Goal: Task Accomplishment & Management: Manage account settings

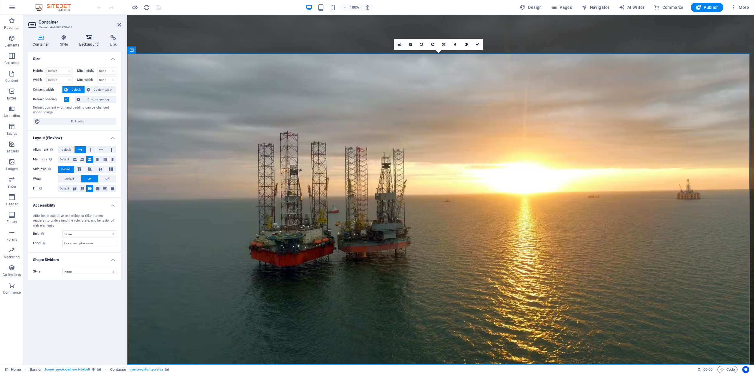
click at [95, 39] on icon at bounding box center [89, 38] width 29 height 6
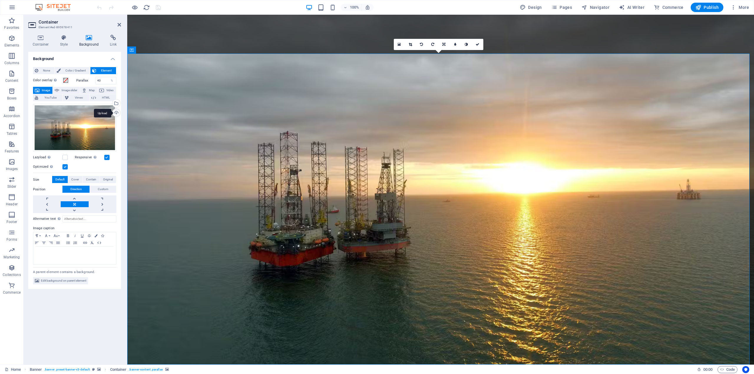
click at [118, 112] on div "Upload" at bounding box center [115, 113] width 9 height 9
click at [118, 105] on div "Select files from the file manager, stock photos, or upload file(s)" at bounding box center [115, 104] width 9 height 9
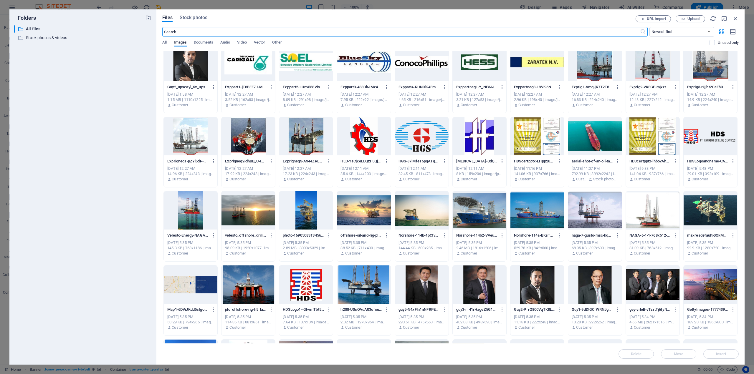
scroll to position [766, 0]
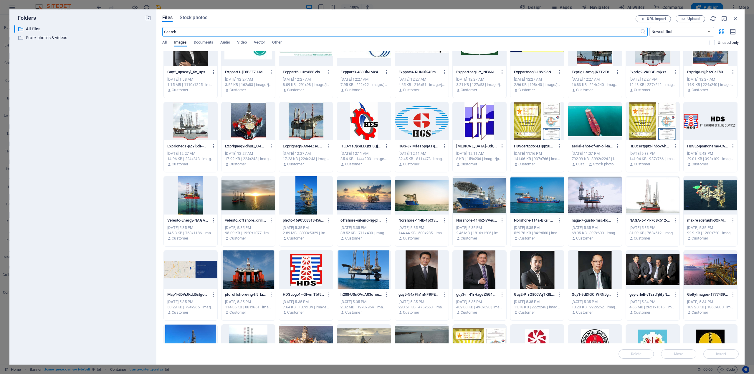
click at [256, 194] on div at bounding box center [249, 195] width 54 height 38
click at [710, 354] on span "Insert" at bounding box center [721, 355] width 31 height 4
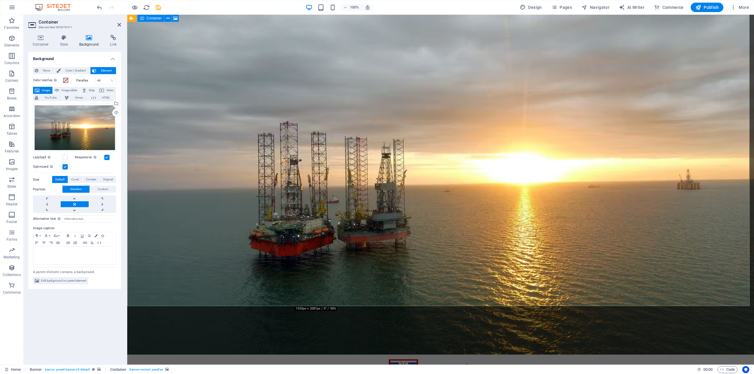
scroll to position [0, 0]
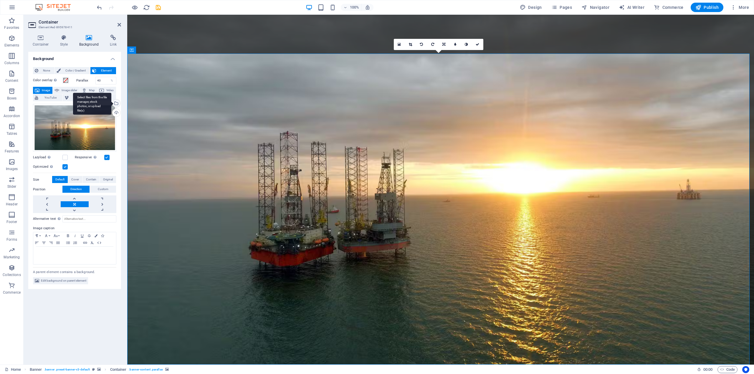
click at [116, 104] on div "Select files from the file manager, stock photos, or upload file(s)" at bounding box center [115, 104] width 9 height 9
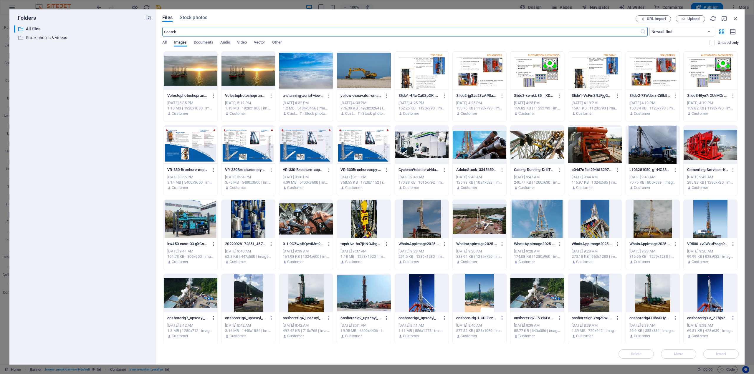
click at [198, 79] on div at bounding box center [191, 71] width 54 height 38
click at [691, 20] on span "Upload" at bounding box center [694, 19] width 12 height 4
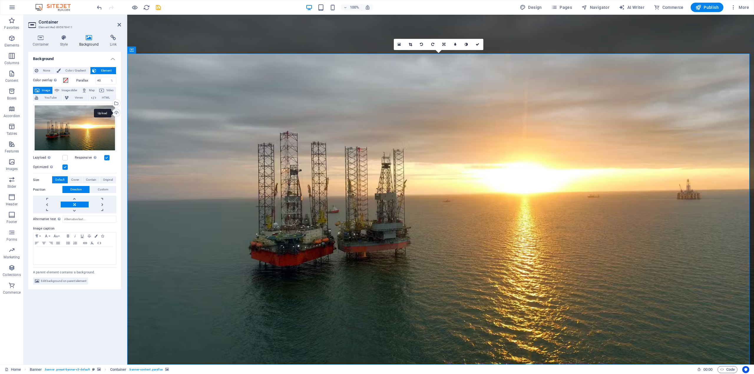
click at [117, 111] on div "Upload" at bounding box center [115, 113] width 9 height 9
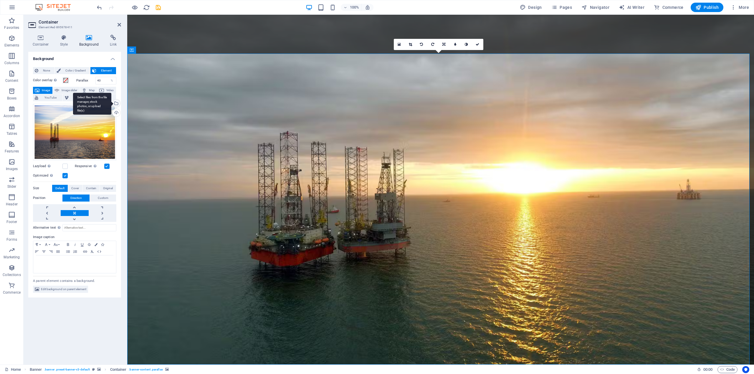
click at [116, 104] on div "Select files from the file manager, stock photos, or upload file(s)" at bounding box center [115, 104] width 9 height 9
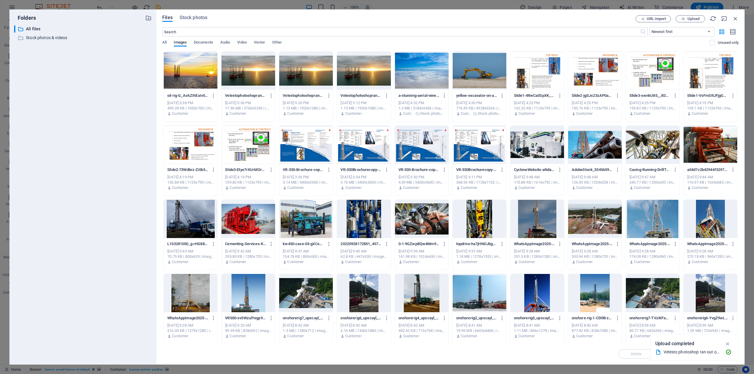
click at [244, 77] on div at bounding box center [249, 71] width 54 height 38
click at [728, 343] on icon "button" at bounding box center [728, 344] width 7 height 6
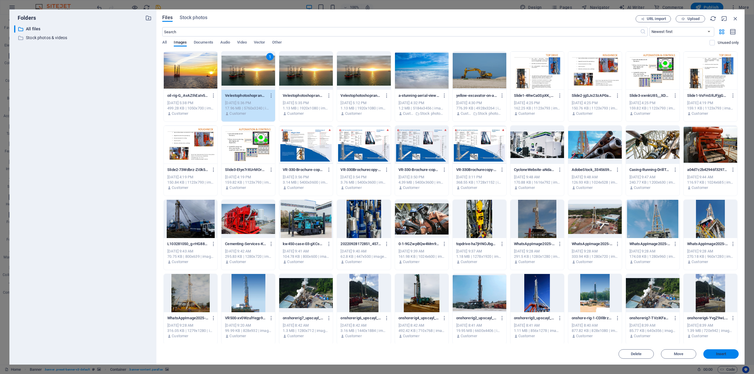
click at [718, 354] on span "Insert" at bounding box center [721, 355] width 10 height 4
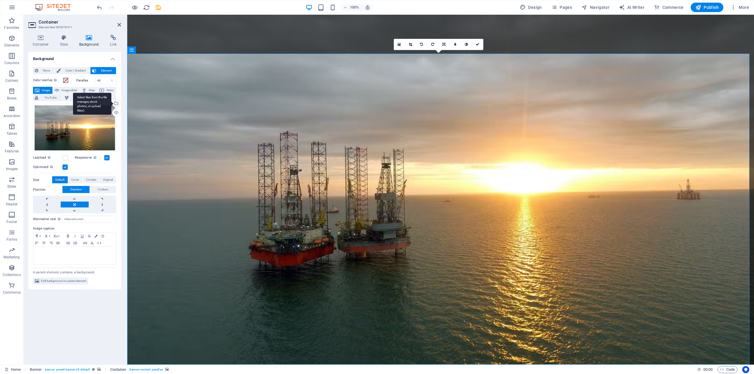
click at [111, 104] on div "Select files from the file manager, stock photos, or upload file(s)" at bounding box center [92, 104] width 38 height 22
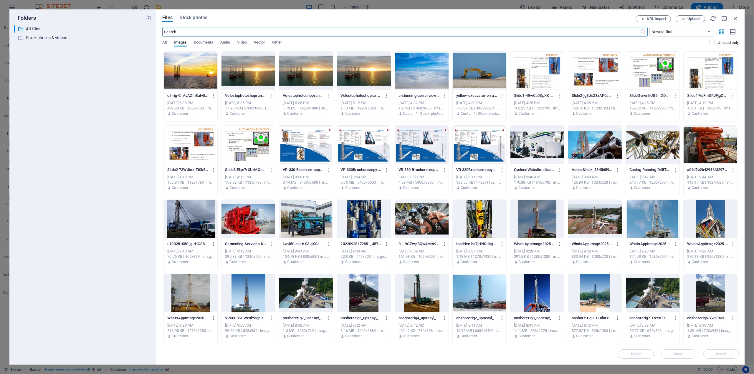
click at [315, 77] on div at bounding box center [306, 71] width 54 height 38
click at [723, 355] on span "Insert" at bounding box center [721, 355] width 10 height 4
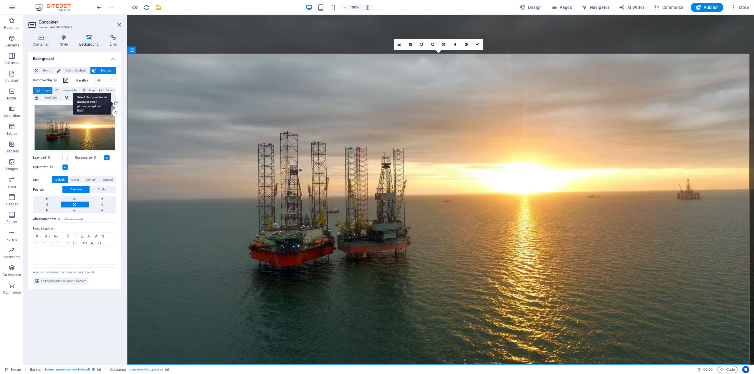
click at [116, 104] on div "Select files from the file manager, stock photos, or upload file(s)" at bounding box center [115, 104] width 9 height 9
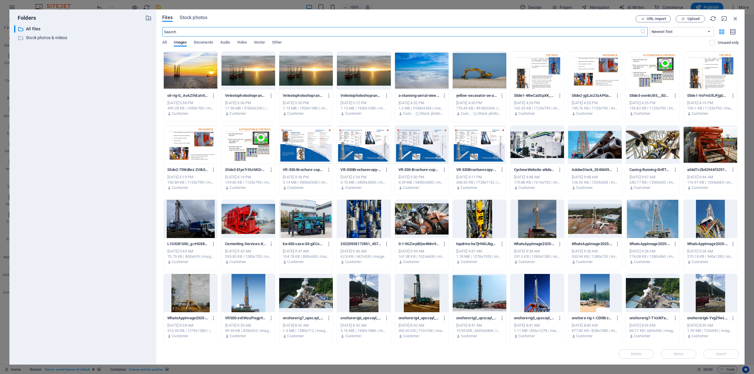
click at [240, 82] on div at bounding box center [249, 71] width 54 height 38
click at [726, 351] on button "Insert" at bounding box center [720, 354] width 35 height 9
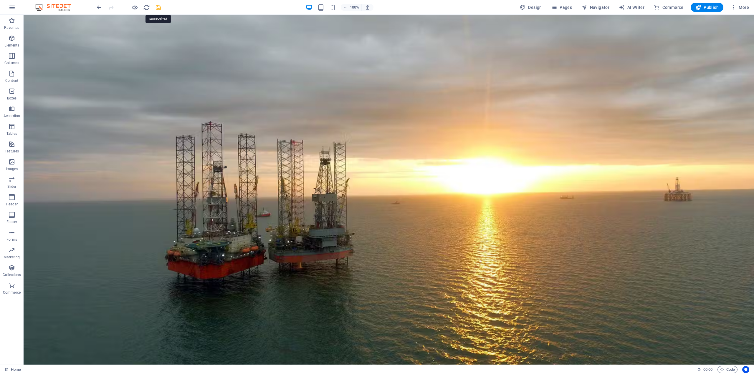
click at [157, 9] on icon "save" at bounding box center [158, 7] width 7 height 7
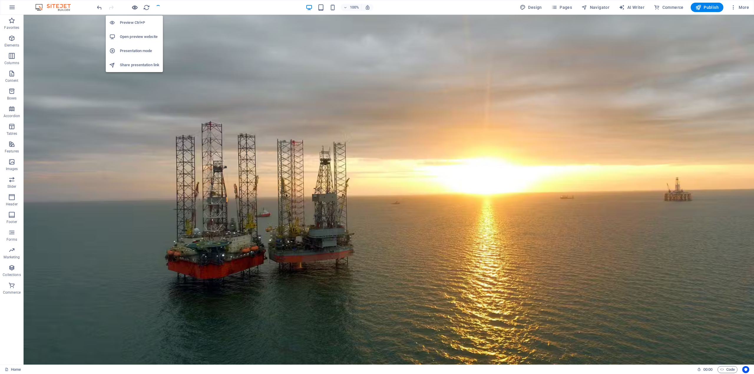
click at [138, 9] on icon "button" at bounding box center [134, 7] width 7 height 7
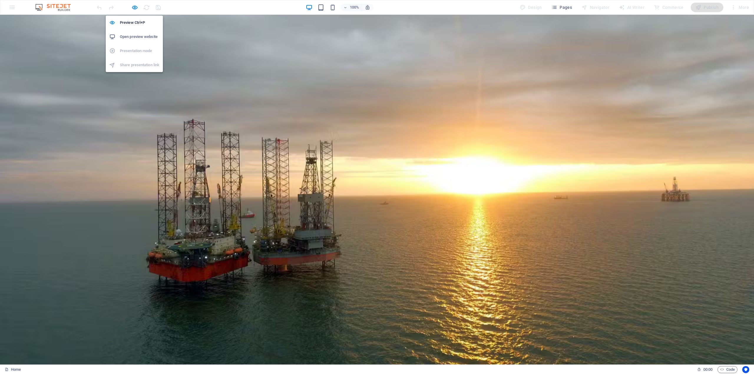
click at [137, 38] on h6 "Open preview website" at bounding box center [139, 36] width 39 height 7
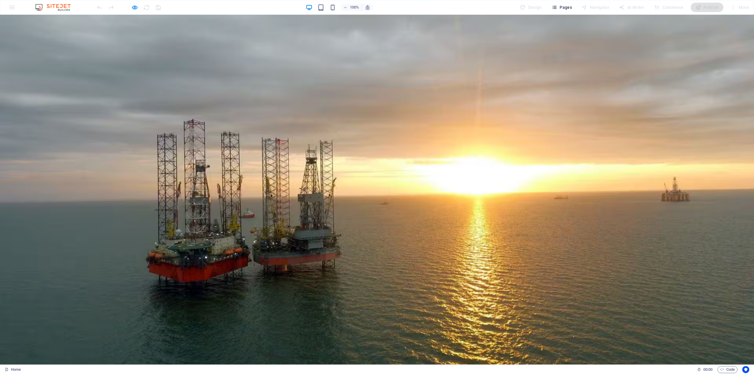
click at [569, 9] on span "Pages" at bounding box center [561, 7] width 21 height 6
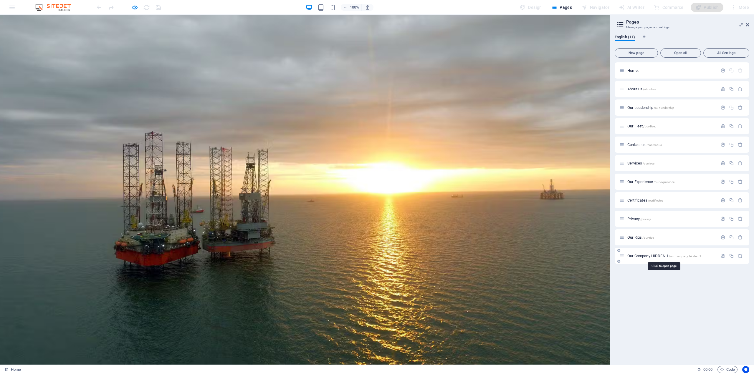
click at [652, 255] on span "Our Company HIDDEN 1 /our-company-hidden-1" at bounding box center [664, 256] width 74 height 4
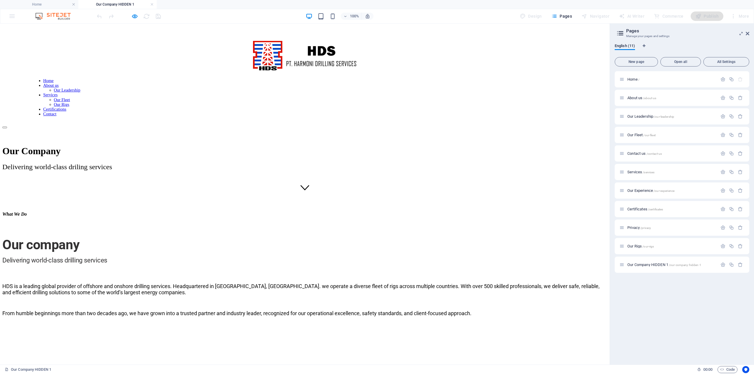
scroll to position [147, 0]
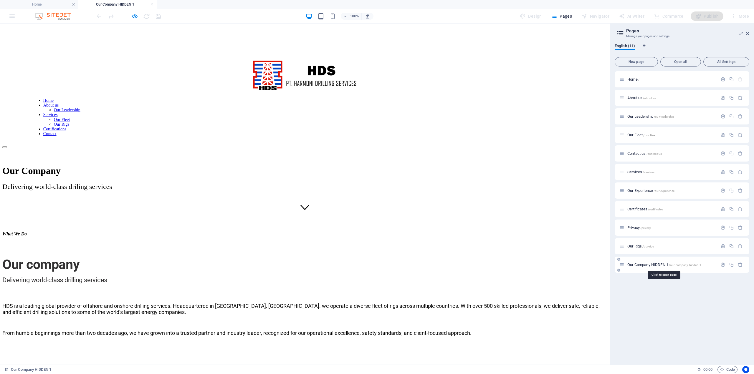
click at [638, 265] on span "Our Company HIDDEN 1 /our-company-hidden-1" at bounding box center [664, 265] width 74 height 4
click at [632, 135] on span "Our Fleet /our-fleet" at bounding box center [641, 135] width 28 height 4
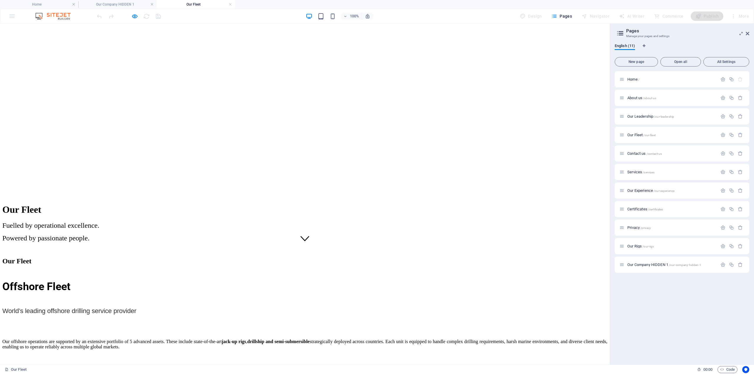
scroll to position [0, 0]
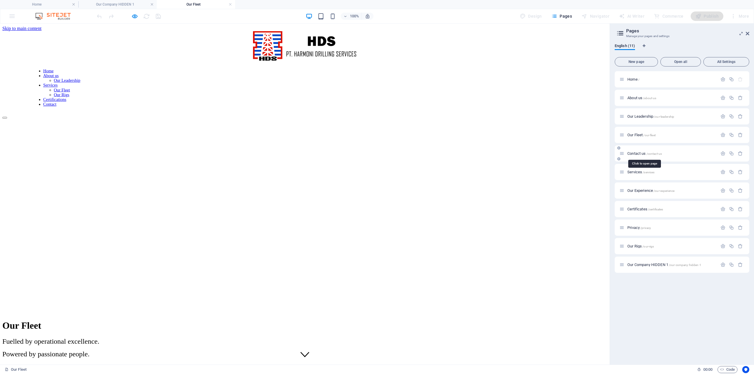
click at [636, 154] on span "Contact us /contact-us" at bounding box center [644, 153] width 34 height 4
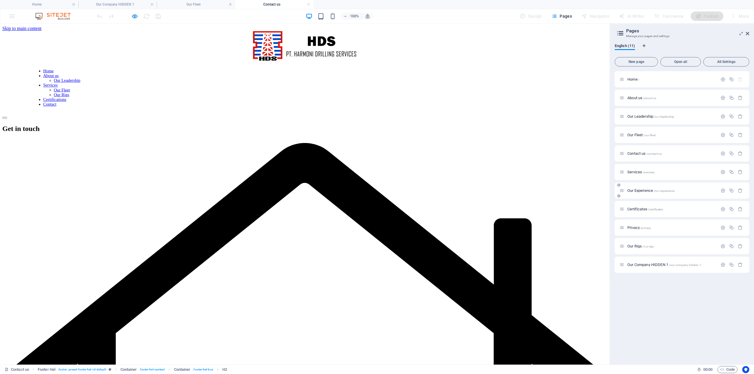
click at [637, 192] on span "Our Experience /our-experience" at bounding box center [650, 191] width 47 height 4
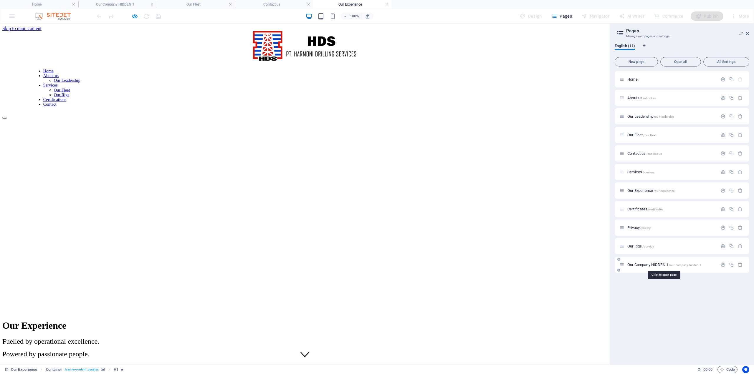
click at [645, 264] on span "Our Company HIDDEN 1 /our-company-hidden-1" at bounding box center [664, 265] width 74 height 4
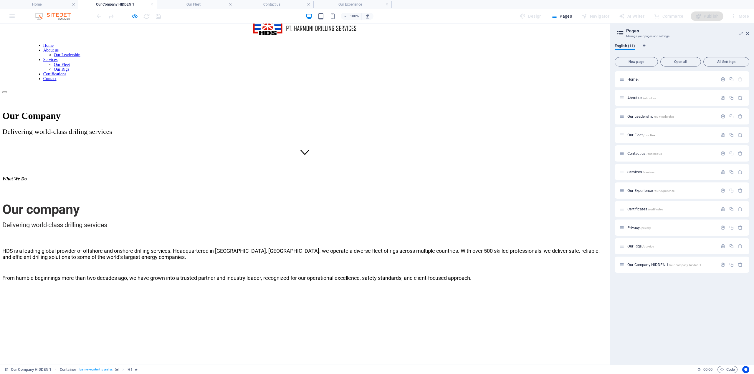
scroll to position [177, 0]
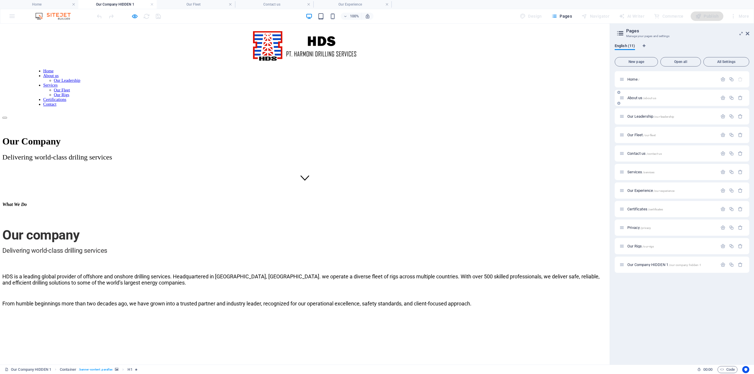
click at [633, 101] on div "About us /about-us" at bounding box center [669, 98] width 98 height 7
click at [634, 99] on span "About us /about-us" at bounding box center [641, 98] width 29 height 4
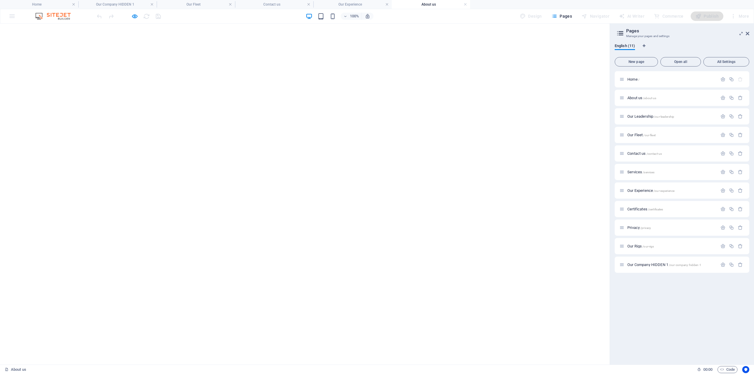
scroll to position [884, 0]
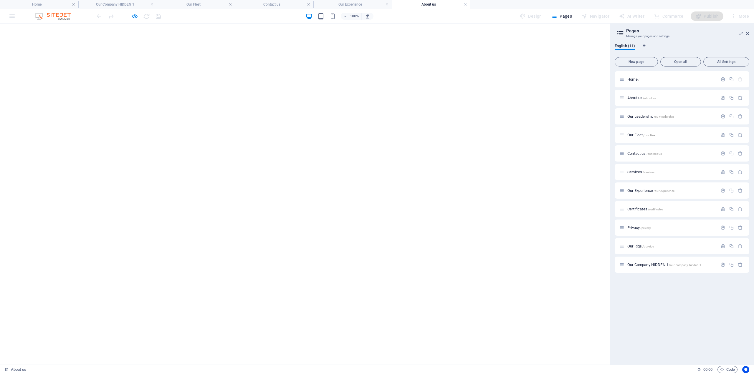
click at [138, 18] on icon "button" at bounding box center [134, 16] width 7 height 7
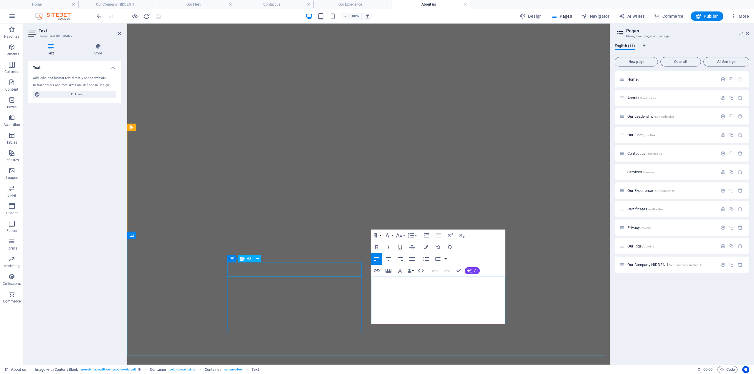
drag, startPoint x: 460, startPoint y: 321, endPoint x: 361, endPoint y: 268, distance: 112.8
click at [415, 260] on icon "button" at bounding box center [412, 259] width 7 height 7
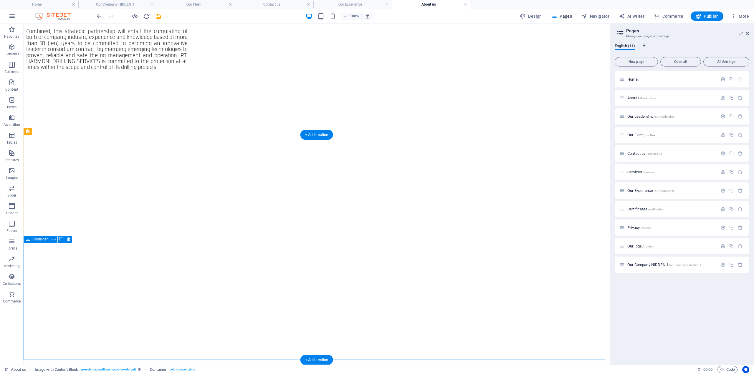
scroll to position [678, 0]
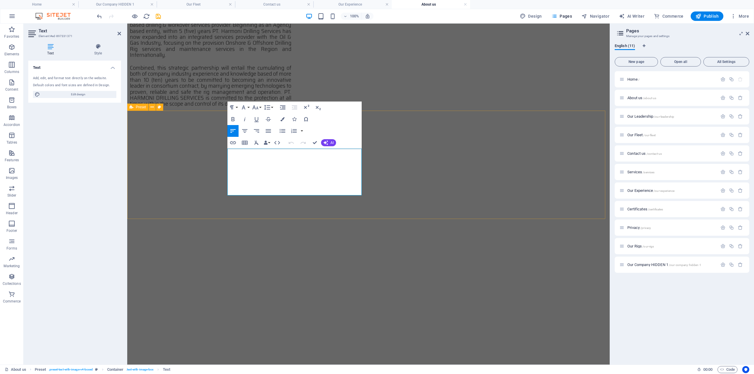
drag, startPoint x: 249, startPoint y: 191, endPoint x: 224, endPoint y: 162, distance: 38.0
click at [268, 133] on icon "button" at bounding box center [268, 131] width 5 height 4
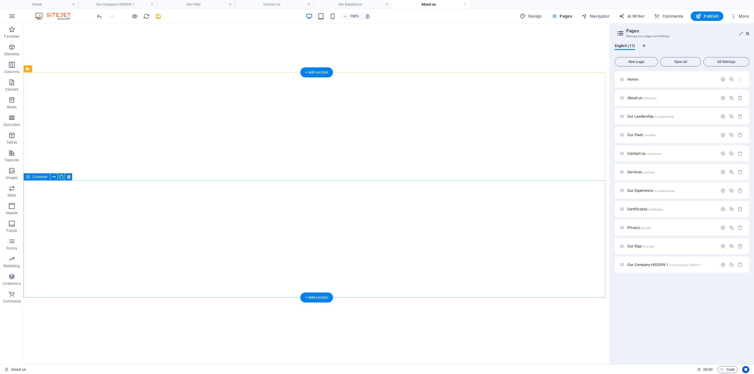
scroll to position [736, 0]
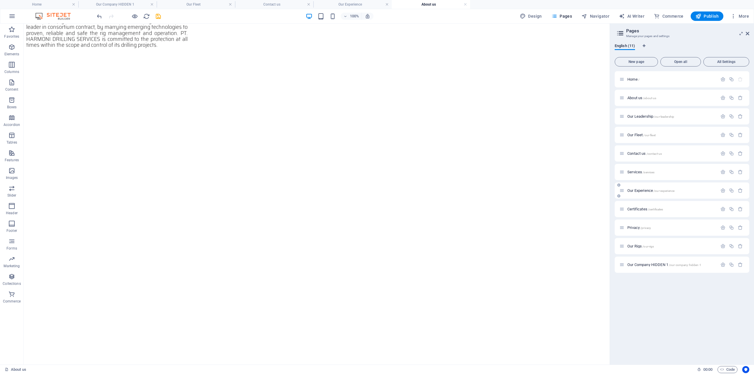
click at [639, 189] on span "Our Experience /our-experience" at bounding box center [650, 191] width 47 height 4
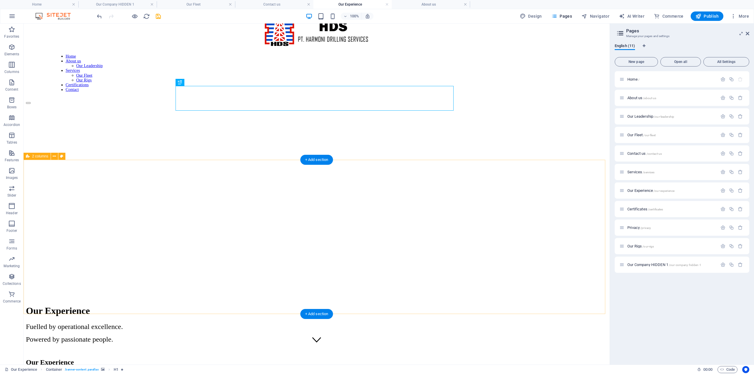
scroll to position [62, 0]
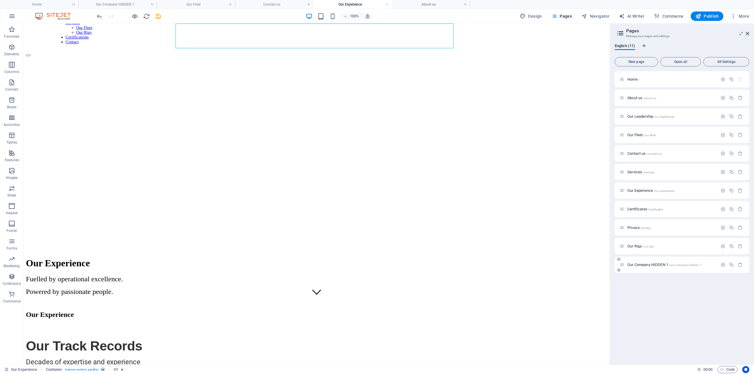
click at [643, 266] on span "Our Company HIDDEN 1 /our-company-hidden-1" at bounding box center [664, 265] width 74 height 4
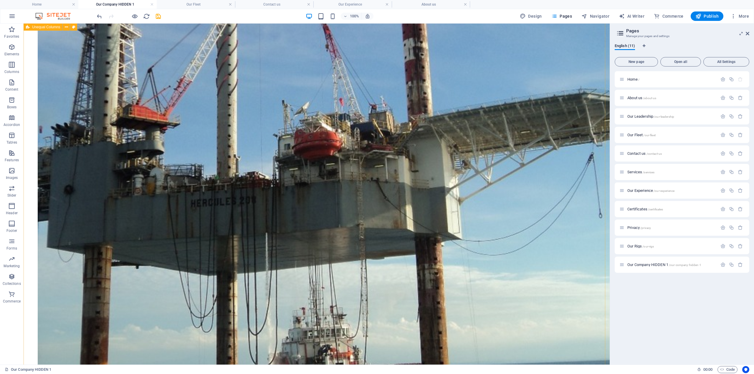
scroll to position [825, 0]
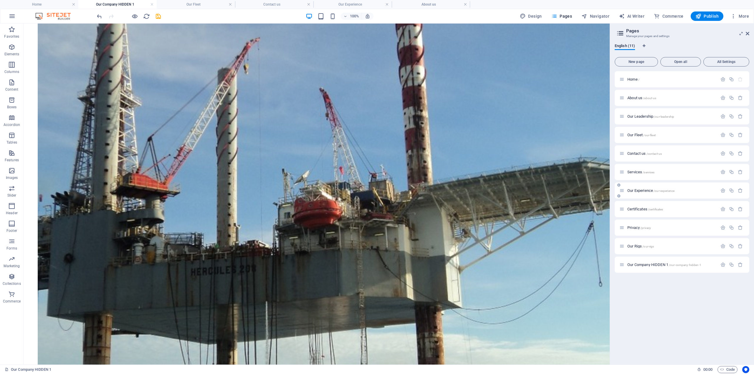
click at [638, 191] on span "Our Experience /our-experience" at bounding box center [650, 191] width 47 height 4
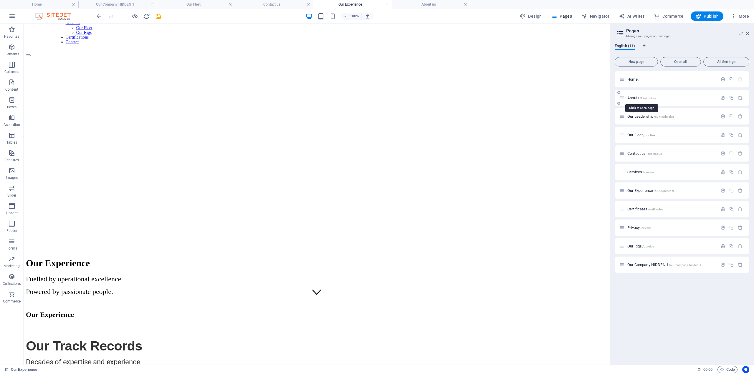
click at [632, 98] on span "About us /about-us" at bounding box center [641, 98] width 29 height 4
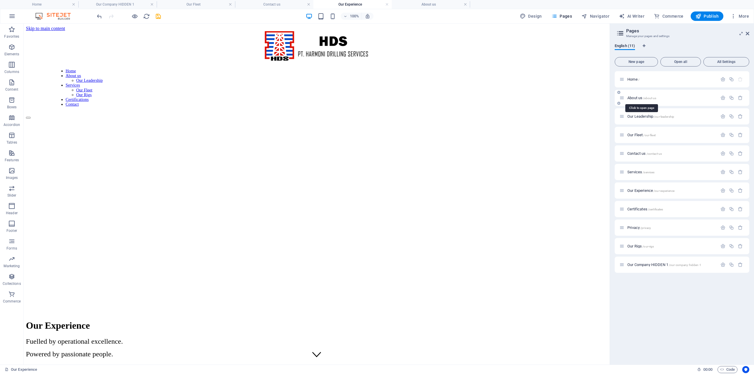
scroll to position [736, 0]
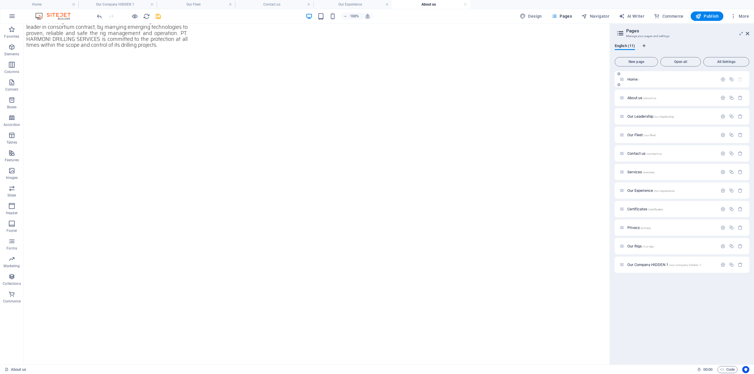
click at [635, 81] on div "Home /" at bounding box center [669, 79] width 98 height 7
click at [635, 80] on span "Home /" at bounding box center [633, 79] width 12 height 4
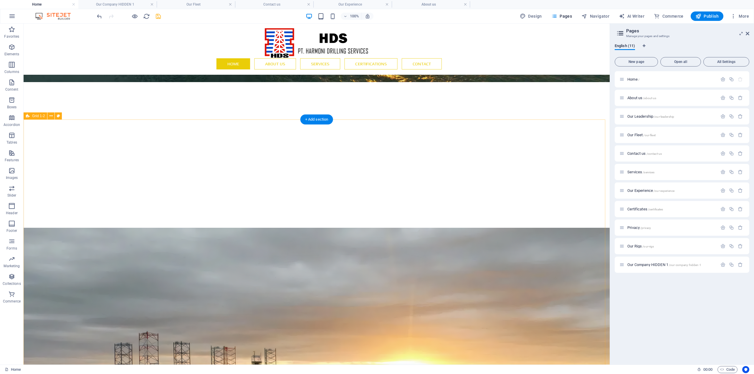
scroll to position [274, 0]
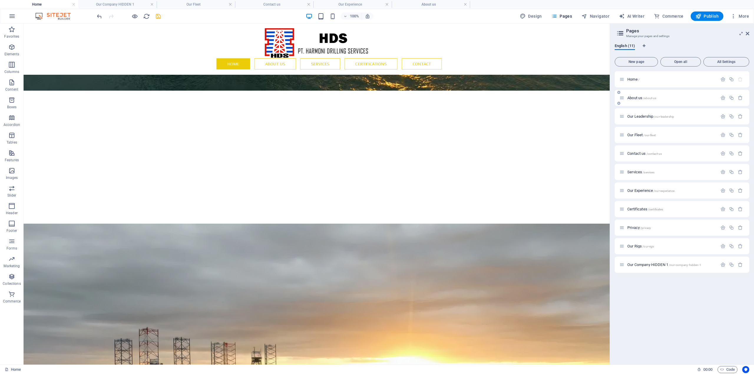
click at [634, 98] on span "About us /about-us" at bounding box center [641, 98] width 29 height 4
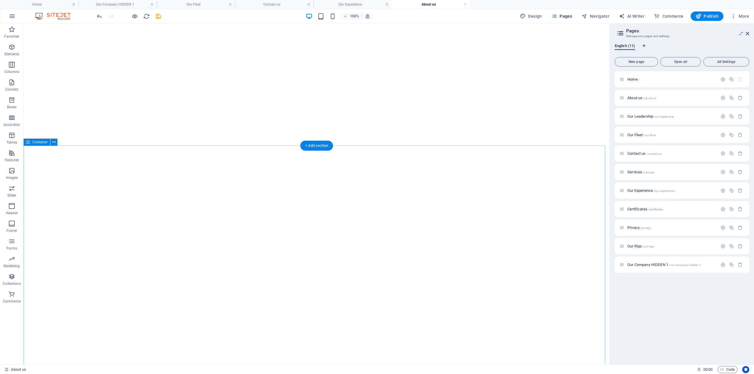
scroll to position [1061, 0]
click at [56, 58] on button at bounding box center [53, 58] width 7 height 7
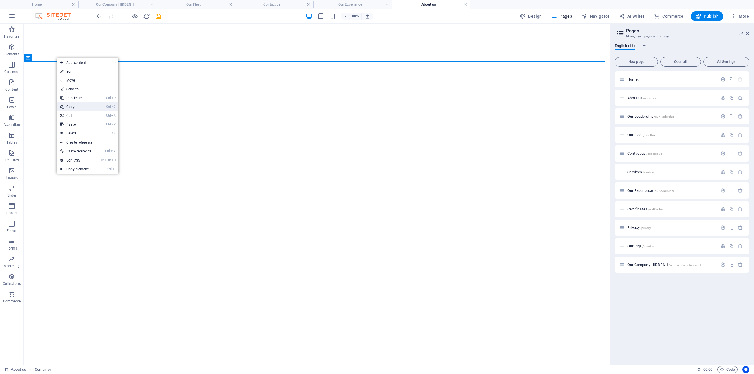
drag, startPoint x: 52, startPoint y: 86, endPoint x: 75, endPoint y: 110, distance: 33.3
click at [75, 110] on link "Ctrl C Copy" at bounding box center [76, 107] width 39 height 9
click at [639, 190] on span "Our Experience /our-experience" at bounding box center [650, 191] width 47 height 4
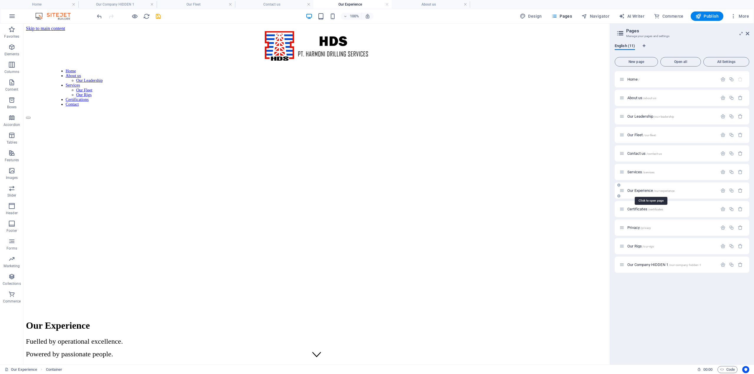
scroll to position [0, 0]
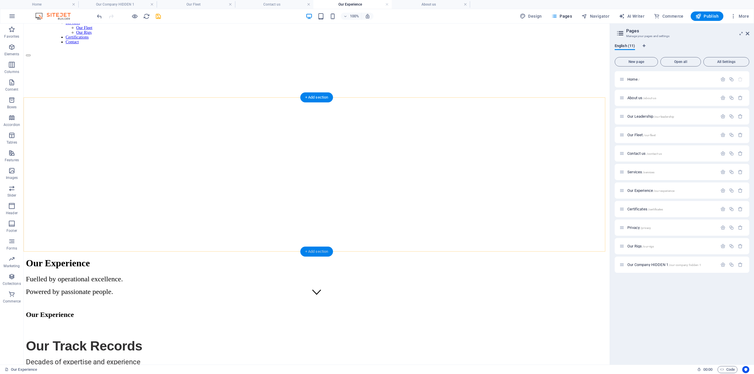
click at [313, 250] on div "+ Add section" at bounding box center [316, 252] width 33 height 10
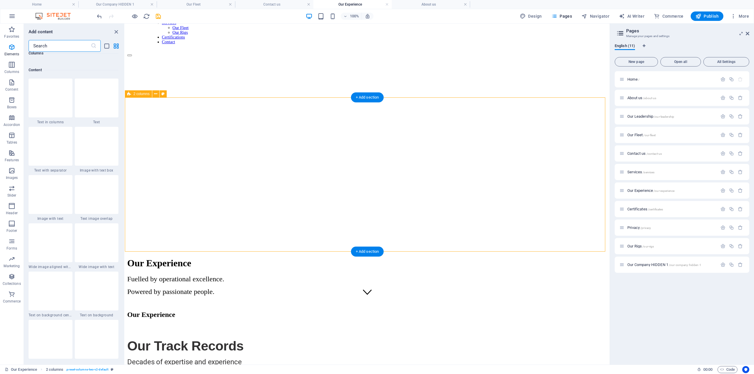
scroll to position [1031, 0]
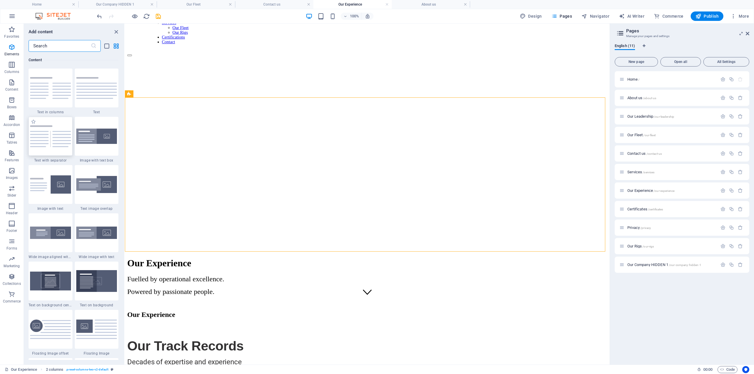
click at [60, 137] on img at bounding box center [50, 136] width 41 height 22
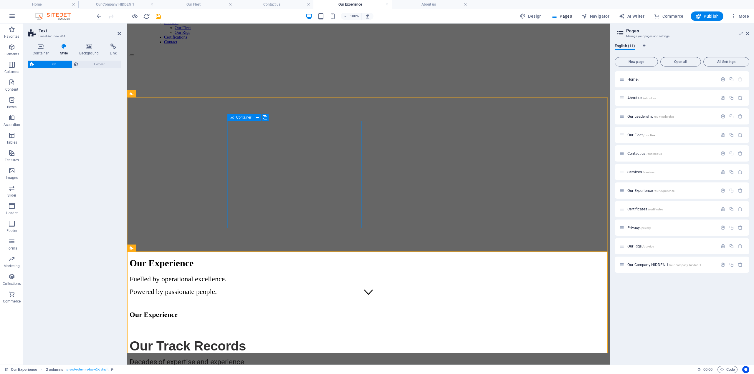
select select "rem"
select select "px"
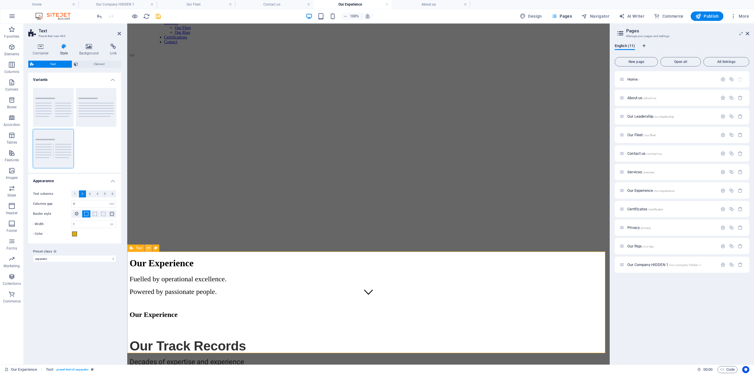
click at [147, 248] on icon at bounding box center [148, 248] width 3 height 6
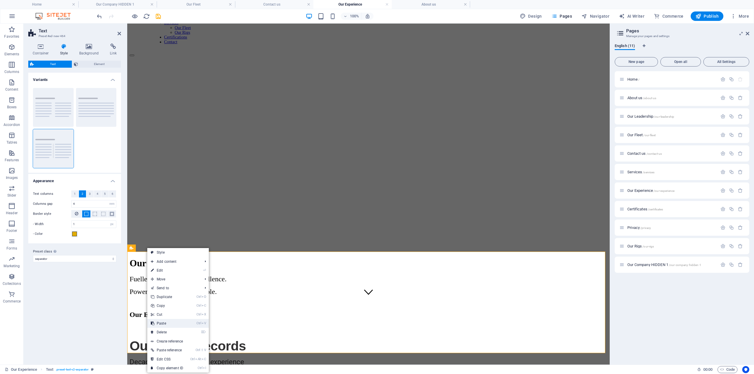
click at [169, 323] on link "Ctrl V Paste" at bounding box center [166, 323] width 39 height 9
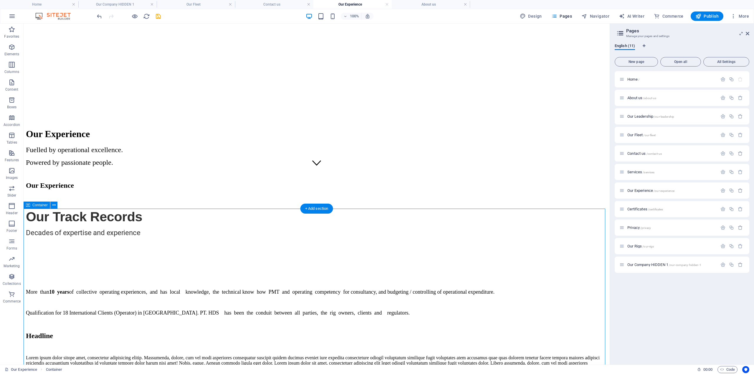
scroll to position [121, 0]
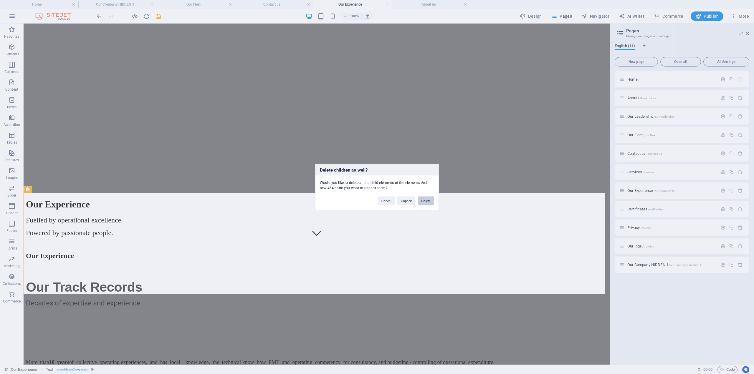
drag, startPoint x: 421, startPoint y: 201, endPoint x: 411, endPoint y: 181, distance: 22.3
click at [421, 201] on button "Delete" at bounding box center [426, 200] width 16 height 9
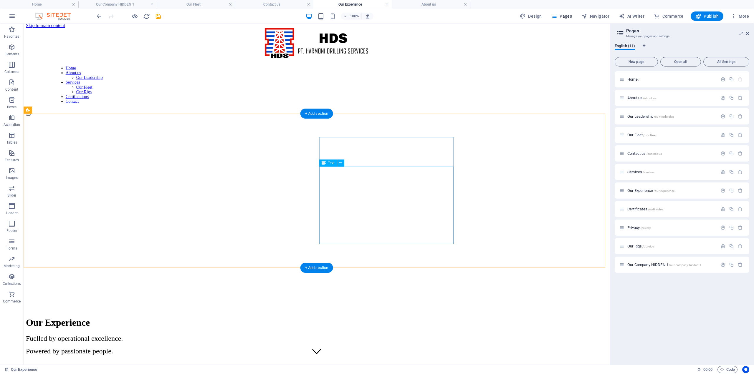
scroll to position [0, 0]
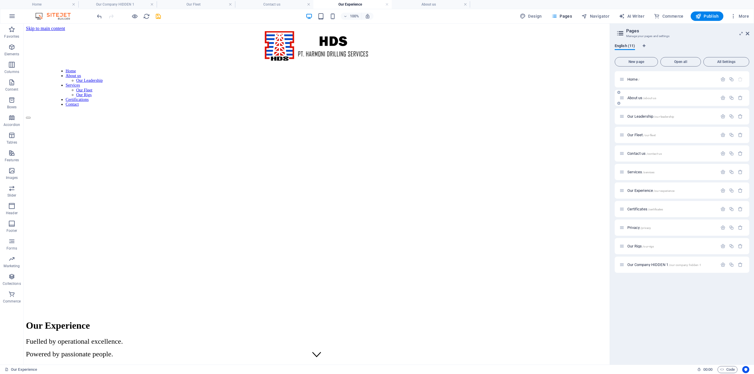
click at [635, 98] on span "About us /about-us" at bounding box center [641, 98] width 29 height 4
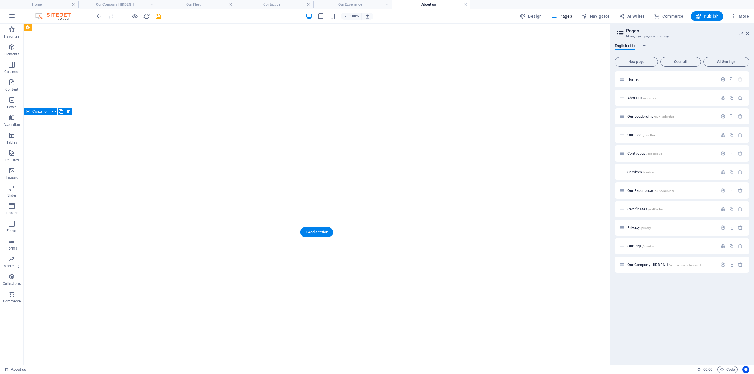
scroll to position [1031, 0]
click at [55, 87] on icon at bounding box center [53, 88] width 3 height 6
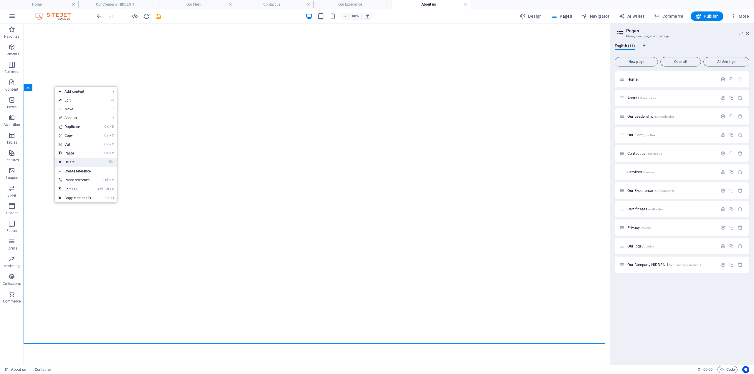
click at [80, 161] on link "⌦ Delete" at bounding box center [74, 162] width 39 height 9
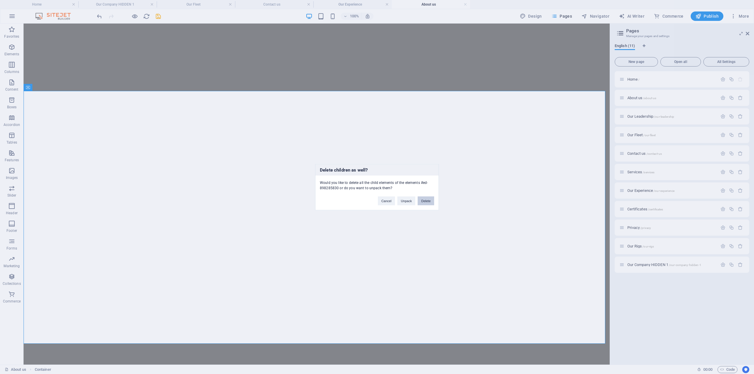
click at [427, 199] on button "Delete" at bounding box center [426, 200] width 16 height 9
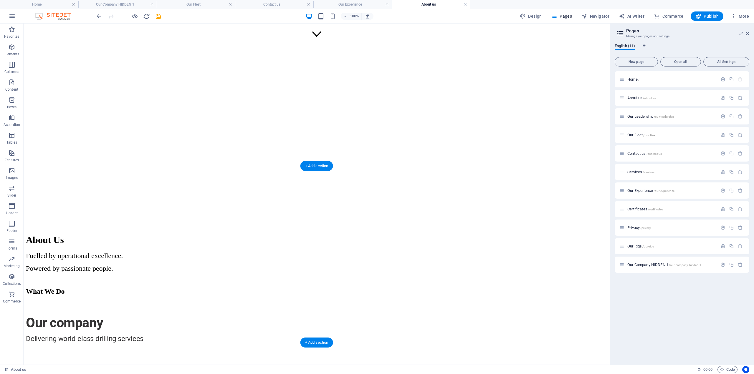
scroll to position [324, 0]
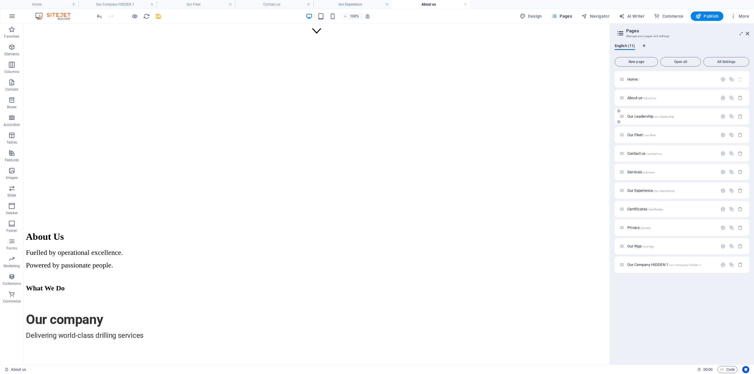
click at [644, 117] on span "Our Leadership /our-leadership" at bounding box center [650, 116] width 47 height 4
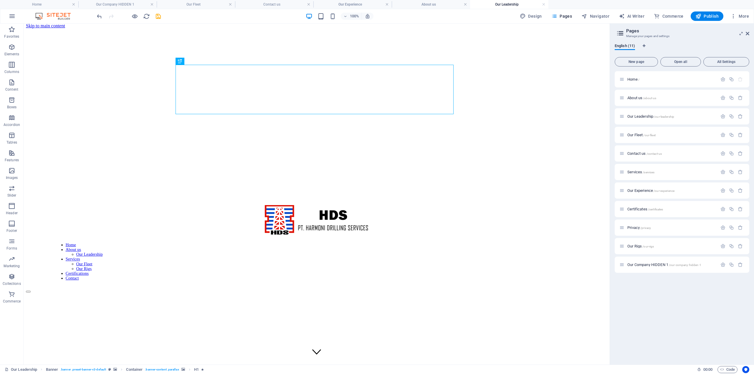
scroll to position [0, 0]
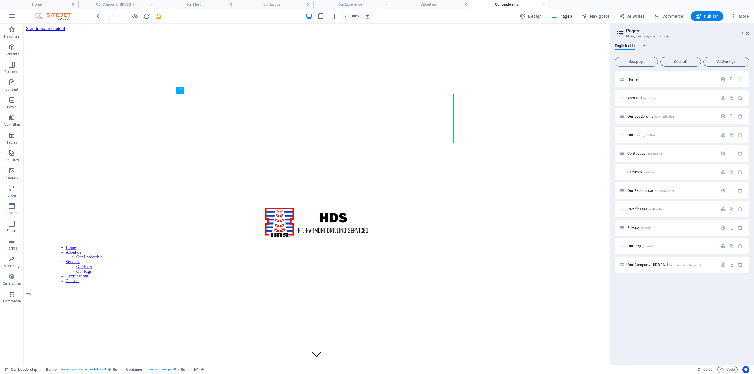
click at [513, 284] on figure at bounding box center [317, 284] width 582 height 0
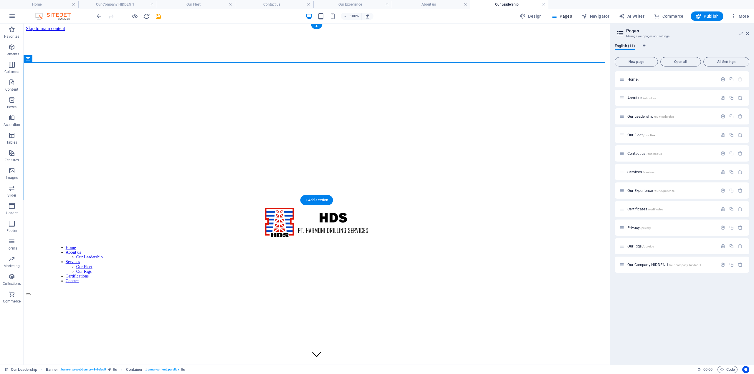
click at [109, 284] on figure at bounding box center [317, 284] width 582 height 0
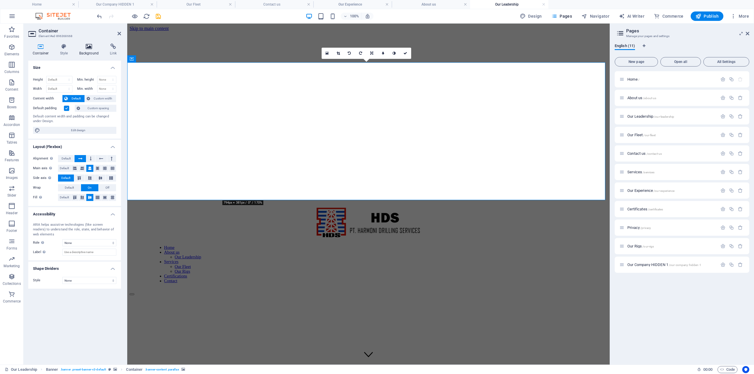
click at [93, 50] on h4 "Background" at bounding box center [90, 50] width 31 height 12
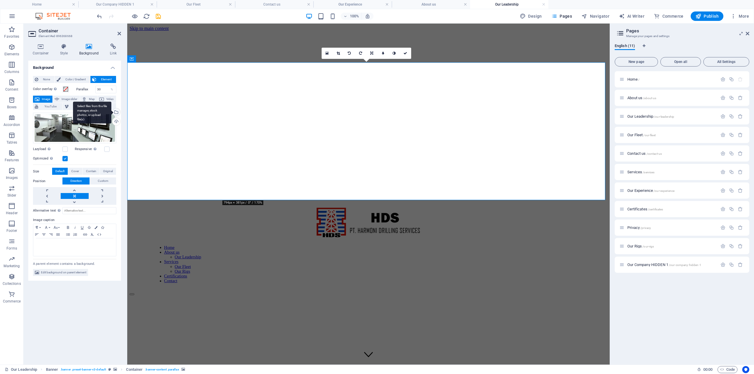
click at [119, 114] on div "Select files from the file manager, stock photos, or upload file(s)" at bounding box center [115, 112] width 9 height 9
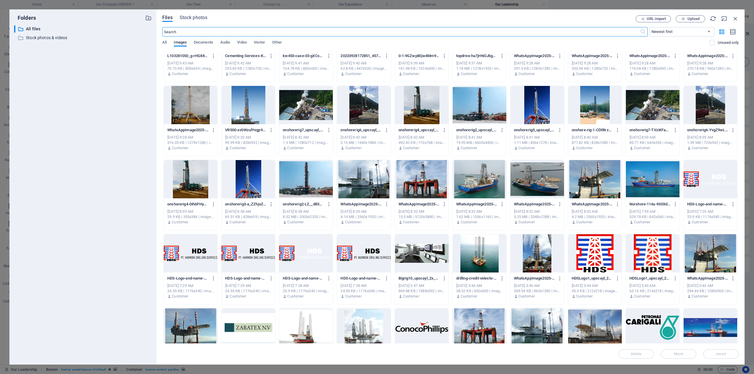
scroll to position [206, 0]
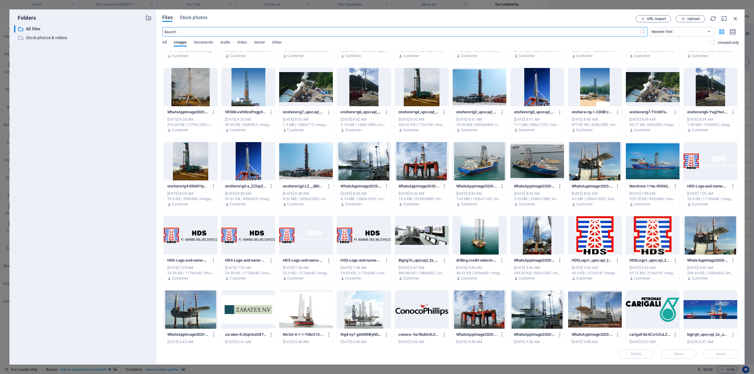
click at [436, 229] on div at bounding box center [422, 236] width 54 height 38
click at [734, 355] on span "Insert" at bounding box center [721, 355] width 31 height 4
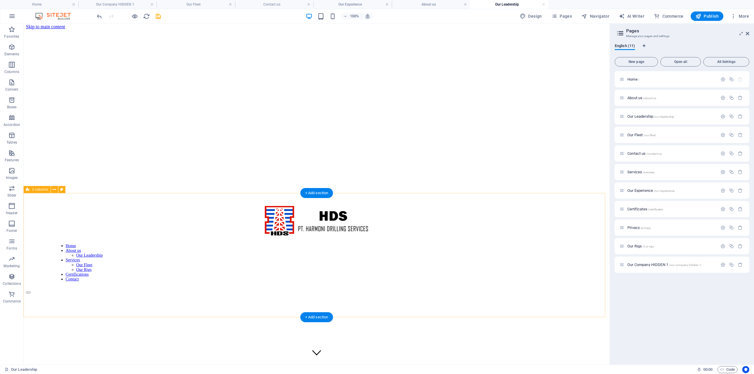
scroll to position [0, 0]
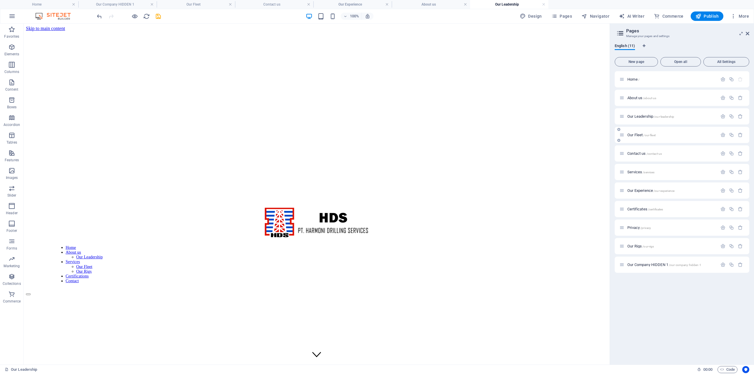
click at [634, 134] on span "Our Fleet /our-fleet" at bounding box center [641, 135] width 28 height 4
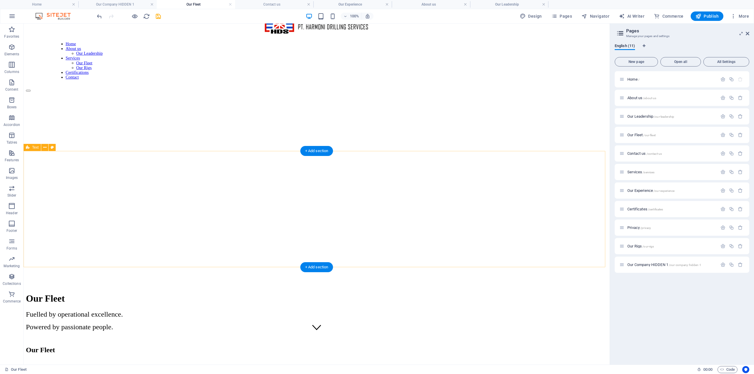
scroll to position [29, 0]
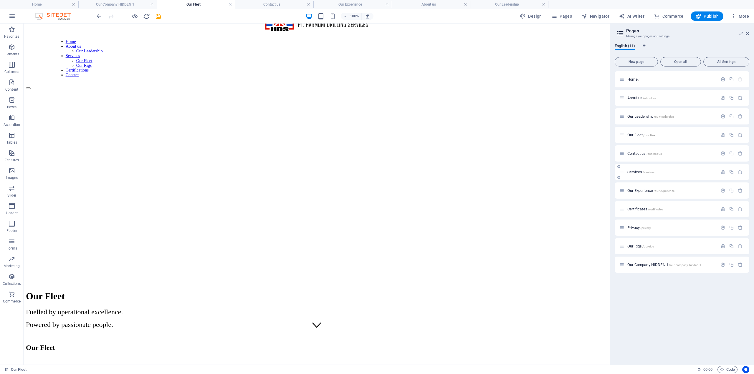
click at [639, 174] on span "Services /services" at bounding box center [640, 172] width 27 height 4
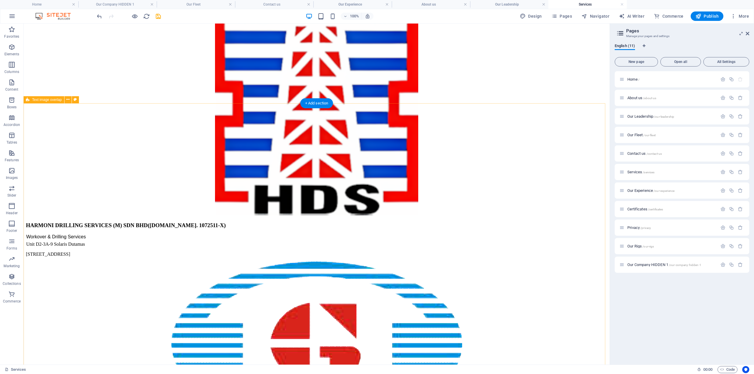
scroll to position [560, 0]
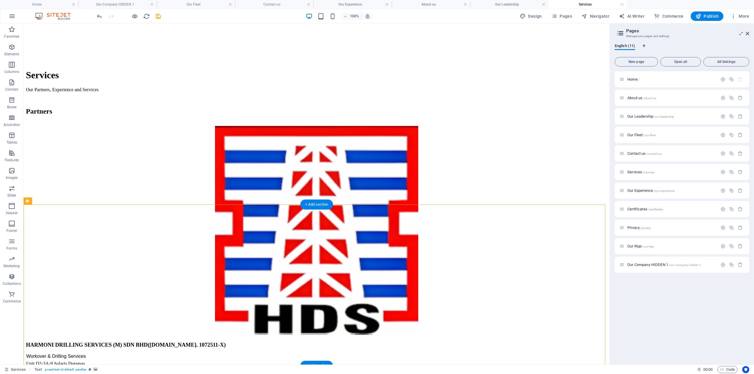
scroll to position [354, 0]
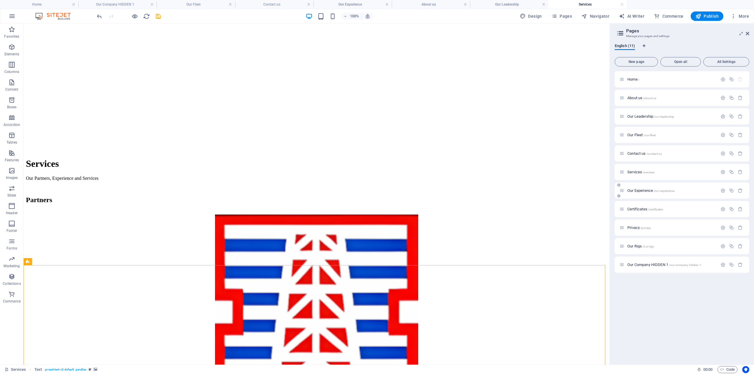
click at [638, 191] on span "Our Experience /our-experience" at bounding box center [650, 191] width 47 height 4
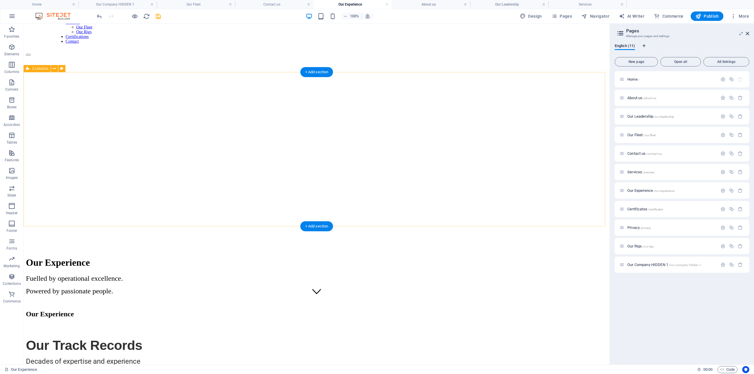
scroll to position [59, 0]
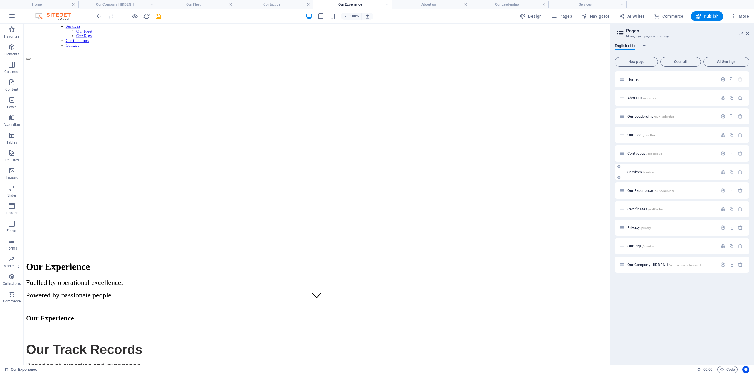
click at [633, 173] on span "Services /services" at bounding box center [640, 172] width 27 height 4
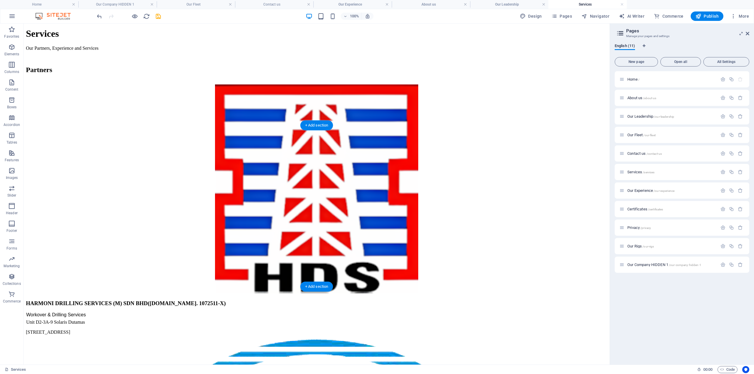
scroll to position [437, 0]
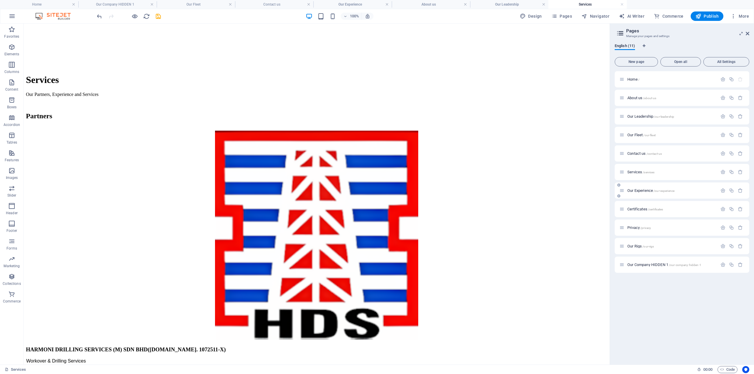
click at [638, 191] on span "Our Experience /our-experience" at bounding box center [650, 191] width 47 height 4
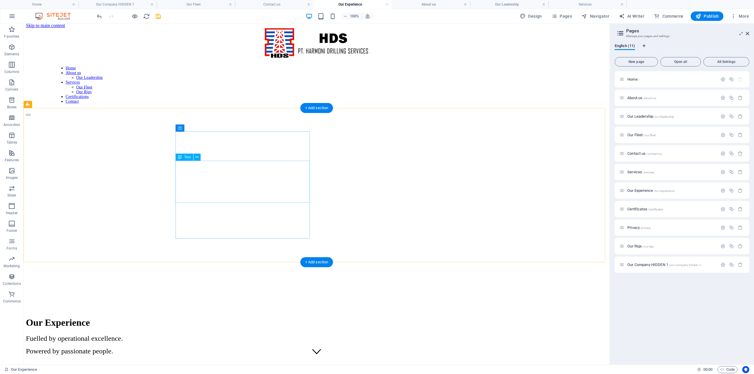
scroll to position [0, 0]
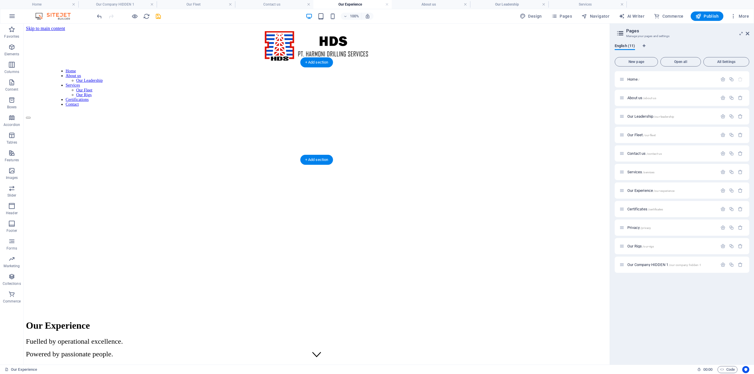
click at [52, 103] on figure at bounding box center [317, 103] width 582 height 0
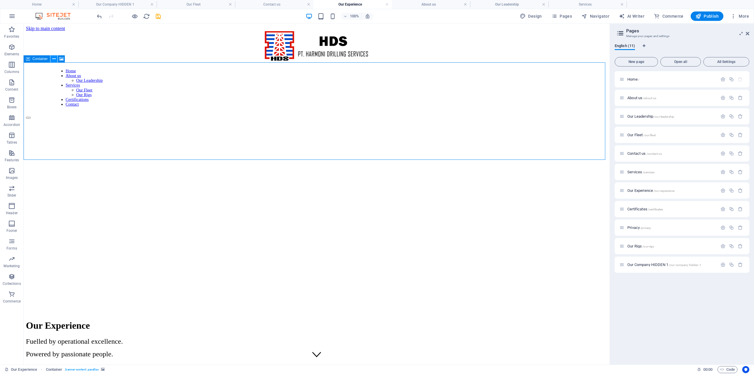
click at [52, 59] on icon at bounding box center [53, 59] width 3 height 6
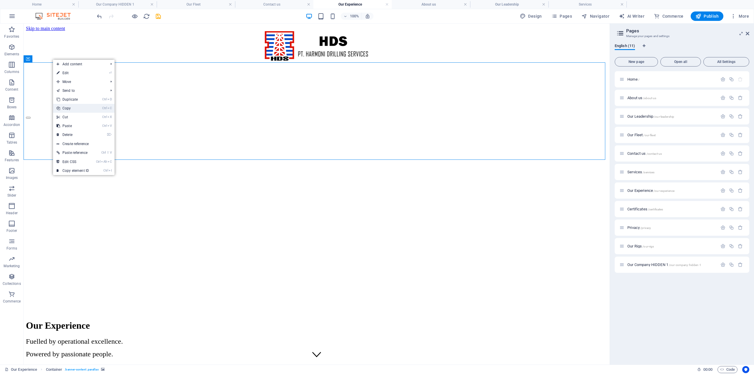
click at [75, 108] on link "Ctrl C Copy" at bounding box center [72, 108] width 39 height 9
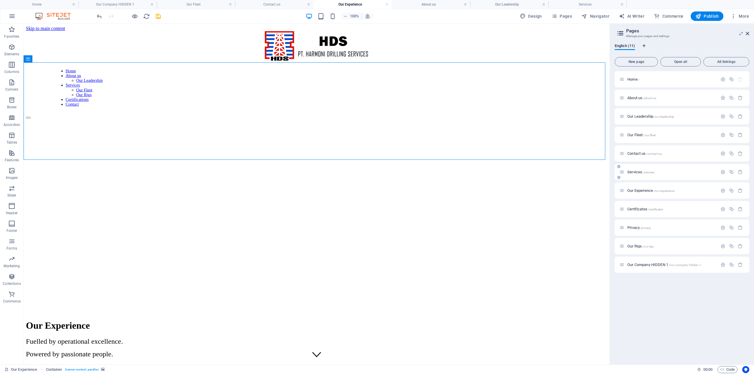
click at [640, 171] on span "Services /services" at bounding box center [640, 172] width 27 height 4
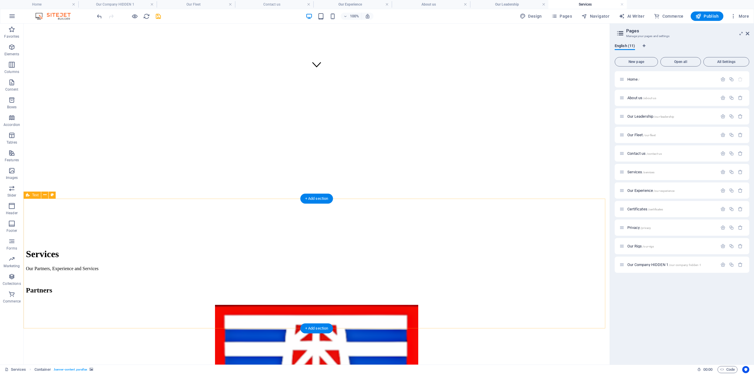
scroll to position [437, 0]
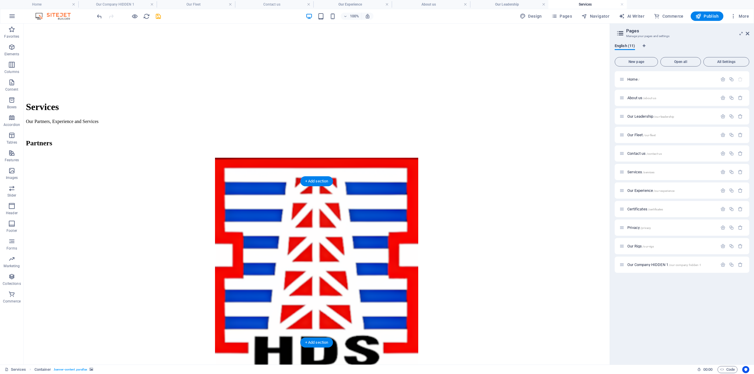
click at [42, 179] on button at bounding box center [44, 177] width 7 height 7
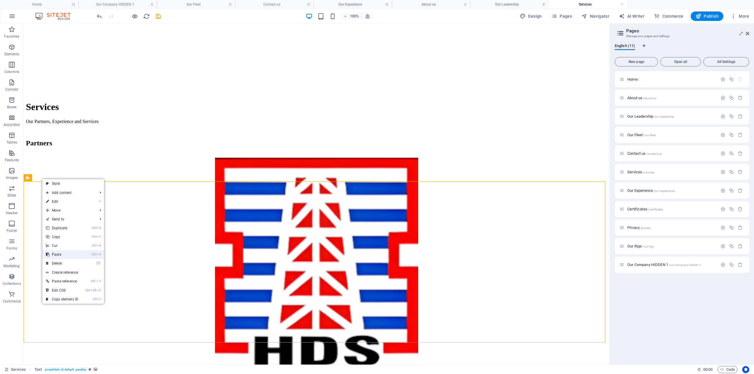
click at [67, 253] on link "Ctrl V Paste" at bounding box center [61, 254] width 39 height 9
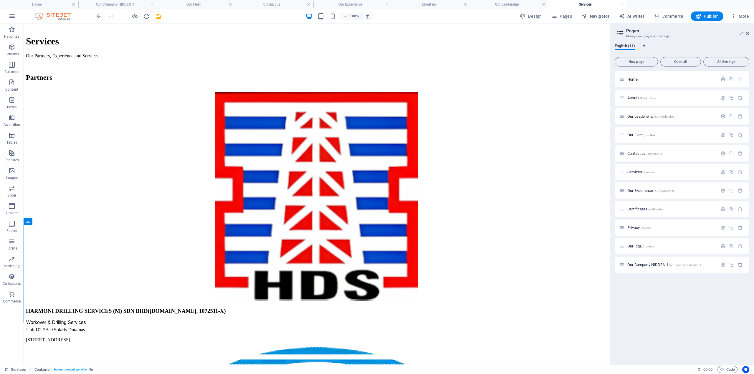
scroll to position [467, 0]
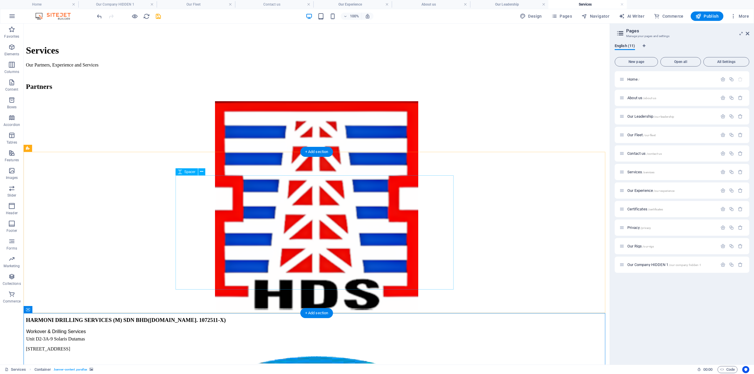
click at [44, 149] on icon at bounding box center [44, 148] width 3 height 6
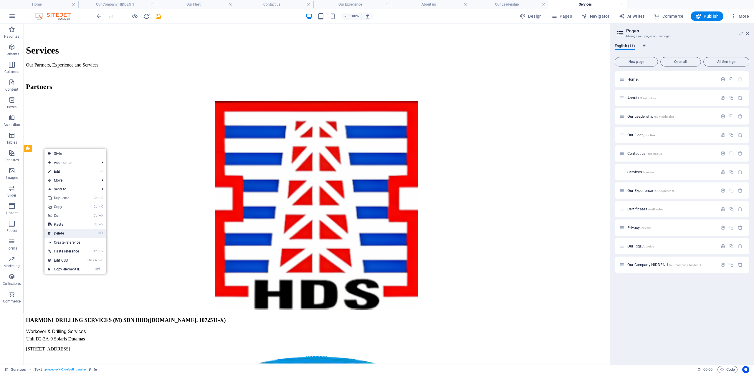
click at [72, 231] on link "⌦ Delete" at bounding box center [63, 233] width 39 height 9
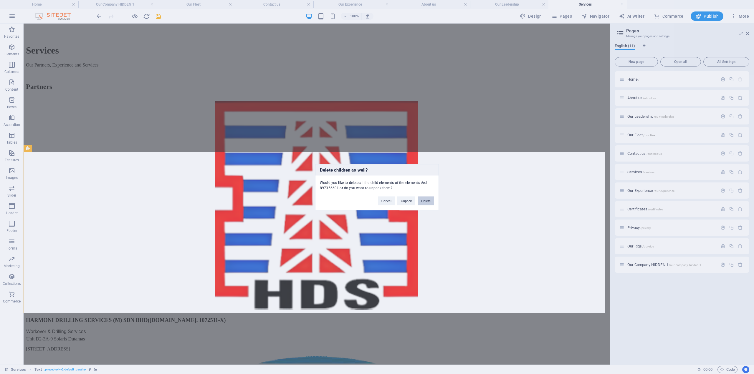
click at [425, 202] on button "Delete" at bounding box center [426, 200] width 16 height 9
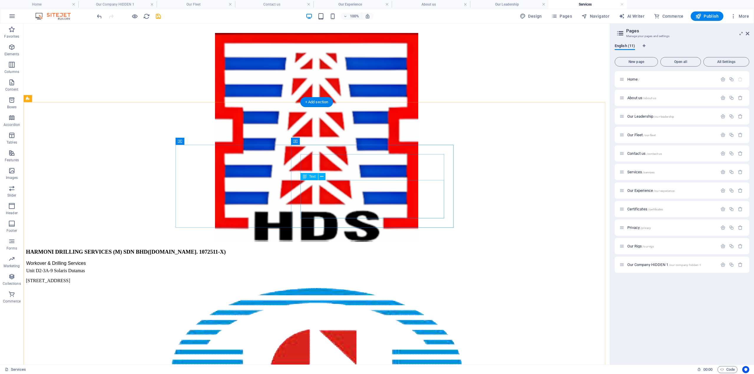
scroll to position [555, 0]
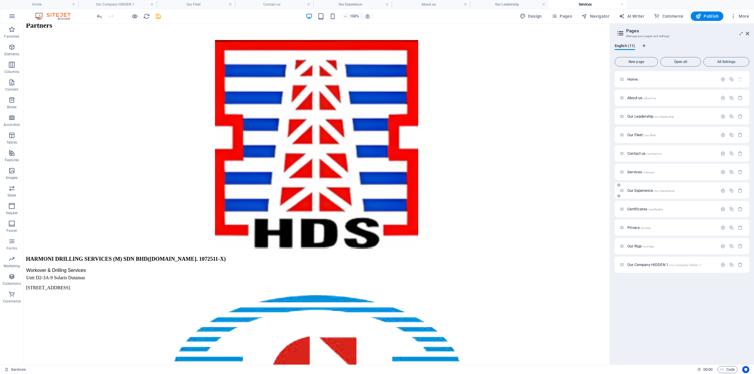
click at [638, 189] on span "Our Experience /our-experience" at bounding box center [650, 191] width 47 height 4
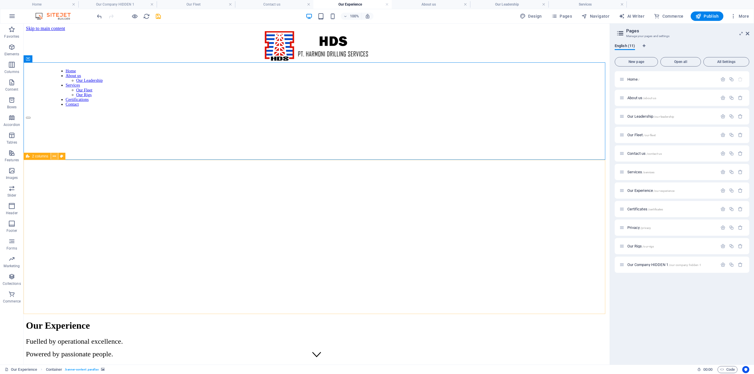
click at [54, 157] on icon at bounding box center [54, 156] width 3 height 6
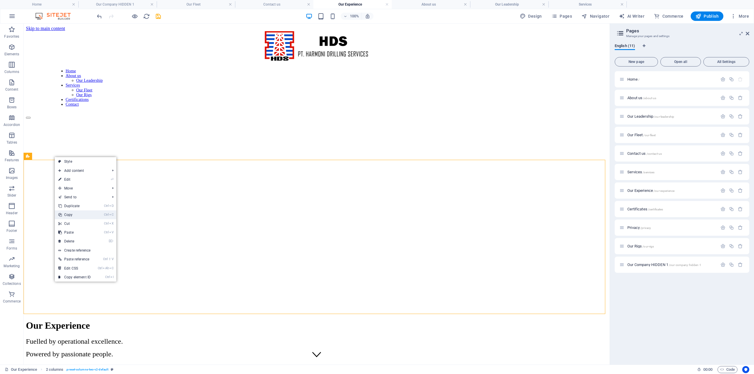
click at [77, 216] on link "Ctrl C Copy" at bounding box center [74, 215] width 39 height 9
click at [635, 171] on span "Services /services" at bounding box center [640, 172] width 27 height 4
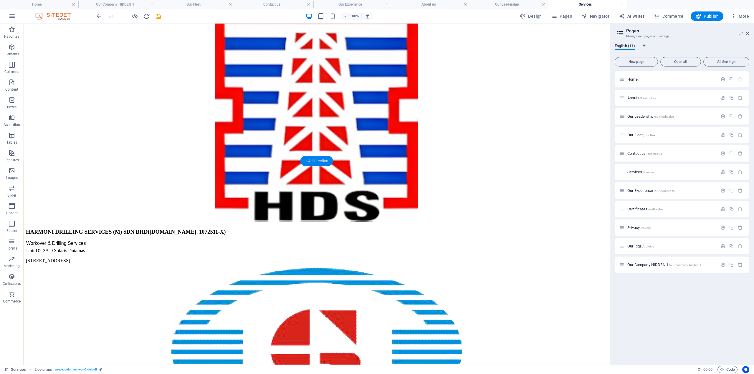
click at [307, 162] on div "+ Add section" at bounding box center [316, 161] width 33 height 10
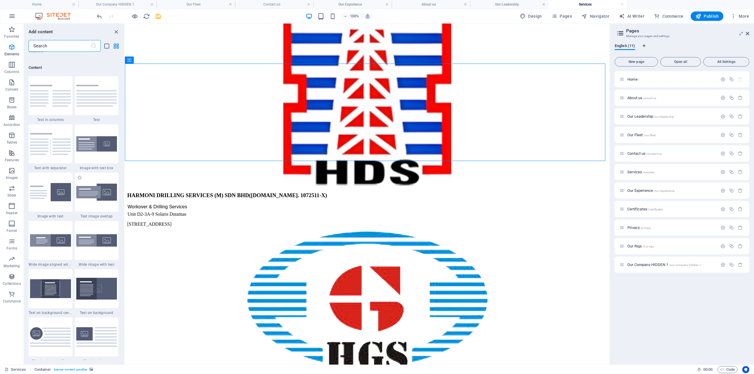
scroll to position [1031, 0]
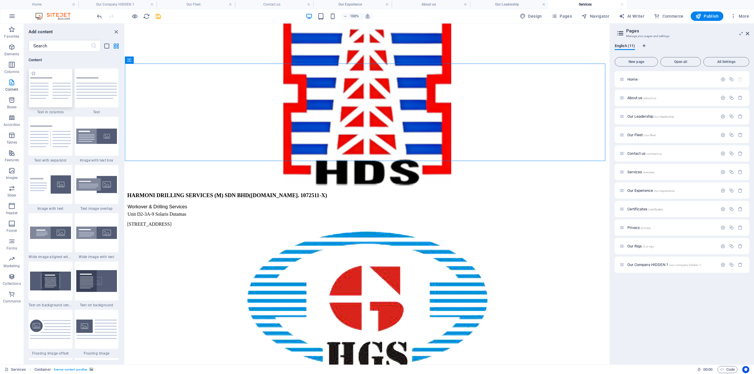
click at [52, 103] on div at bounding box center [51, 88] width 44 height 39
select select "rem"
select select "preset-text-v2-columns"
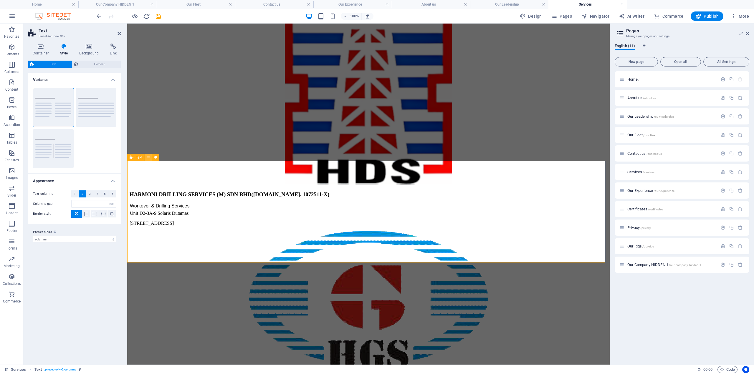
click at [148, 159] on icon at bounding box center [148, 157] width 3 height 6
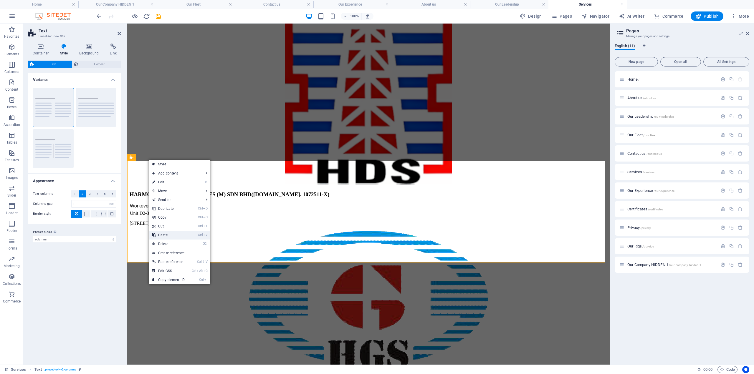
drag, startPoint x: 169, startPoint y: 234, endPoint x: 50, endPoint y: 208, distance: 121.2
click at [169, 234] on link "Ctrl V Paste" at bounding box center [168, 235] width 39 height 9
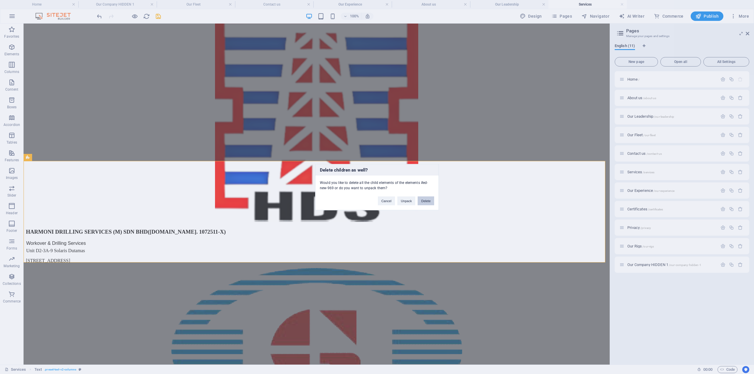
drag, startPoint x: 425, startPoint y: 202, endPoint x: 405, endPoint y: 183, distance: 27.1
click at [425, 202] on button "Delete" at bounding box center [426, 200] width 16 height 9
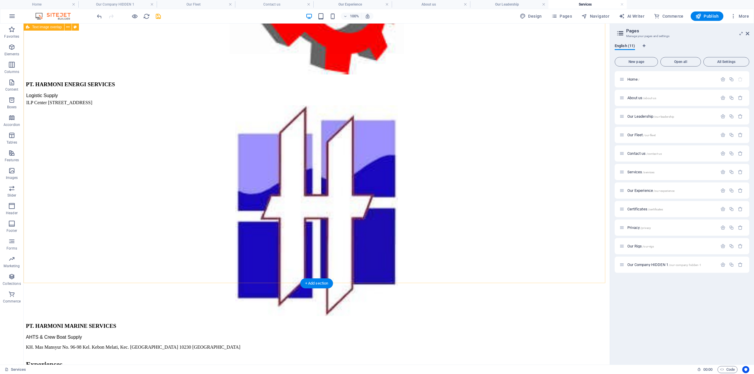
scroll to position [1056, 0]
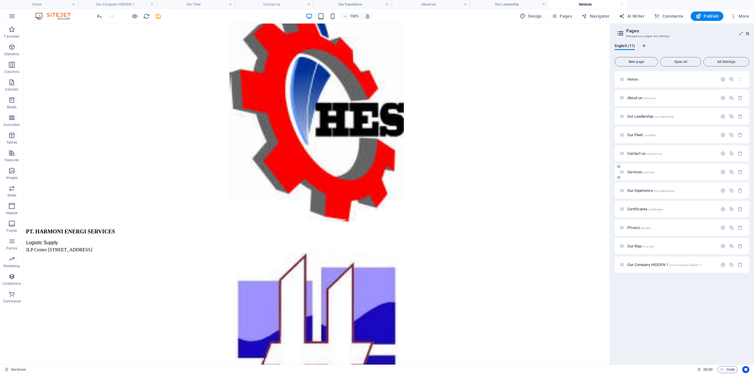
click at [634, 172] on span "Services /services" at bounding box center [640, 172] width 27 height 4
click at [635, 191] on span "Our Experience /our-experience" at bounding box center [650, 191] width 47 height 4
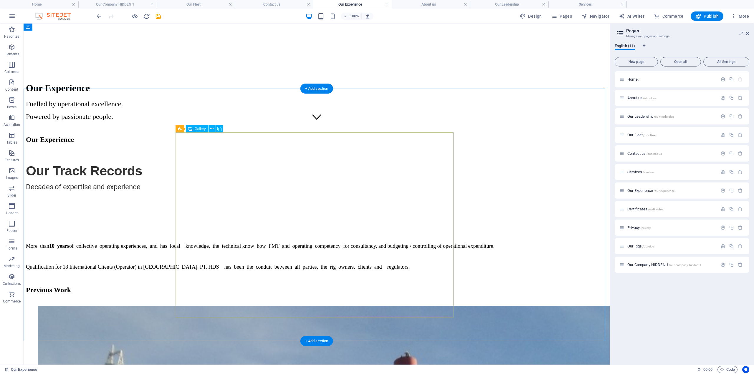
scroll to position [147, 0]
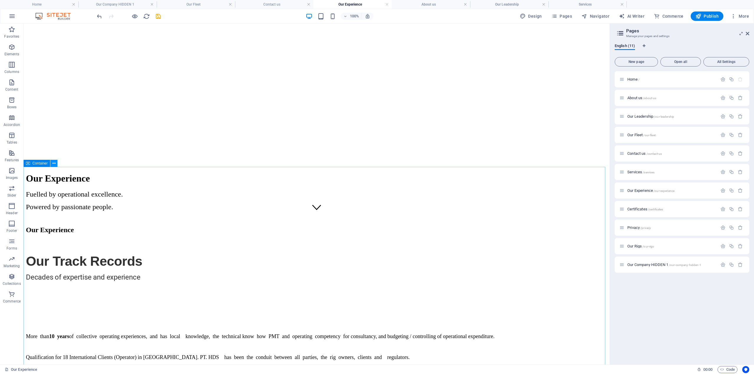
click at [56, 163] on button at bounding box center [53, 163] width 7 height 7
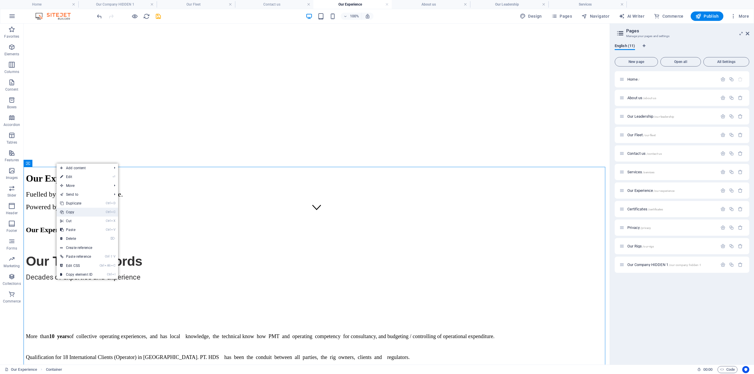
click at [80, 214] on link "Ctrl C Copy" at bounding box center [76, 212] width 39 height 9
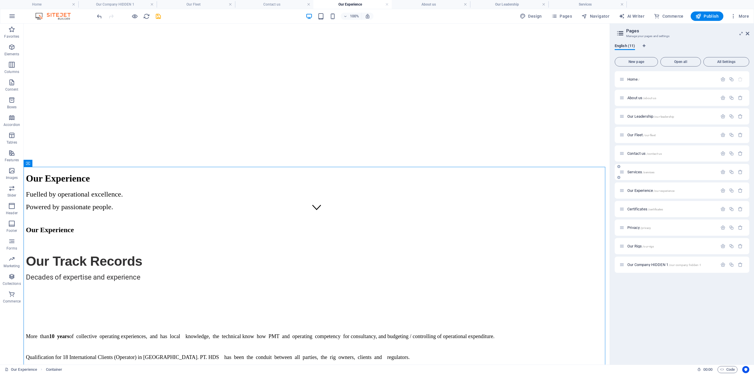
click at [633, 172] on span "Services /services" at bounding box center [640, 172] width 27 height 4
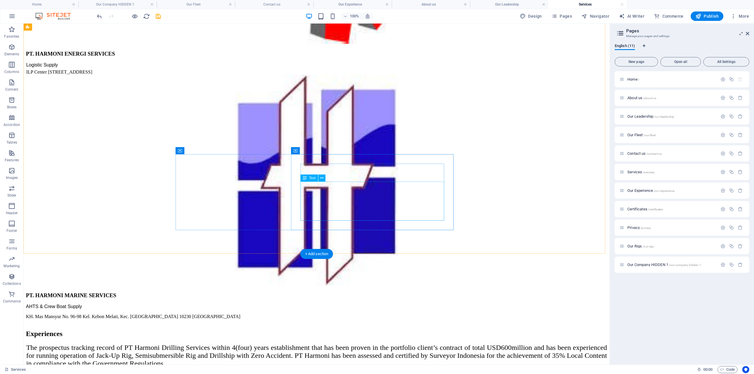
scroll to position [1235, 0]
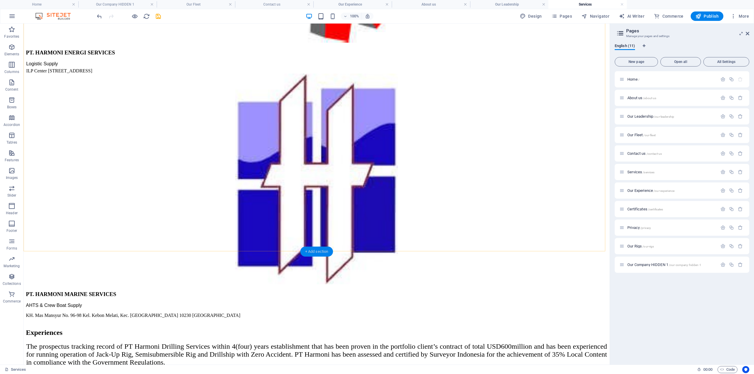
drag, startPoint x: 314, startPoint y: 250, endPoint x: 171, endPoint y: 225, distance: 145.0
click at [314, 250] on div "+ Add section" at bounding box center [316, 252] width 33 height 10
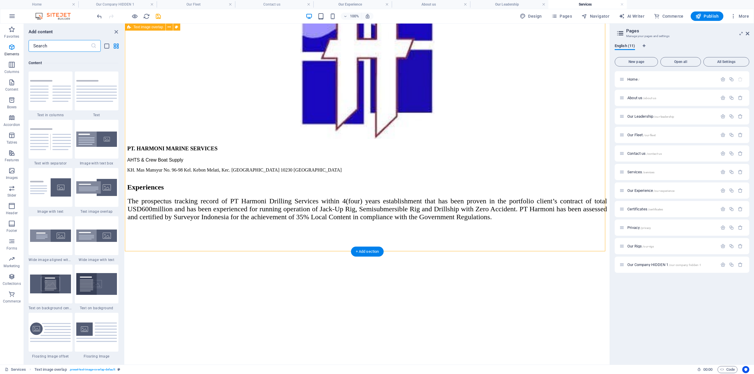
scroll to position [1031, 0]
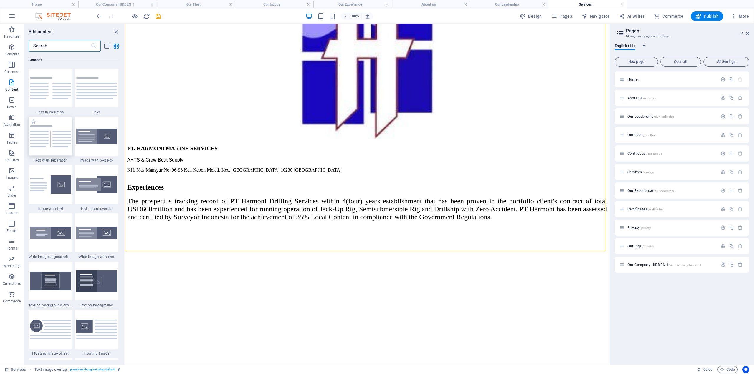
click at [57, 130] on img at bounding box center [50, 136] width 41 height 22
select select "rem"
select select "px"
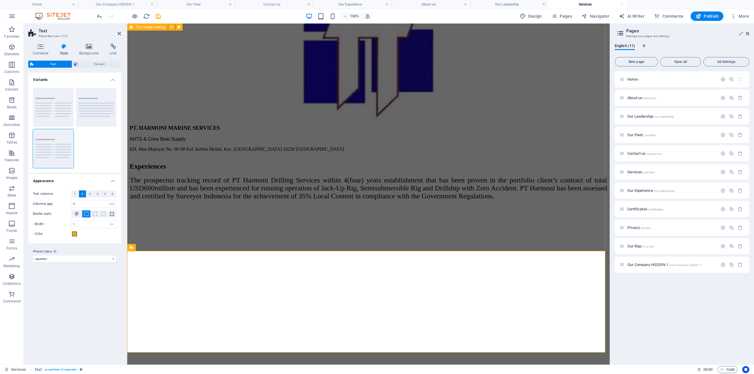
scroll to position [1337, 0]
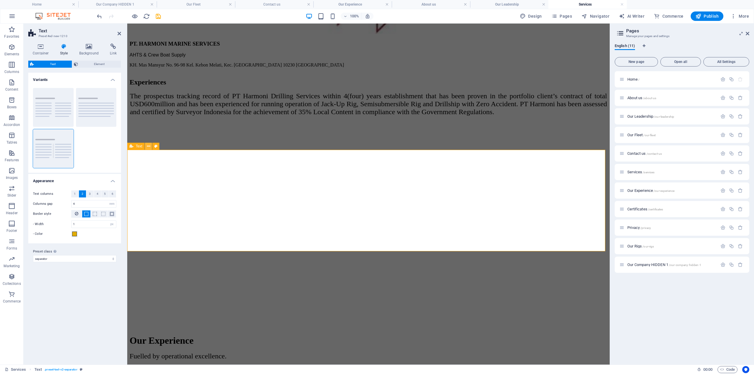
click at [150, 149] on icon at bounding box center [148, 146] width 3 height 6
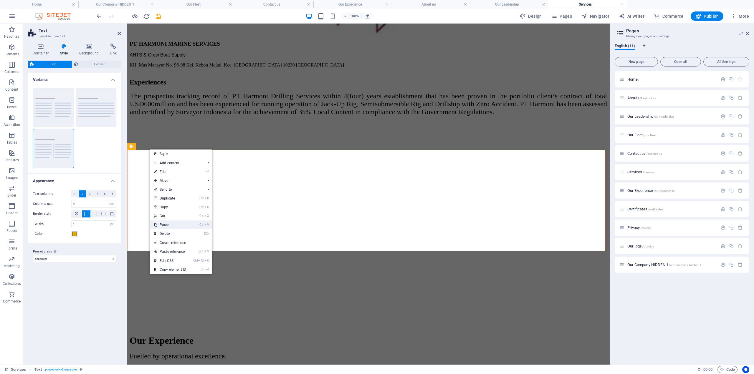
click at [170, 224] on link "Ctrl V Paste" at bounding box center [169, 225] width 39 height 9
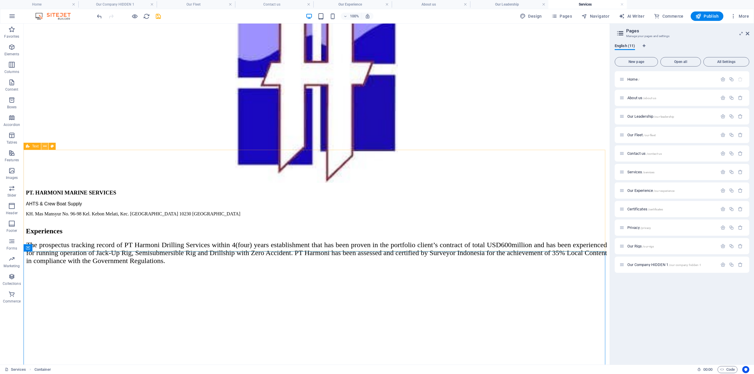
click at [44, 147] on icon at bounding box center [44, 146] width 3 height 6
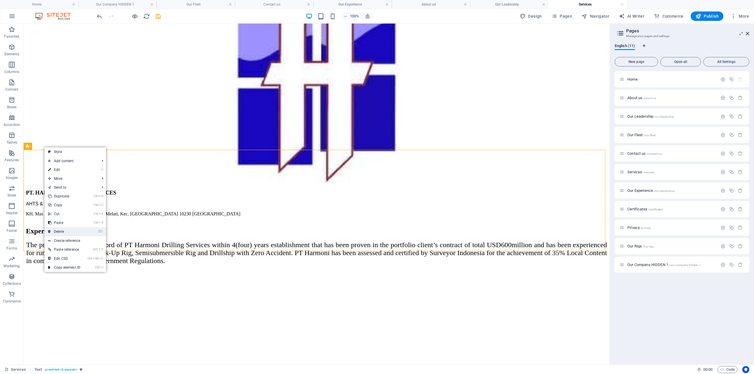
click at [77, 228] on link "⌦ Delete" at bounding box center [63, 231] width 39 height 9
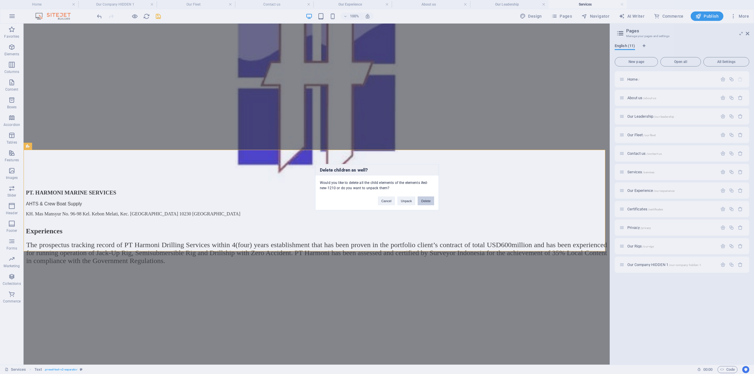
drag, startPoint x: 425, startPoint y: 199, endPoint x: 394, endPoint y: 183, distance: 34.5
click at [425, 199] on button "Delete" at bounding box center [426, 200] width 16 height 9
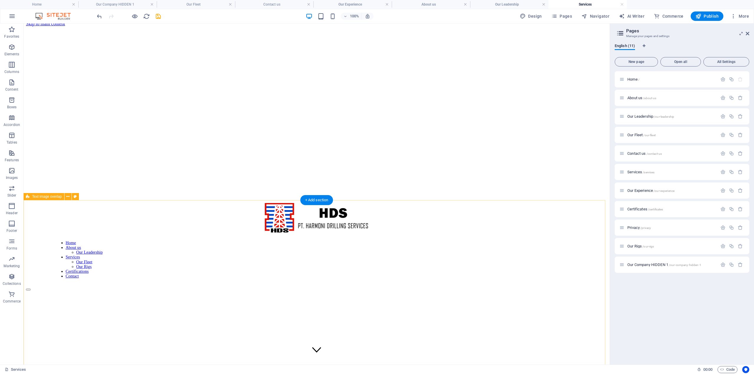
scroll to position [0, 0]
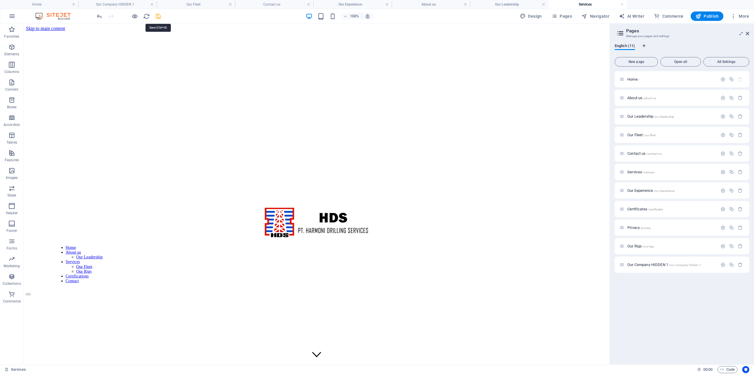
click at [157, 18] on icon "save" at bounding box center [158, 16] width 7 height 7
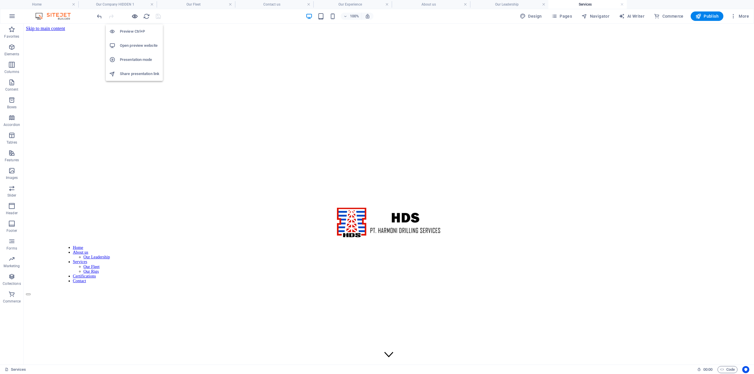
click at [137, 16] on icon "button" at bounding box center [134, 16] width 7 height 7
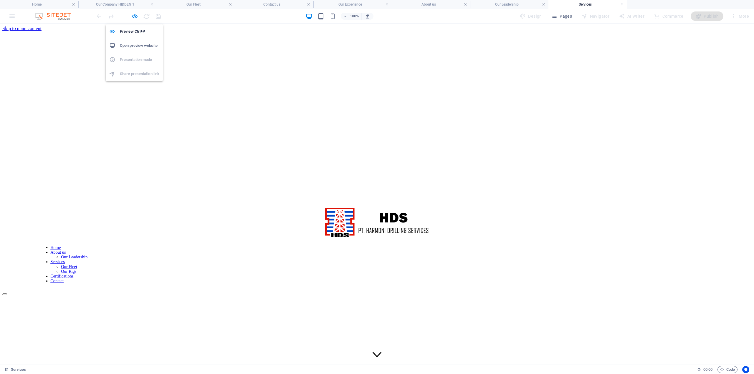
click at [131, 43] on h6 "Open preview website" at bounding box center [139, 45] width 39 height 7
click at [134, 15] on icon "button" at bounding box center [134, 16] width 7 height 7
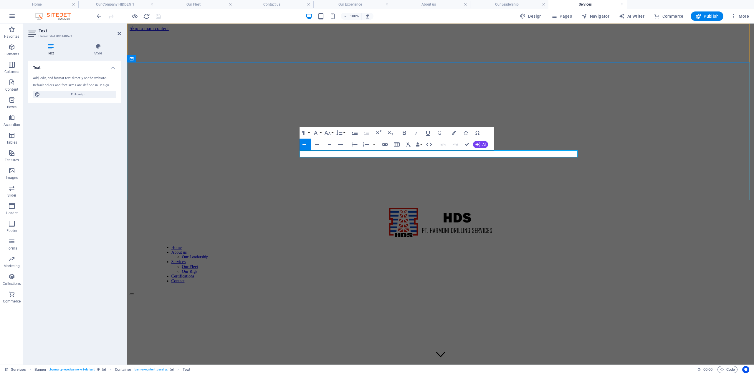
drag, startPoint x: 369, startPoint y: 155, endPoint x: 316, endPoint y: 154, distance: 52.7
drag, startPoint x: 387, startPoint y: 154, endPoint x: 279, endPoint y: 156, distance: 107.2
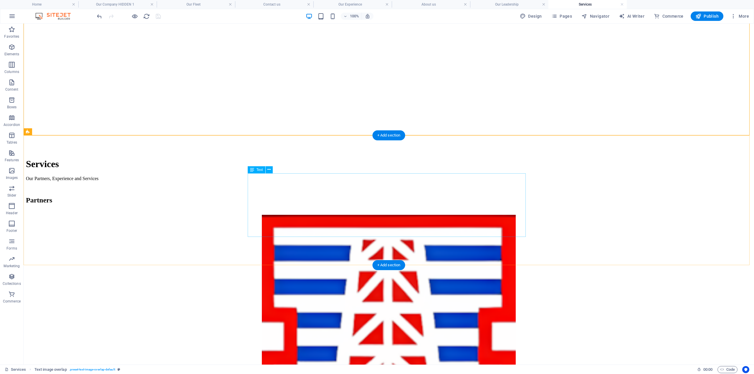
scroll to position [354, 0]
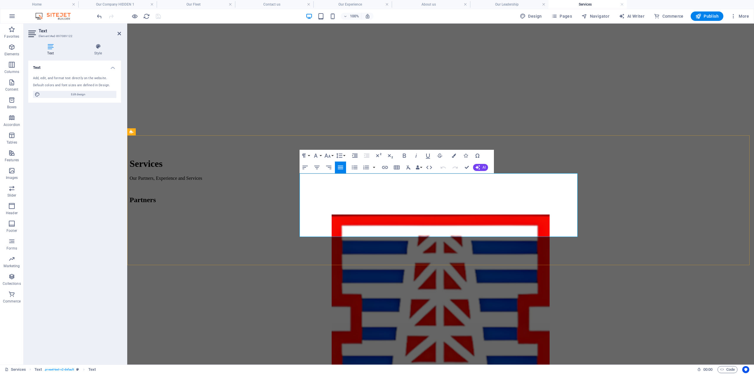
drag, startPoint x: 404, startPoint y: 232, endPoint x: 282, endPoint y: 175, distance: 135.0
click at [330, 156] on icon "button" at bounding box center [327, 156] width 6 height 4
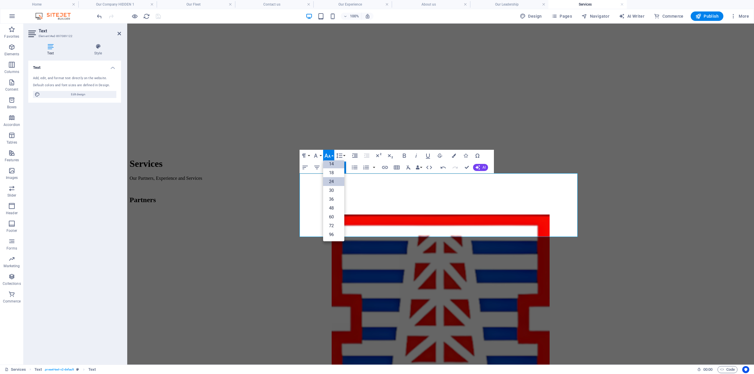
scroll to position [47, 0]
click at [334, 175] on link "18" at bounding box center [333, 173] width 21 height 9
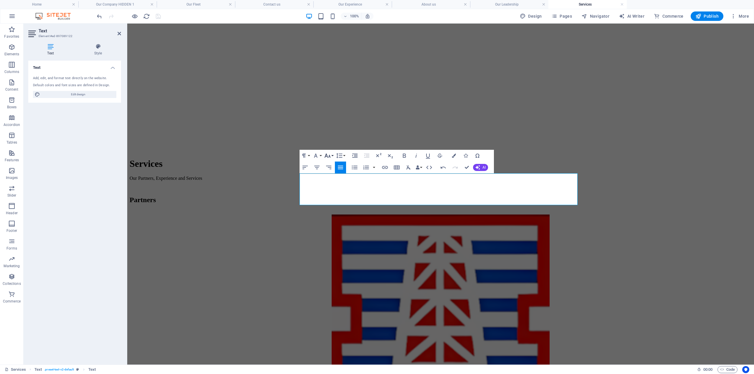
click at [327, 156] on icon "button" at bounding box center [327, 156] width 6 height 4
drag, startPoint x: 428, startPoint y: 186, endPoint x: 389, endPoint y: 185, distance: 38.9
click at [404, 158] on icon "button" at bounding box center [404, 155] width 7 height 7
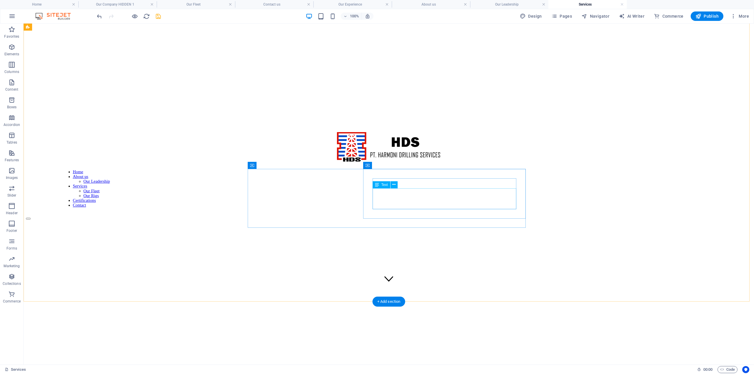
scroll to position [0, 0]
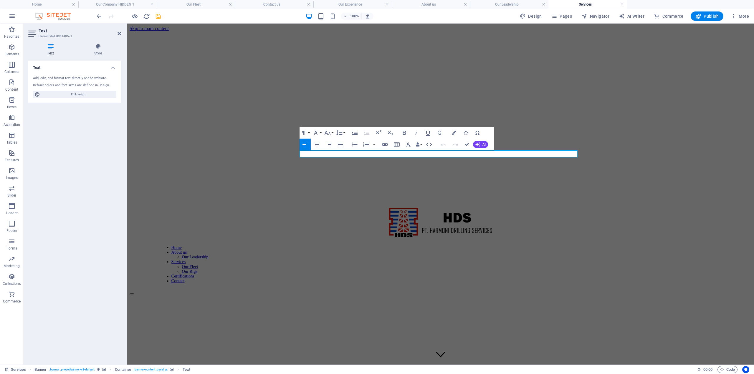
drag, startPoint x: 421, startPoint y: 155, endPoint x: 238, endPoint y: 150, distance: 183.6
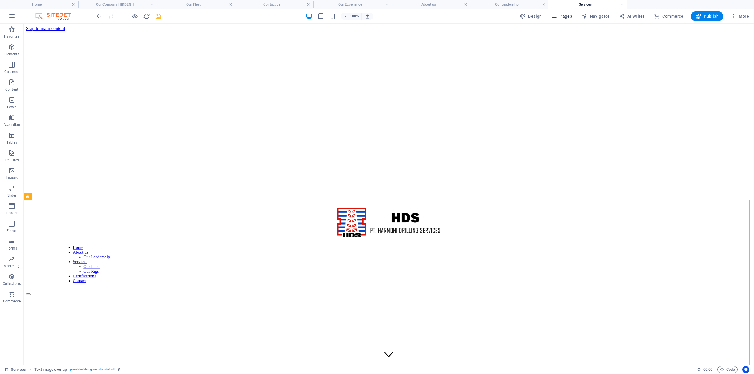
click at [568, 14] on span "Pages" at bounding box center [561, 16] width 21 height 6
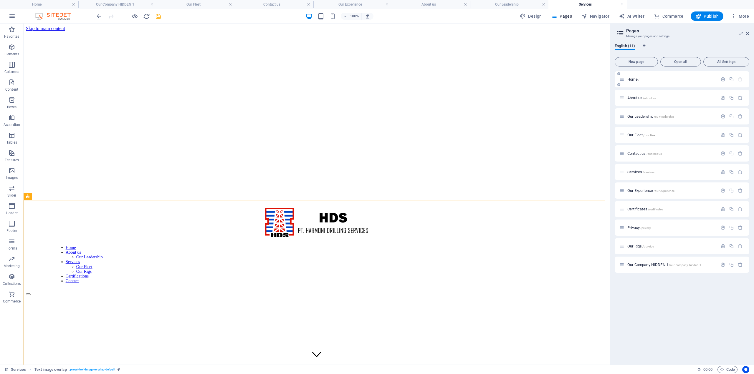
click at [634, 80] on span "Home /" at bounding box center [633, 79] width 12 height 4
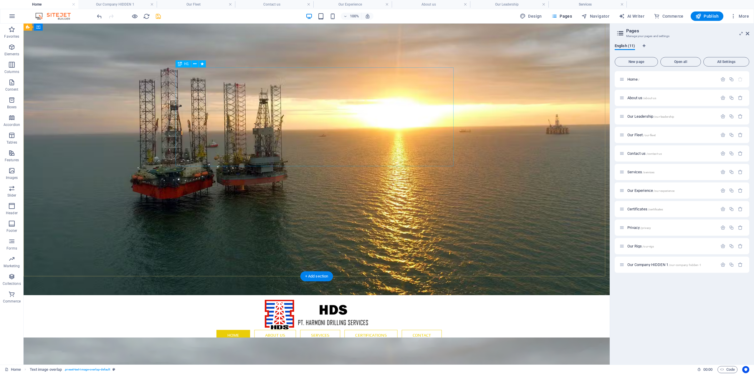
scroll to position [9, 0]
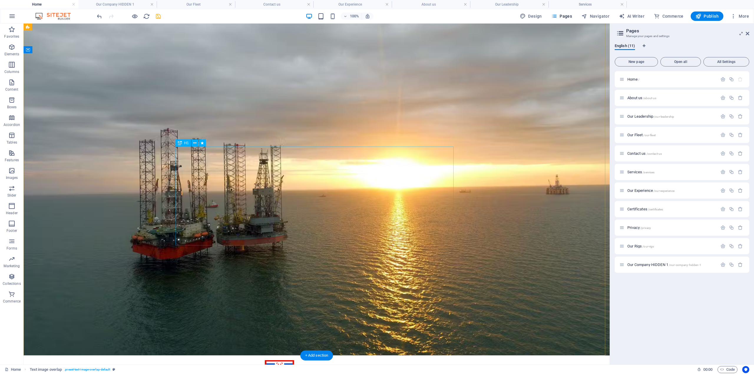
click at [635, 96] on span "About us /about-us" at bounding box center [641, 98] width 29 height 4
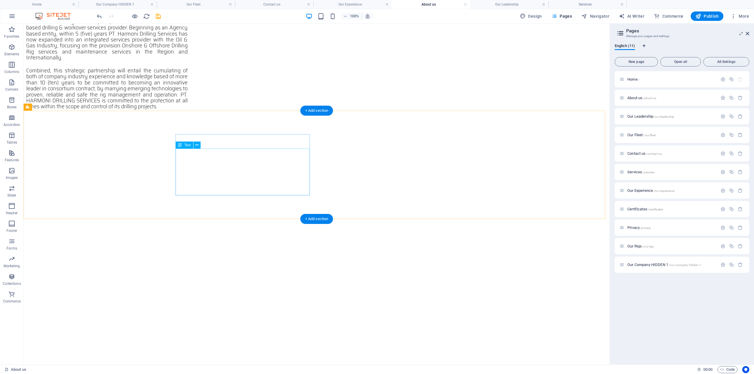
scroll to position [678, 0]
click at [642, 116] on span "Our Leadership /our-leadership" at bounding box center [650, 116] width 47 height 4
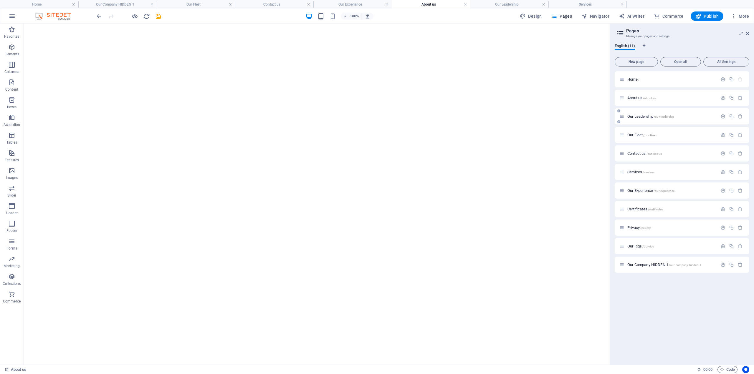
scroll to position [0, 0]
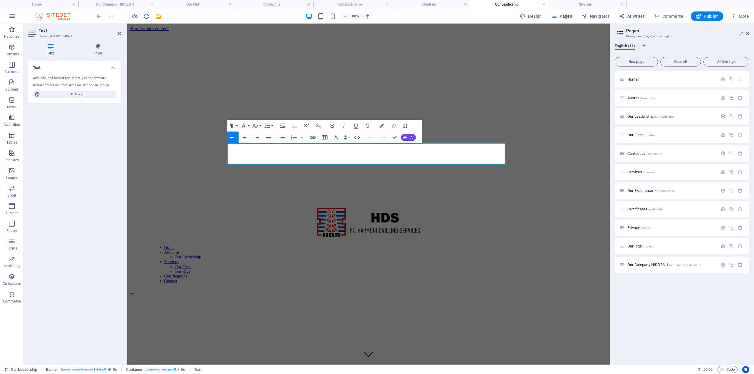
drag, startPoint x: 320, startPoint y: 158, endPoint x: 218, endPoint y: 143, distance: 103.2
drag, startPoint x: 229, startPoint y: 148, endPoint x: 323, endPoint y: 156, distance: 94.9
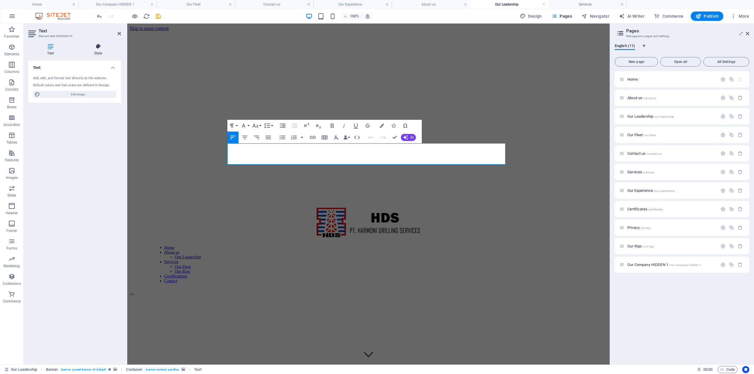
click at [105, 51] on h4 "Style" at bounding box center [98, 50] width 46 height 12
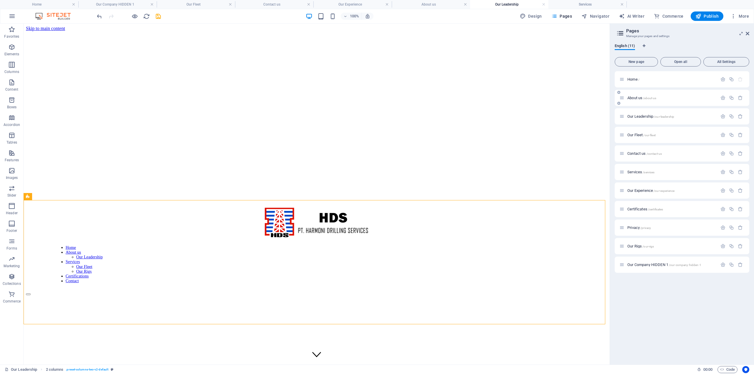
click at [638, 97] on span "About us /about-us" at bounding box center [641, 98] width 29 height 4
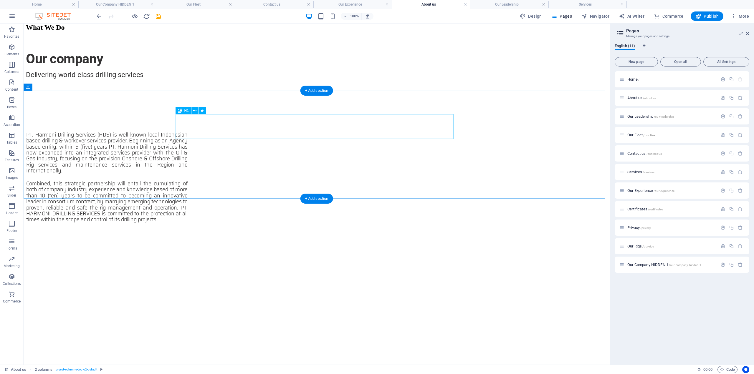
scroll to position [560, 0]
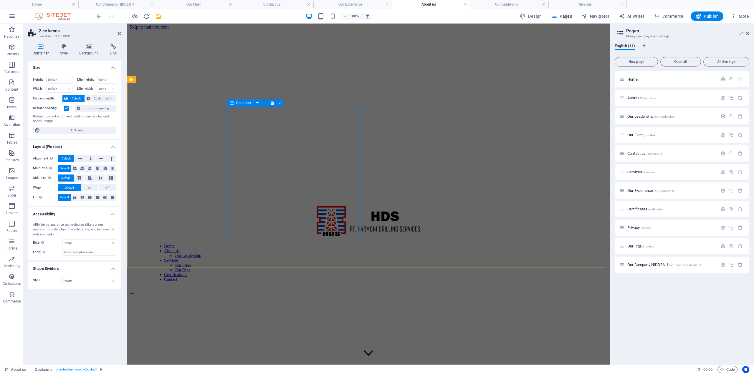
scroll to position [0, 0]
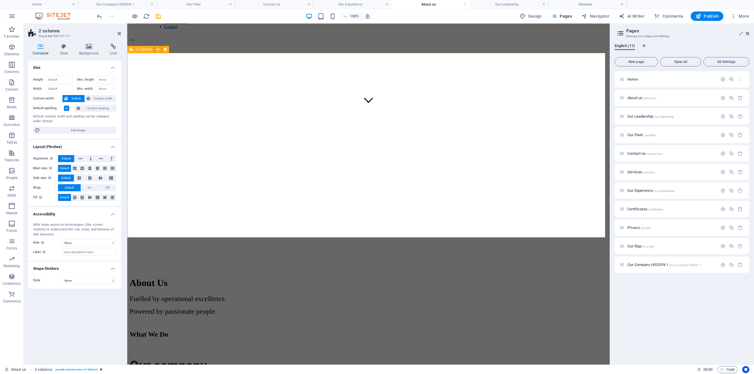
scroll to position [265, 0]
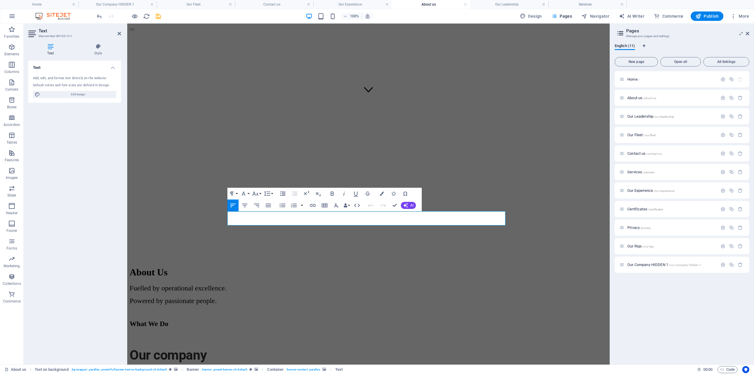
drag, startPoint x: 429, startPoint y: 222, endPoint x: 208, endPoint y: 209, distance: 221.3
drag, startPoint x: 350, startPoint y: 222, endPoint x: 228, endPoint y: 215, distance: 122.4
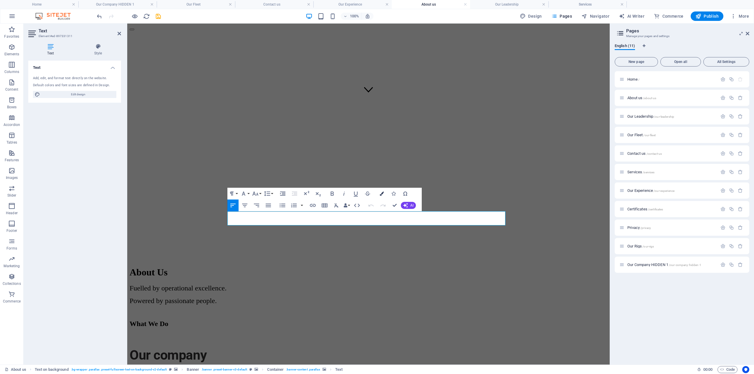
click at [382, 193] on icon "button" at bounding box center [382, 194] width 4 height 4
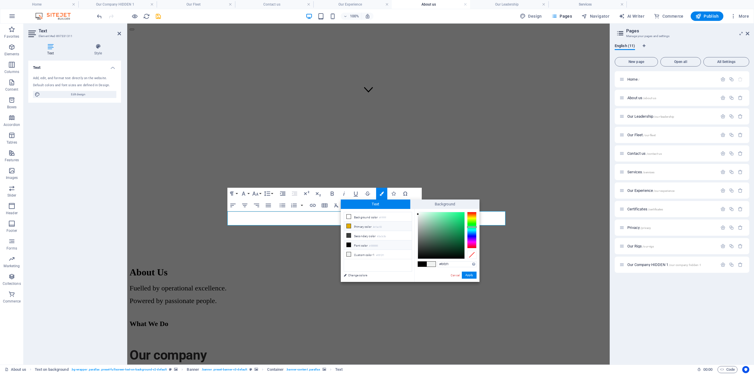
click at [350, 227] on icon at bounding box center [349, 226] width 4 height 4
type input "#e1ac02"
click at [473, 275] on button "Apply" at bounding box center [469, 275] width 15 height 7
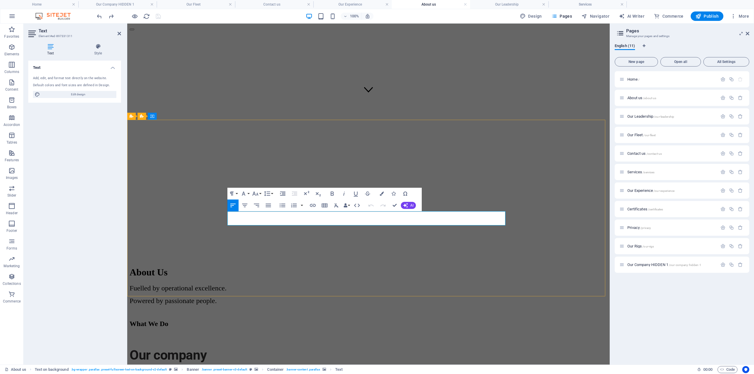
drag, startPoint x: 355, startPoint y: 224, endPoint x: 228, endPoint y: 215, distance: 127.3
click at [101, 49] on icon at bounding box center [98, 47] width 46 height 6
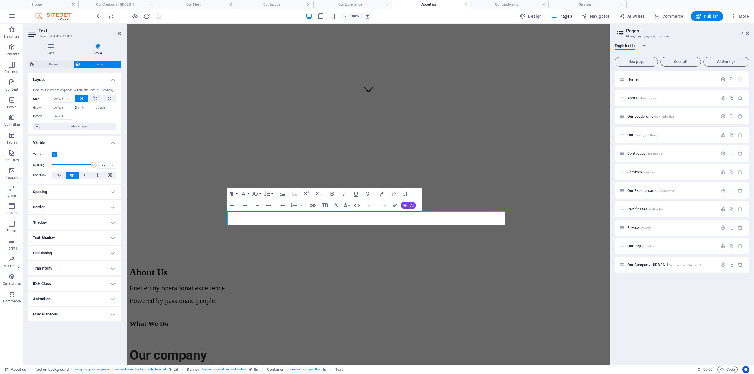
click at [87, 237] on h4 "Text Shadow" at bounding box center [74, 238] width 93 height 14
click at [101, 250] on span "Outside" at bounding box center [102, 249] width 10 height 7
type input "2"
type input "4"
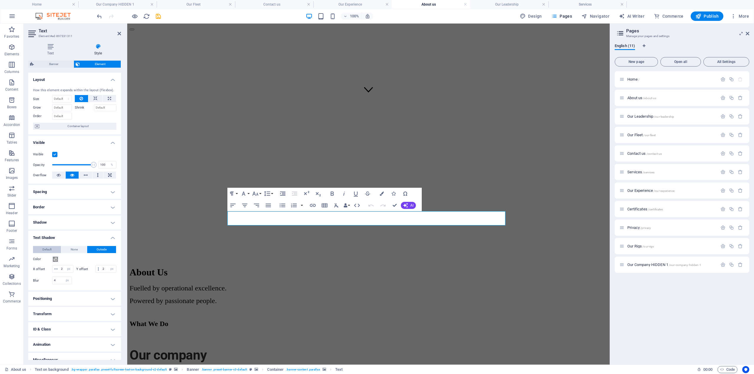
click at [42, 247] on button "Default" at bounding box center [47, 249] width 28 height 7
type input "0"
click at [95, 250] on button "Outside" at bounding box center [101, 249] width 29 height 7
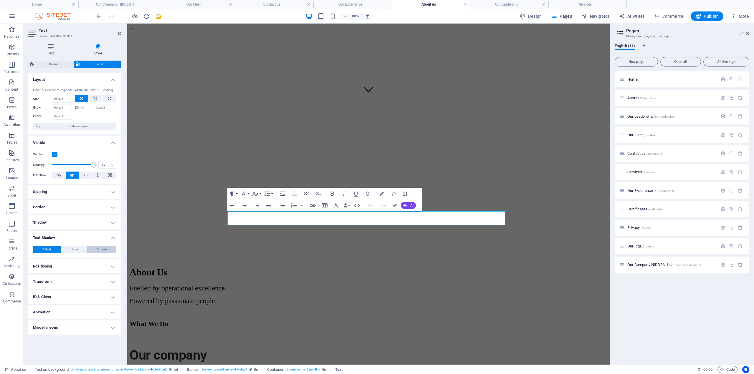
type input "2"
type input "4"
click at [46, 249] on span "Default" at bounding box center [46, 249] width 9 height 7
click at [73, 206] on h4 "Border" at bounding box center [74, 207] width 93 height 14
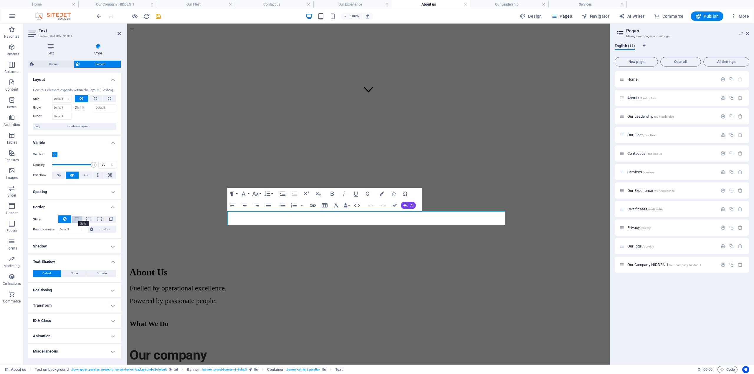
click at [77, 221] on span at bounding box center [77, 219] width 4 height 4
click at [66, 219] on icon at bounding box center [65, 219] width 4 height 7
drag, startPoint x: 92, startPoint y: 163, endPoint x: 60, endPoint y: 161, distance: 31.6
click at [60, 162] on span at bounding box center [60, 165] width 6 height 6
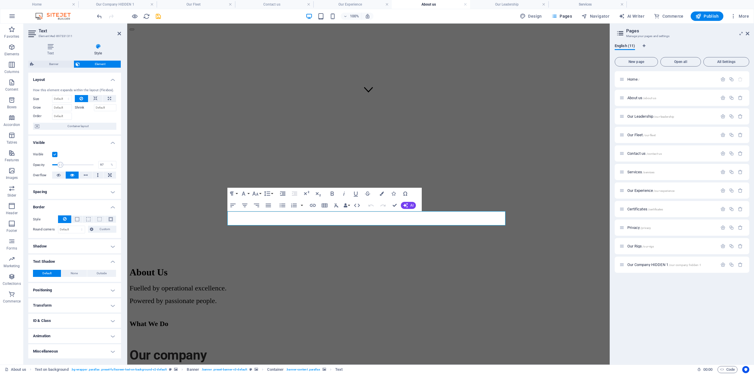
type input "100"
drag, startPoint x: 61, startPoint y: 164, endPoint x: 102, endPoint y: 168, distance: 41.5
click at [102, 168] on div "Opacity 100 %" at bounding box center [74, 165] width 83 height 9
click at [93, 349] on h4 "Miscellaneous" at bounding box center [74, 352] width 93 height 14
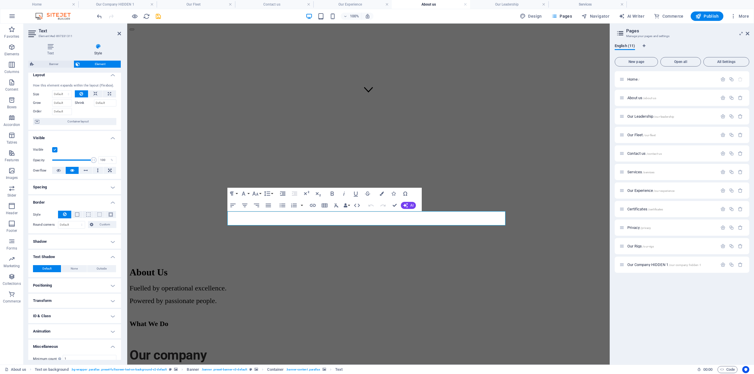
scroll to position [0, 0]
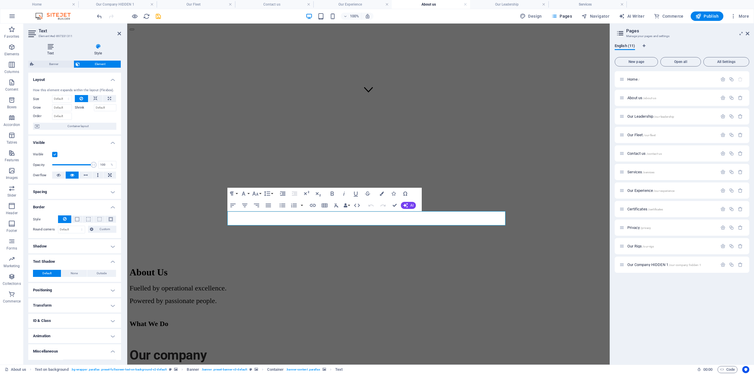
click at [60, 51] on h4 "Text" at bounding box center [51, 50] width 47 height 12
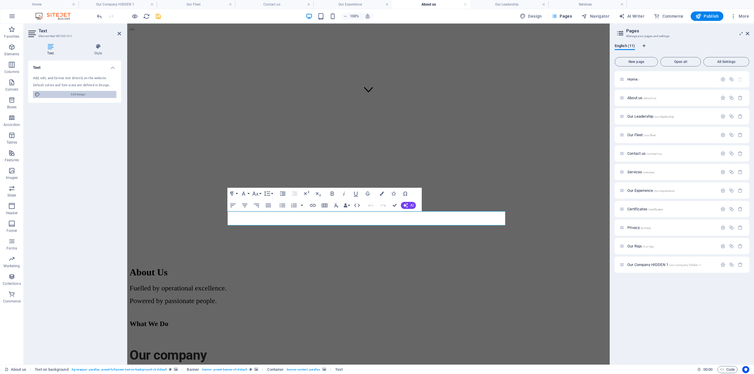
drag, startPoint x: 89, startPoint y: 93, endPoint x: 236, endPoint y: 116, distance: 148.5
click at [89, 93] on span "Edit design" at bounding box center [78, 94] width 73 height 7
select select "px"
select select "300"
select select "px"
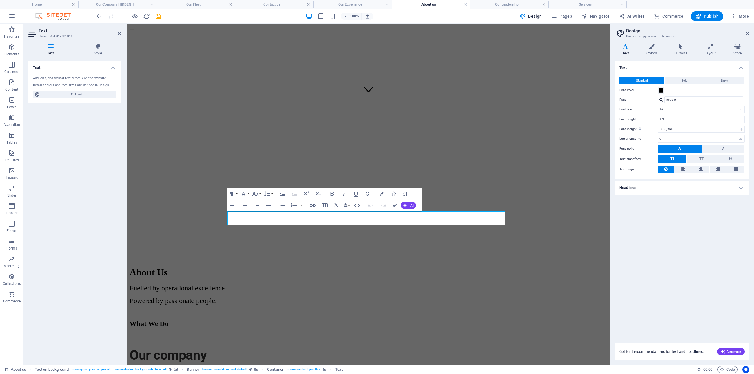
click at [645, 186] on h4 "Headlines" at bounding box center [682, 188] width 135 height 14
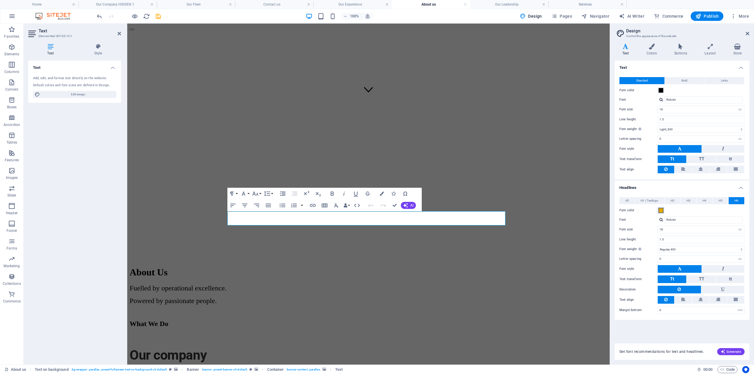
click at [660, 212] on span at bounding box center [661, 210] width 5 height 5
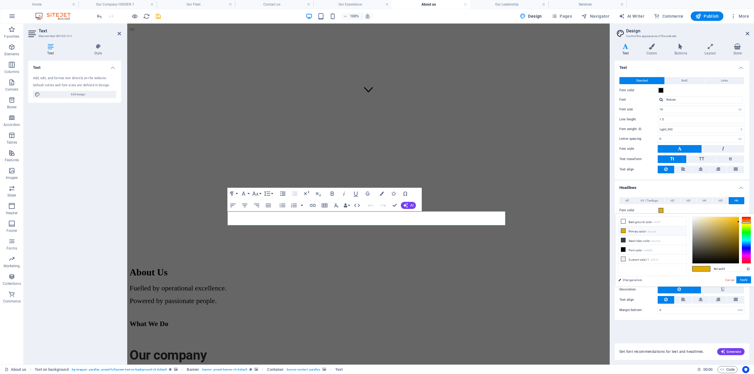
click at [660, 212] on span at bounding box center [661, 210] width 5 height 5
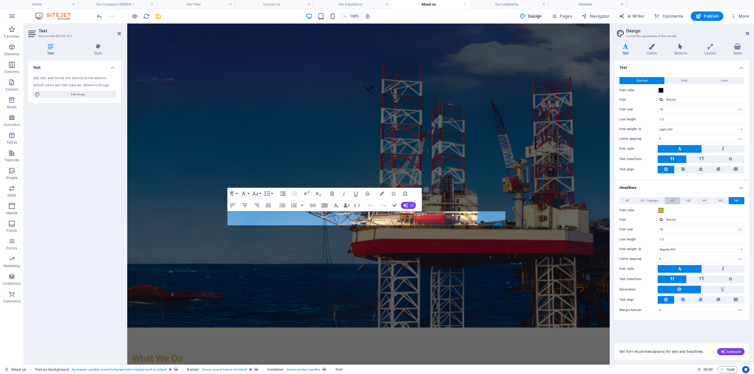
click at [671, 201] on span "H2" at bounding box center [673, 200] width 4 height 7
click at [689, 200] on span "H3" at bounding box center [689, 200] width 4 height 7
click at [706, 200] on span "H4" at bounding box center [705, 200] width 4 height 7
click at [719, 200] on span "H5" at bounding box center [721, 200] width 4 height 7
click at [731, 201] on button "H6" at bounding box center [737, 200] width 16 height 7
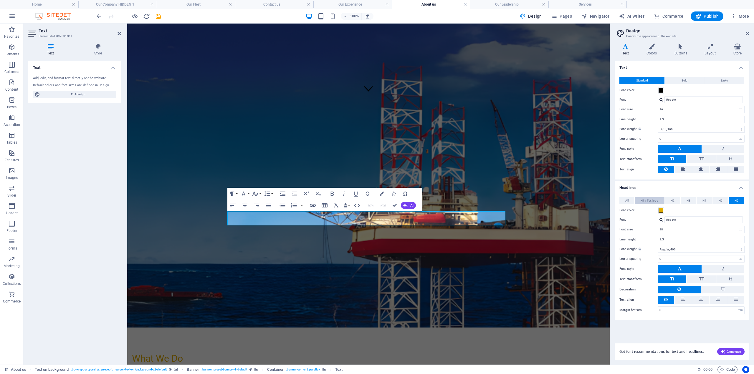
click at [657, 197] on span "H1 / Textlogo" at bounding box center [650, 200] width 18 height 7
click at [733, 201] on button "H6" at bounding box center [737, 200] width 16 height 7
click at [655, 53] on h4 "Colors" at bounding box center [653, 50] width 28 height 12
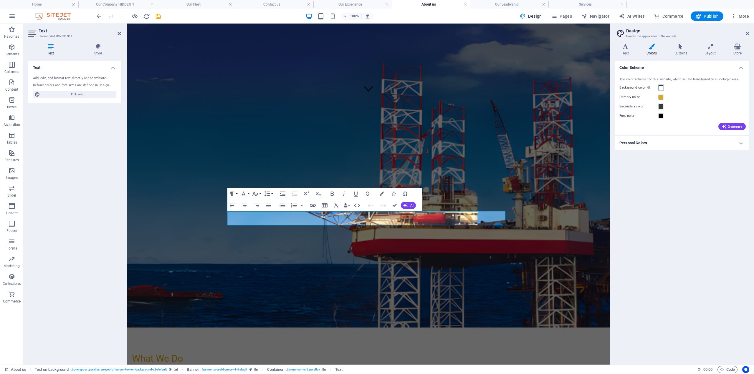
click at [661, 87] on span at bounding box center [661, 87] width 5 height 5
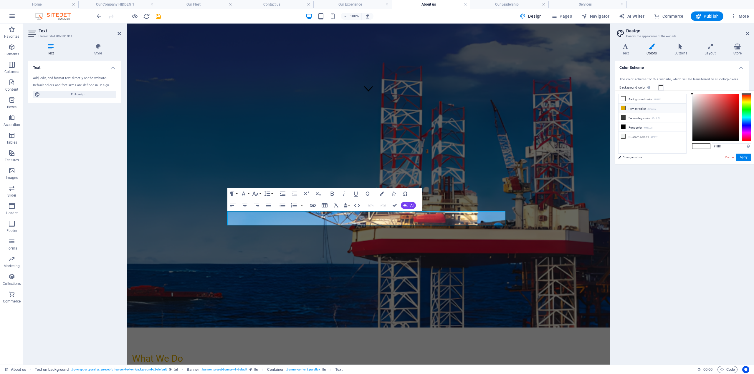
click at [627, 108] on li "Primary color #e1ac02" at bounding box center [653, 108] width 68 height 9
type input "#e1ac02"
click at [741, 160] on button "Apply" at bounding box center [743, 157] width 15 height 7
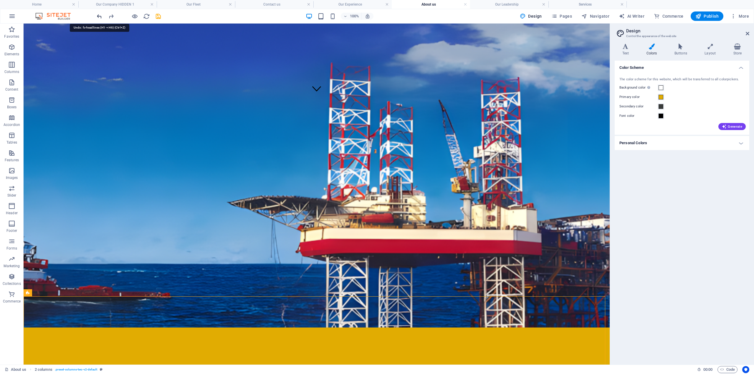
click at [101, 15] on icon "undo" at bounding box center [99, 16] width 7 height 7
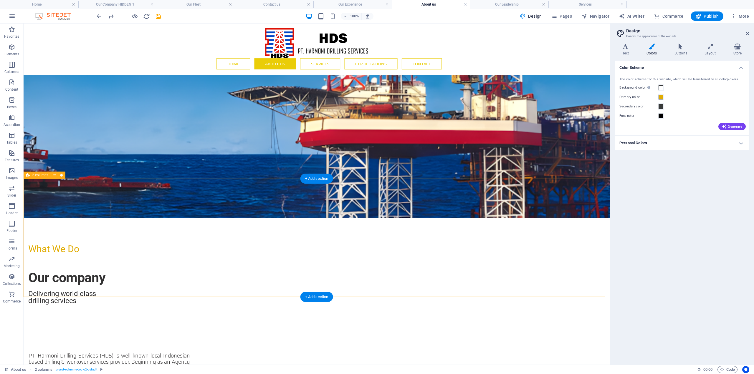
scroll to position [295, 0]
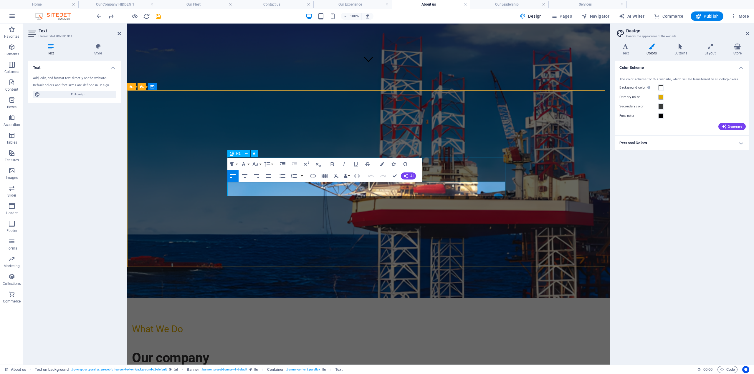
drag, startPoint x: 360, startPoint y: 194, endPoint x: 356, endPoint y: 200, distance: 7.2
click at [255, 166] on icon "button" at bounding box center [255, 164] width 7 height 7
click at [259, 222] on link "14" at bounding box center [261, 220] width 21 height 9
click at [257, 165] on icon "button" at bounding box center [255, 164] width 7 height 7
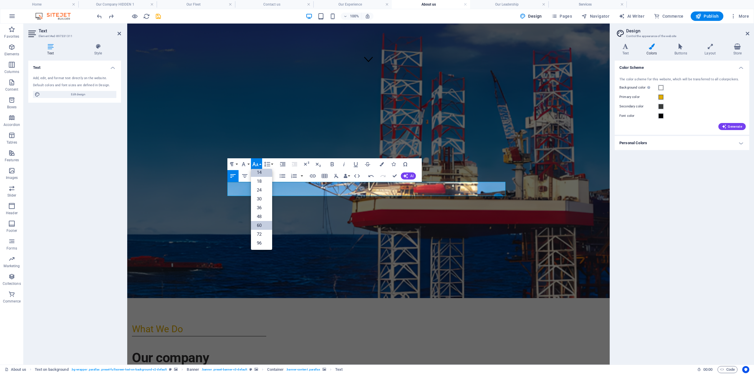
scroll to position [47, 0]
click at [261, 189] on link "24" at bounding box center [261, 190] width 21 height 9
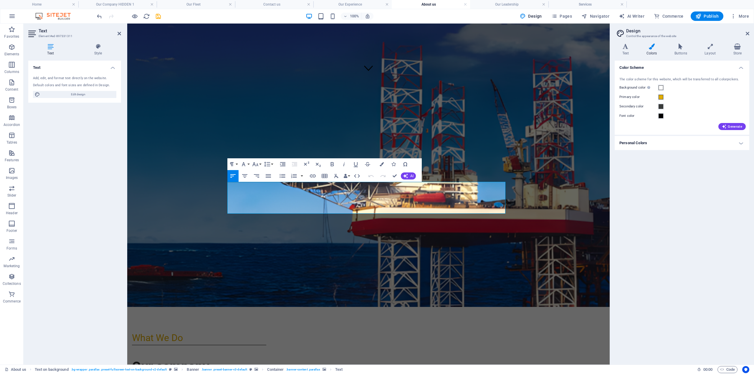
drag, startPoint x: 312, startPoint y: 211, endPoint x: 182, endPoint y: 171, distance: 136.0
drag, startPoint x: 298, startPoint y: 210, endPoint x: 228, endPoint y: 188, distance: 73.0
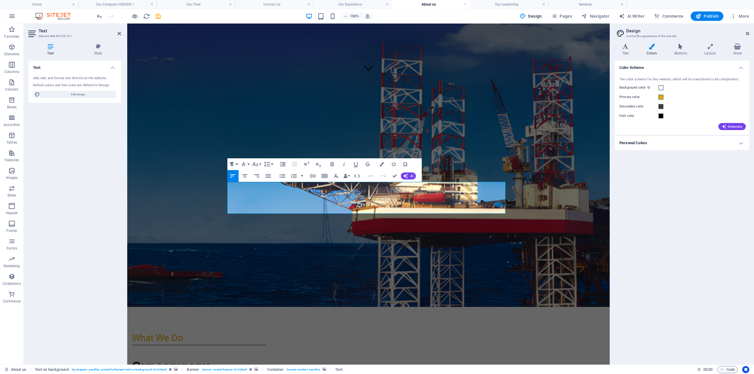
click at [238, 164] on button "Paragraph Format" at bounding box center [232, 164] width 11 height 12
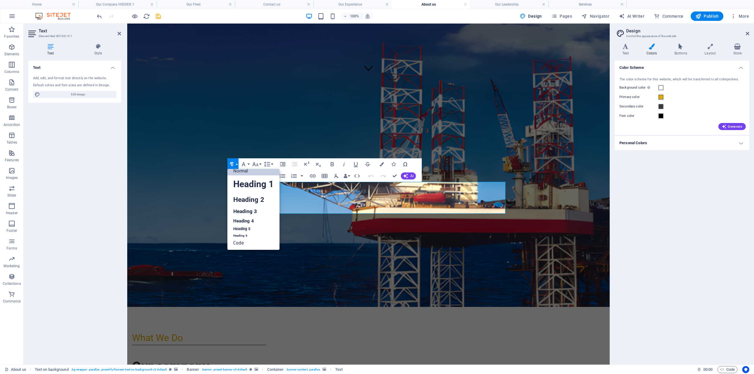
scroll to position [5, 0]
click at [237, 164] on button "Paragraph Format" at bounding box center [232, 164] width 11 height 12
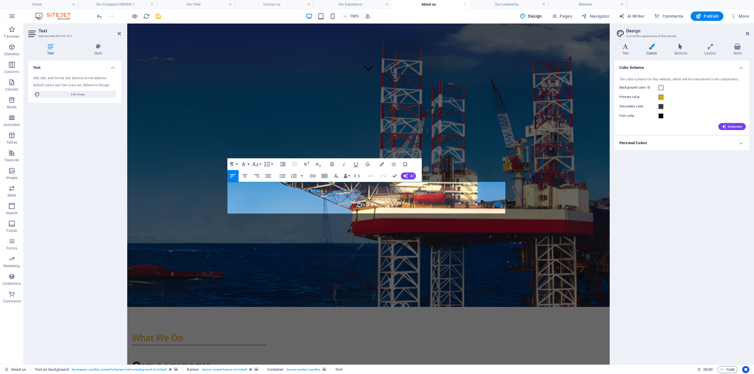
click at [670, 139] on h4 "Personal Colors" at bounding box center [682, 143] width 135 height 14
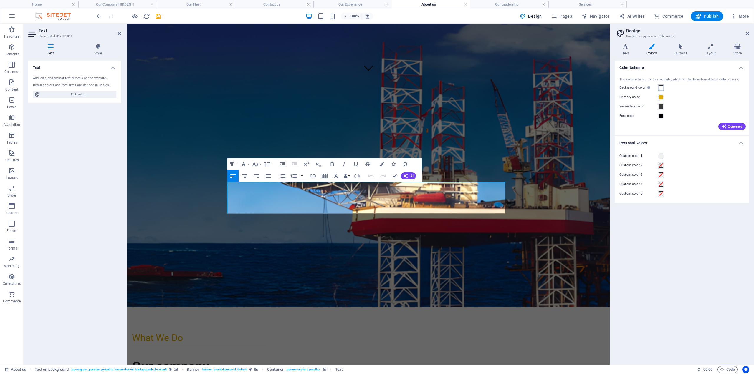
click at [660, 89] on span at bounding box center [661, 87] width 5 height 5
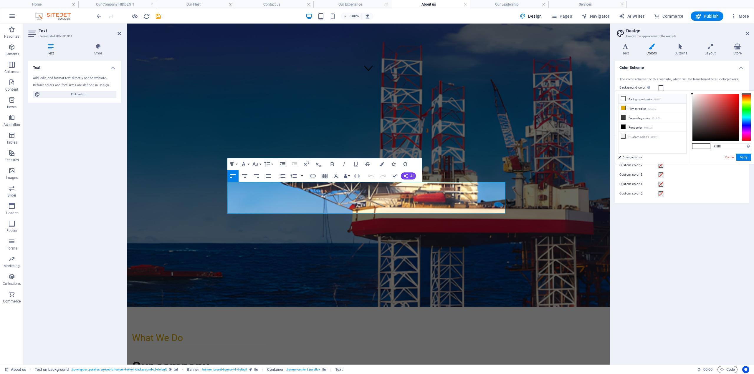
click at [626, 98] on li "Background color #ffffff" at bounding box center [653, 98] width 68 height 9
click at [624, 100] on icon at bounding box center [623, 99] width 4 height 4
click at [625, 100] on icon at bounding box center [623, 99] width 4 height 4
click at [641, 101] on li "Background color #ffffff" at bounding box center [653, 98] width 68 height 9
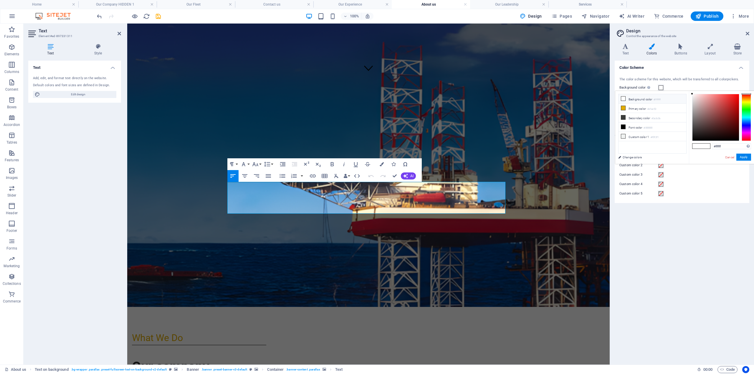
click at [648, 100] on li "Background color #ffffff" at bounding box center [653, 98] width 68 height 9
click at [643, 111] on li "Primary color #e1ac02" at bounding box center [653, 108] width 68 height 9
type input "#e1ac02"
click at [634, 100] on li "Background color #e1ac02" at bounding box center [653, 98] width 68 height 9
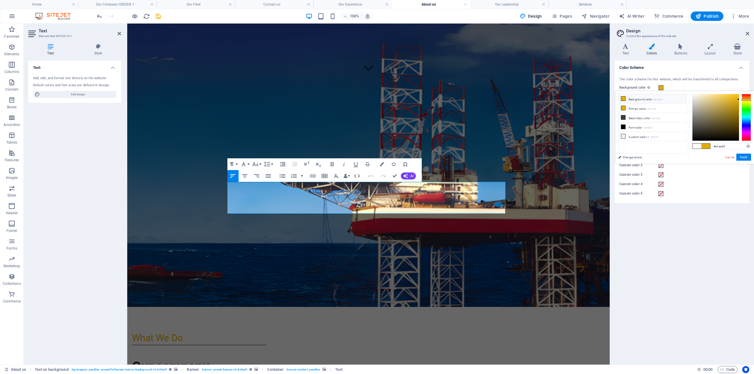
click at [627, 99] on li "Background color #e1ac02" at bounding box center [653, 98] width 68 height 9
click at [746, 155] on button "Apply" at bounding box center [743, 157] width 15 height 7
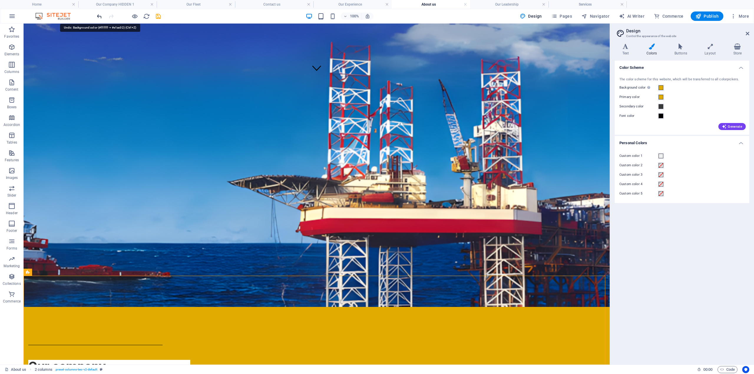
click at [101, 16] on icon "undo" at bounding box center [99, 16] width 7 height 7
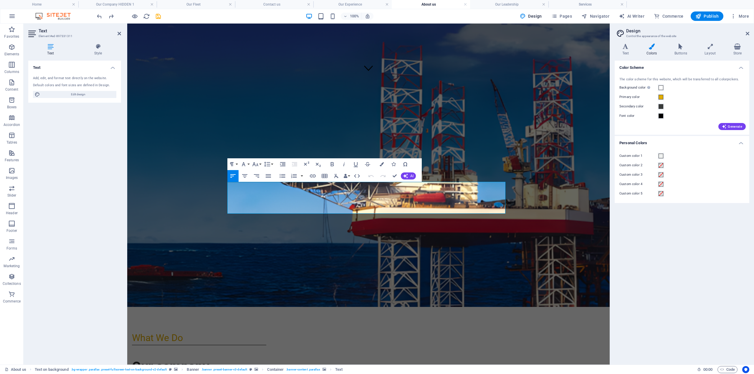
drag, startPoint x: 302, startPoint y: 210, endPoint x: 212, endPoint y: 180, distance: 94.1
drag, startPoint x: 292, startPoint y: 209, endPoint x: 228, endPoint y: 186, distance: 68.2
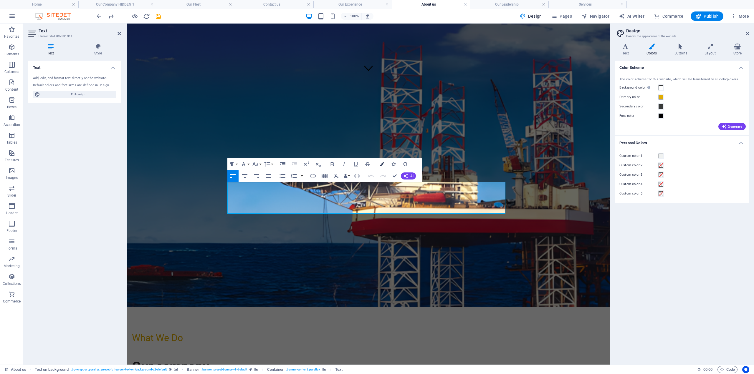
click at [381, 164] on icon "button" at bounding box center [382, 164] width 4 height 4
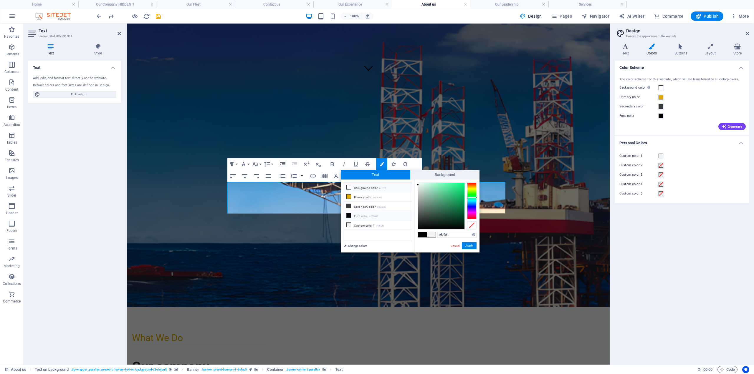
click at [350, 187] on icon at bounding box center [349, 187] width 4 height 4
click at [349, 197] on icon at bounding box center [349, 197] width 4 height 4
click at [349, 189] on icon at bounding box center [349, 187] width 4 height 4
drag, startPoint x: 348, startPoint y: 198, endPoint x: 349, endPoint y: 189, distance: 8.3
click at [349, 184] on ul "Background color #ffffff Primary color #e1ac02 Secondary color #3a3c3b Font col…" at bounding box center [378, 213] width 68 height 60
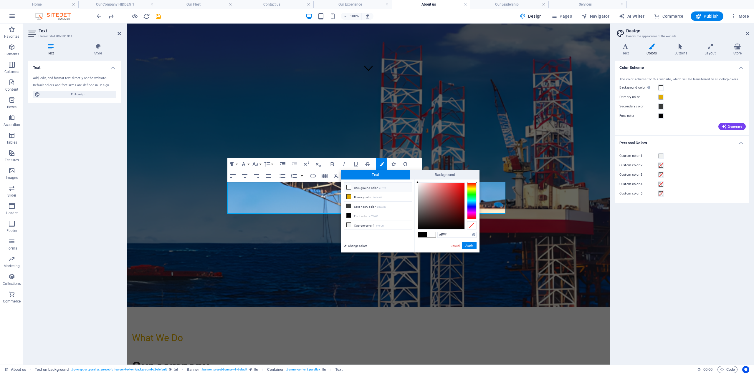
click at [349, 188] on icon at bounding box center [349, 187] width 4 height 4
click at [355, 196] on li "Primary color #e1ac02" at bounding box center [378, 196] width 68 height 9
drag, startPoint x: 452, startPoint y: 236, endPoint x: 440, endPoint y: 234, distance: 12.5
click at [437, 233] on div "#e1ac02 Supported formats #0852ed rgb(8, 82, 237) rgba(8, 82, 237, 90%) hsv(221…" at bounding box center [446, 259] width 65 height 158
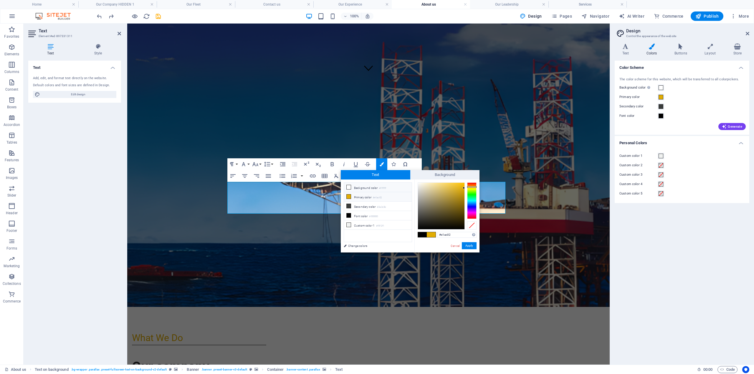
click at [355, 188] on li "Background color #ffffff" at bounding box center [378, 187] width 68 height 9
click at [442, 235] on input "#ffffff" at bounding box center [456, 235] width 39 height 6
drag, startPoint x: 451, startPoint y: 236, endPoint x: 440, endPoint y: 235, distance: 10.7
click at [432, 234] on div "#ffffff Supported formats #0852ed rgb(8, 82, 237) rgba(8, 82, 237, 90%) hsv(221…" at bounding box center [446, 259] width 65 height 158
paste input "e1ac02"
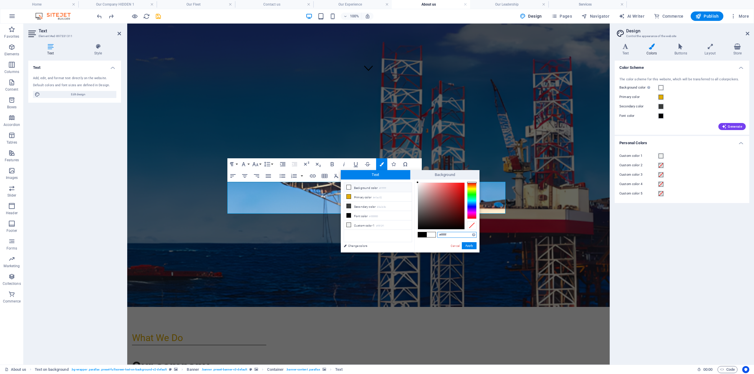
type input "#e1ac02"
click at [465, 247] on button "Apply" at bounding box center [469, 245] width 15 height 7
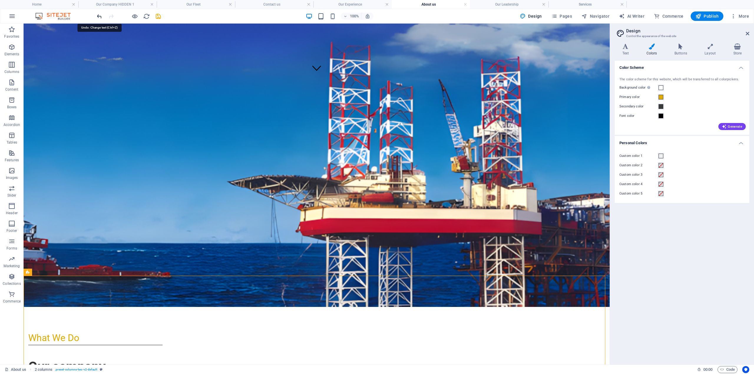
click at [99, 16] on icon "undo" at bounding box center [99, 16] width 7 height 7
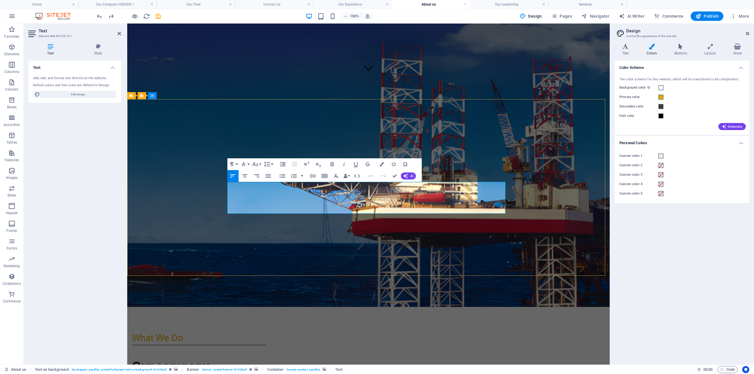
drag, startPoint x: 305, startPoint y: 209, endPoint x: 229, endPoint y: 187, distance: 78.9
click at [303, 177] on button "button" at bounding box center [302, 176] width 5 height 12
click at [53, 47] on icon at bounding box center [50, 47] width 44 height 6
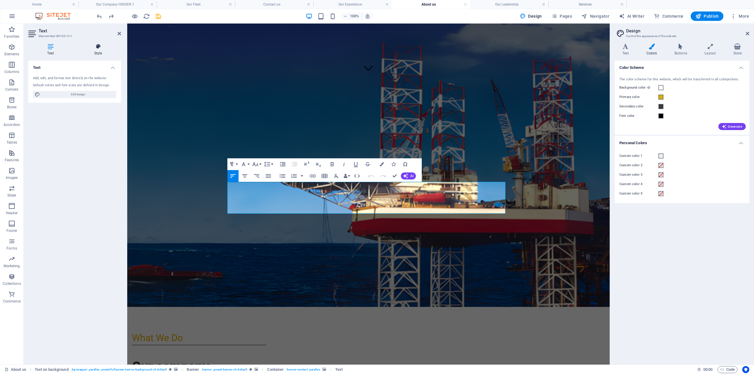
click at [96, 48] on icon at bounding box center [98, 47] width 46 height 6
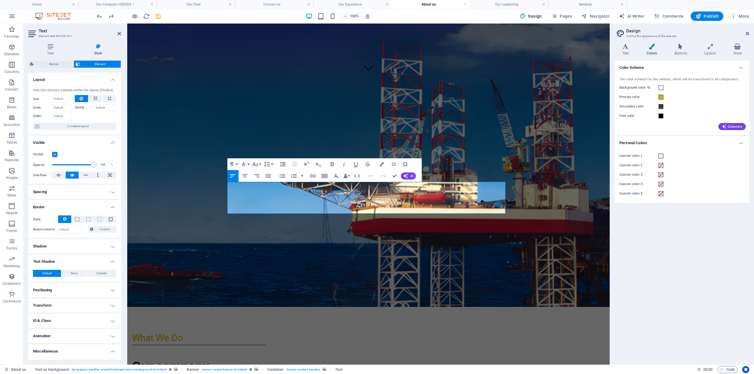
click at [57, 156] on label at bounding box center [54, 154] width 5 height 5
click at [0, 0] on input "Visible" at bounding box center [0, 0] width 0 height 0
click at [57, 156] on label at bounding box center [54, 154] width 5 height 5
click at [0, 0] on input "Visible" at bounding box center [0, 0] width 0 height 0
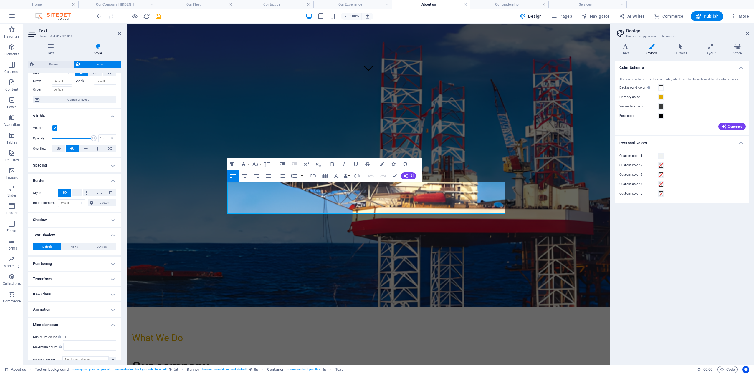
scroll to position [35, 0]
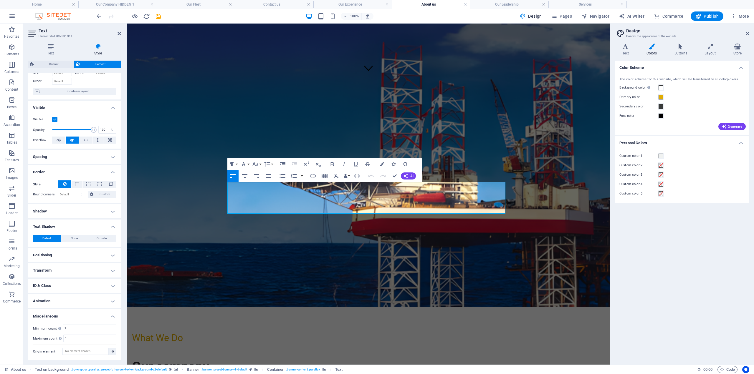
click at [68, 209] on h4 "Shadow" at bounding box center [74, 211] width 93 height 14
click at [68, 209] on h4 "Shadow" at bounding box center [74, 209] width 93 height 11
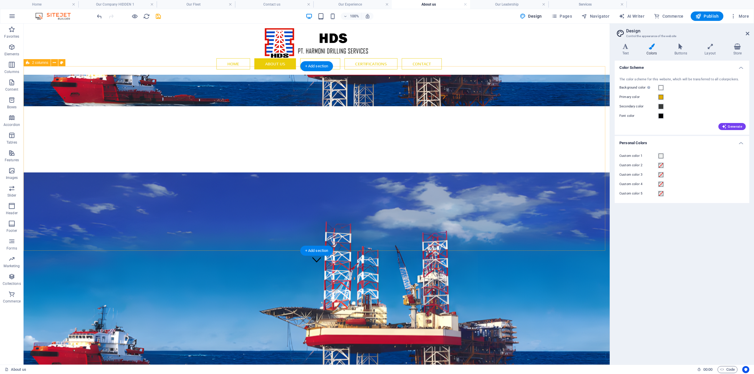
scroll to position [0, 0]
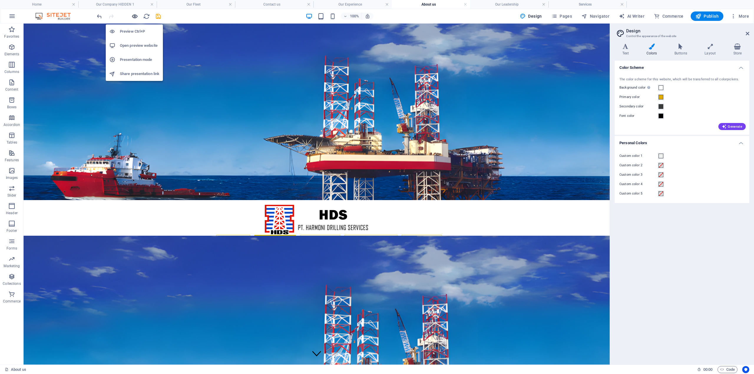
click at [134, 18] on icon "button" at bounding box center [134, 16] width 7 height 7
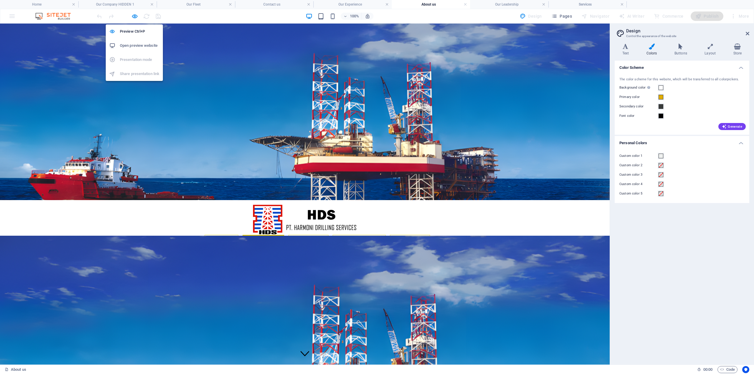
click at [131, 43] on h6 "Open preview website" at bounding box center [139, 45] width 39 height 7
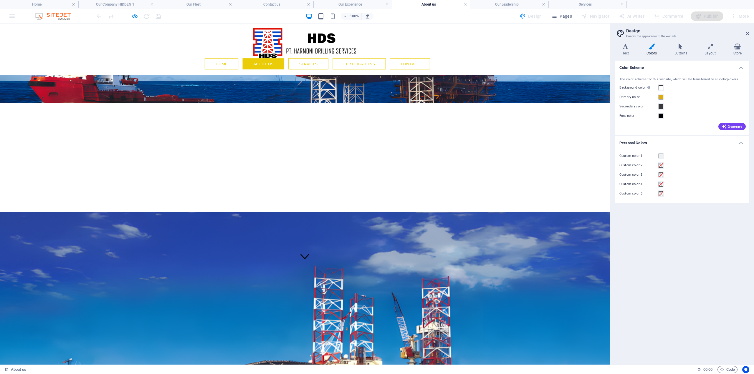
scroll to position [88, 0]
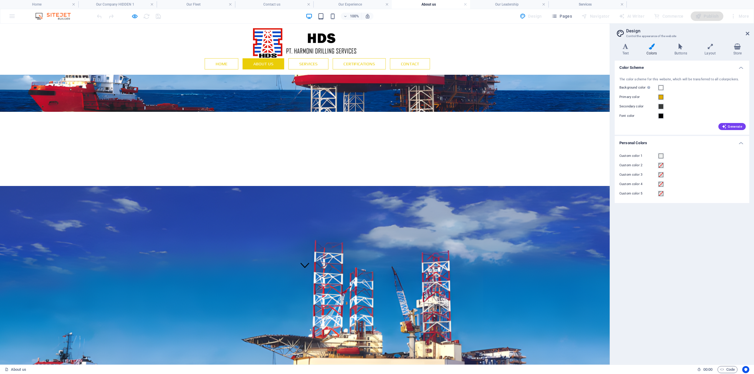
click at [136, 15] on icon "button" at bounding box center [134, 16] width 7 height 7
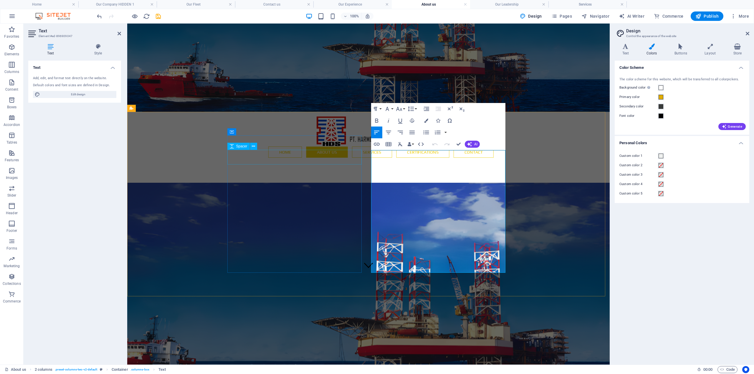
drag, startPoint x: 397, startPoint y: 263, endPoint x: 348, endPoint y: 158, distance: 115.9
click at [389, 110] on icon "button" at bounding box center [387, 108] width 7 height 7
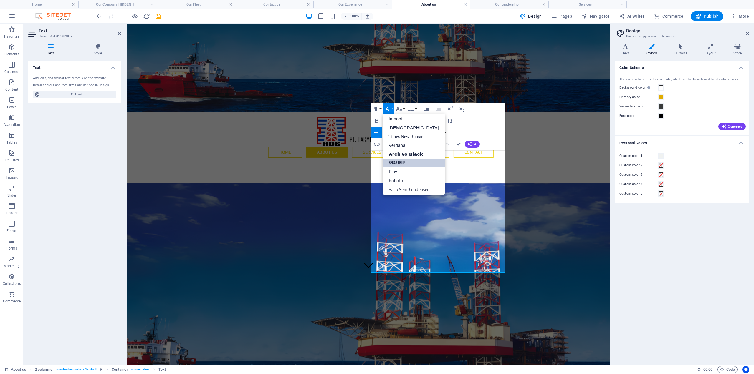
scroll to position [21, 0]
click at [401, 177] on link "Roboto" at bounding box center [414, 179] width 62 height 9
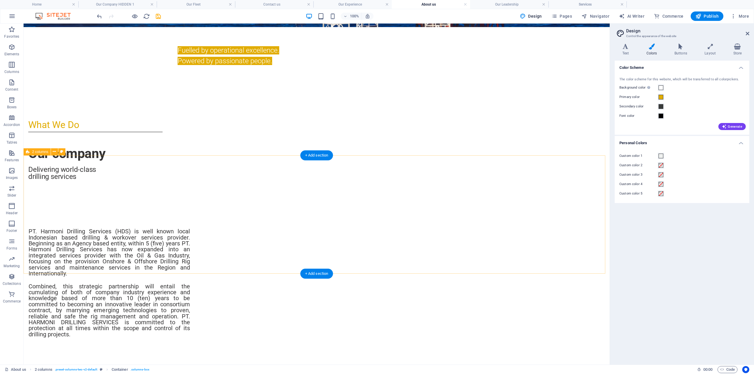
scroll to position [560, 0]
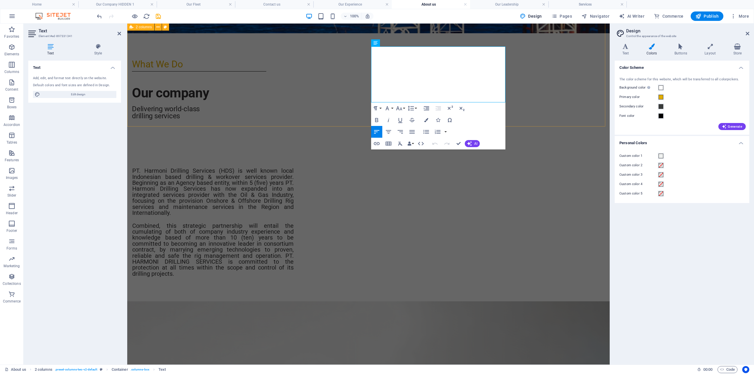
drag, startPoint x: 482, startPoint y: 96, endPoint x: 366, endPoint y: 68, distance: 119.3
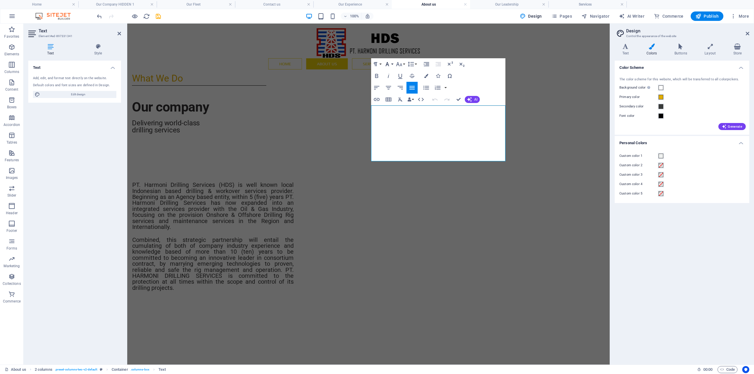
scroll to position [501, 0]
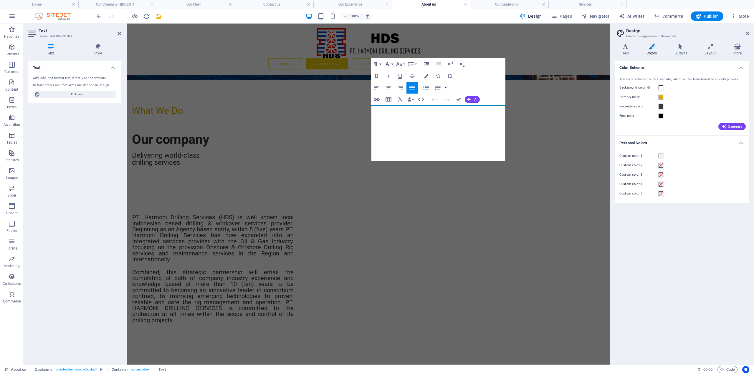
click at [390, 66] on icon "button" at bounding box center [387, 64] width 7 height 7
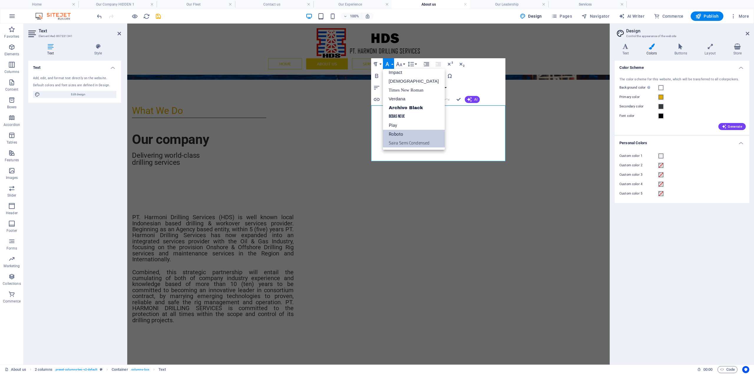
scroll to position [21, 0]
click at [399, 132] on link "Roboto" at bounding box center [414, 134] width 62 height 9
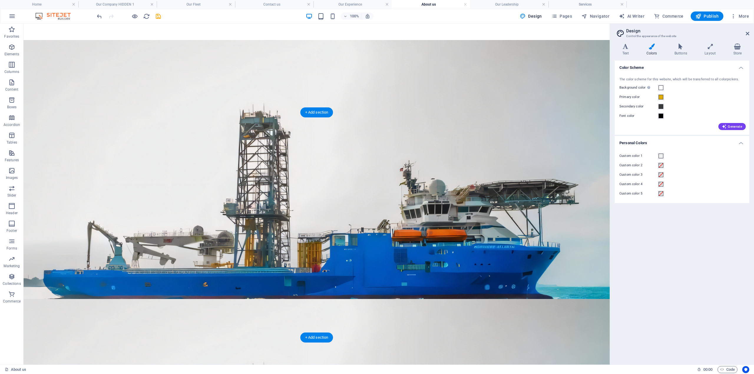
scroll to position [825, 0]
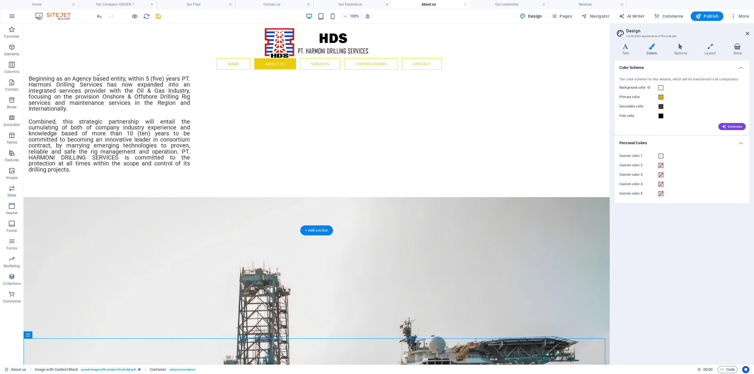
scroll to position [560, 0]
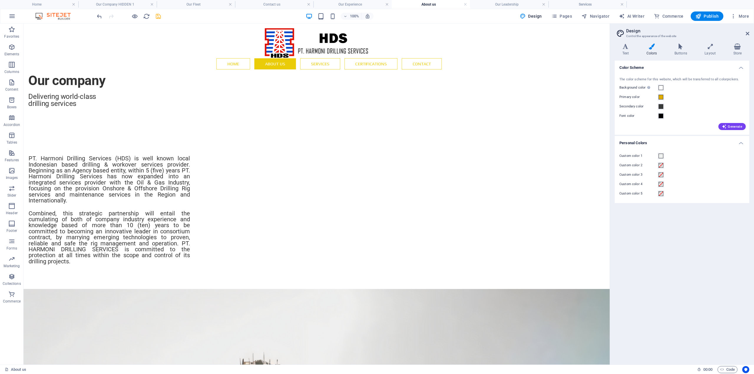
click at [159, 17] on icon "save" at bounding box center [158, 16] width 7 height 7
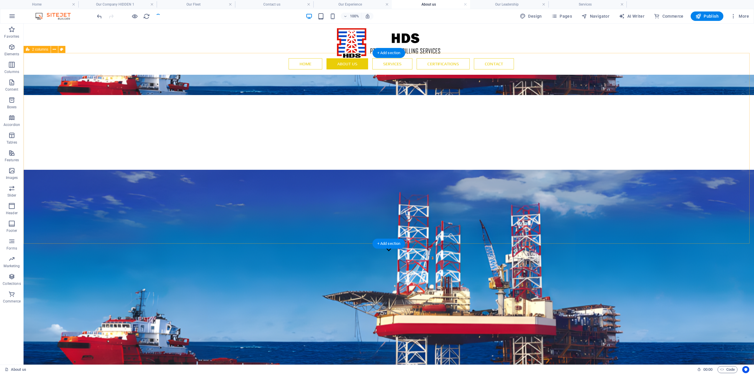
scroll to position [0, 0]
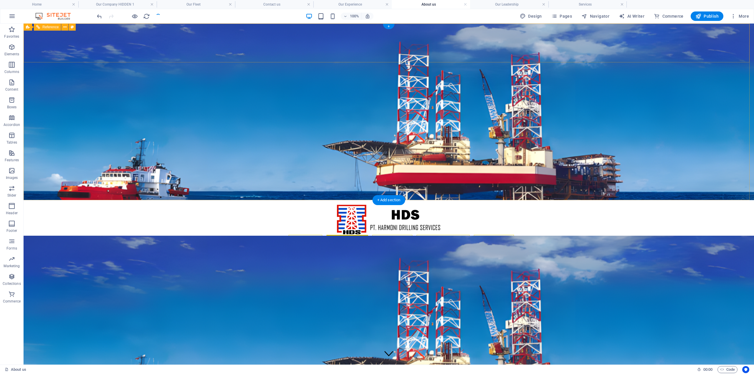
click at [386, 235] on nav "Home About us Our Leadership Services Our Fleet Our Rigs Certifications Contact" at bounding box center [389, 240] width 250 height 11
drag, startPoint x: 561, startPoint y: 15, endPoint x: 541, endPoint y: 9, distance: 21.7
click at [561, 14] on span "Pages" at bounding box center [561, 16] width 21 height 6
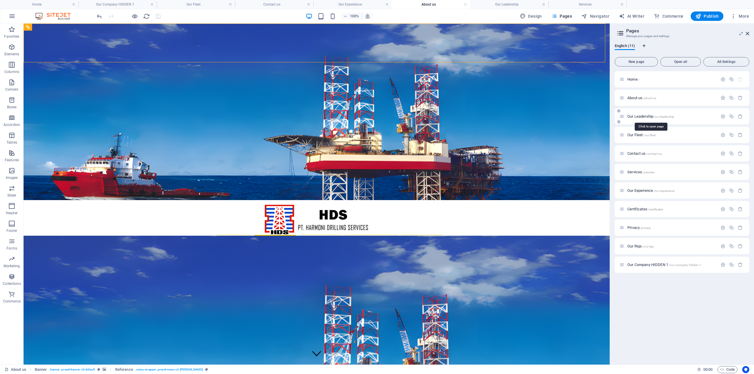
click at [639, 115] on span "Our Leadership /our-leadership" at bounding box center [650, 116] width 47 height 4
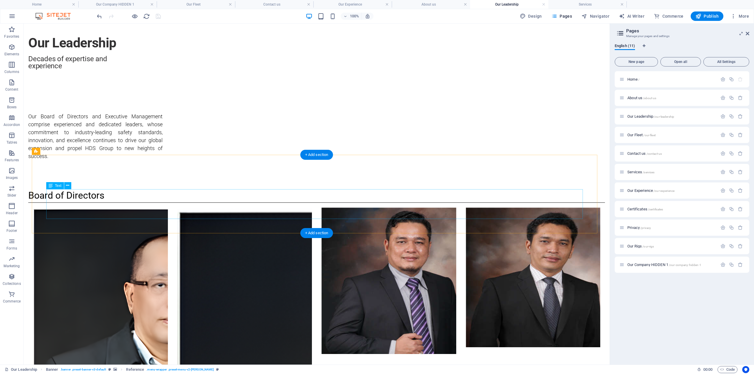
scroll to position [726, 0]
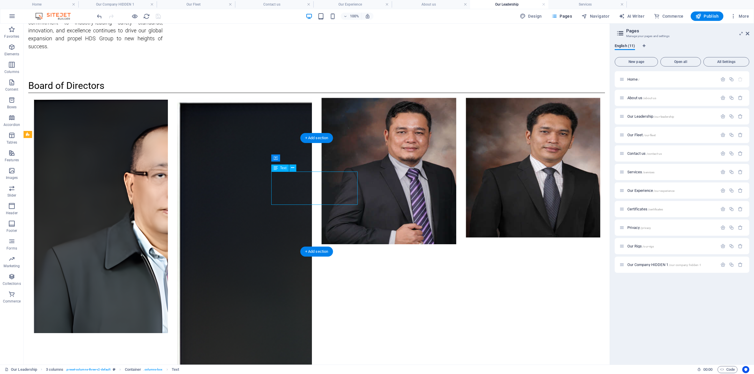
scroll to position [711, 0]
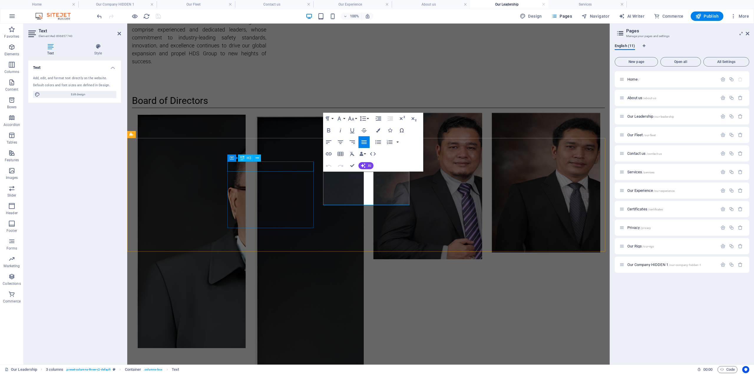
drag, startPoint x: 395, startPoint y: 202, endPoint x: 307, endPoint y: 167, distance: 94.7
click at [341, 121] on icon "button" at bounding box center [339, 118] width 7 height 7
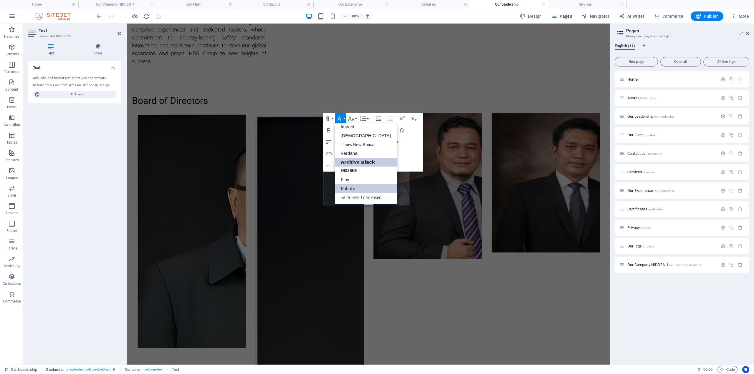
scroll to position [21, 0]
click at [351, 189] on link "Roboto" at bounding box center [366, 188] width 62 height 9
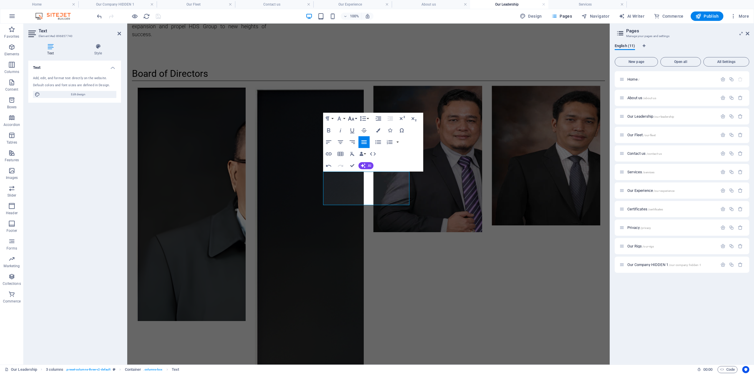
click at [351, 120] on icon "button" at bounding box center [351, 119] width 6 height 4
click at [355, 172] on link "14" at bounding box center [357, 174] width 21 height 9
click at [354, 120] on icon "button" at bounding box center [351, 118] width 7 height 7
click at [360, 136] on link "18" at bounding box center [357, 135] width 21 height 9
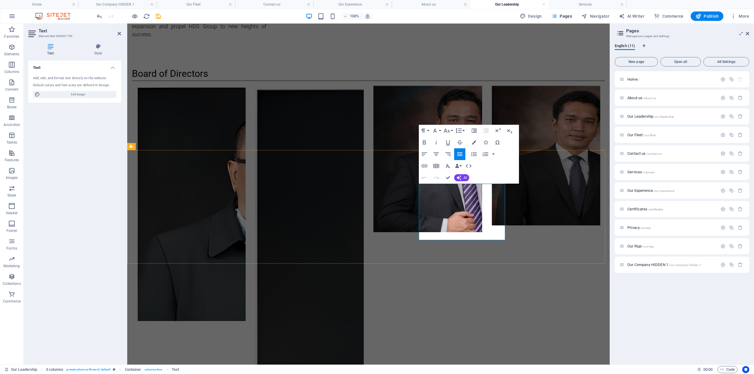
scroll to position [699, 0]
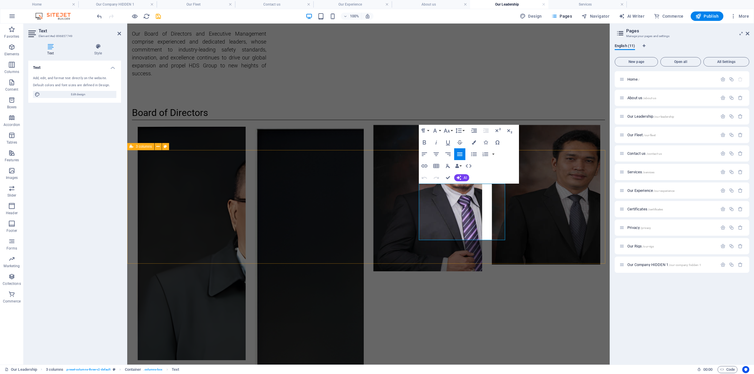
drag, startPoint x: 434, startPoint y: 237, endPoint x: 408, endPoint y: 178, distance: 64.6
click at [437, 131] on icon "button" at bounding box center [435, 130] width 7 height 7
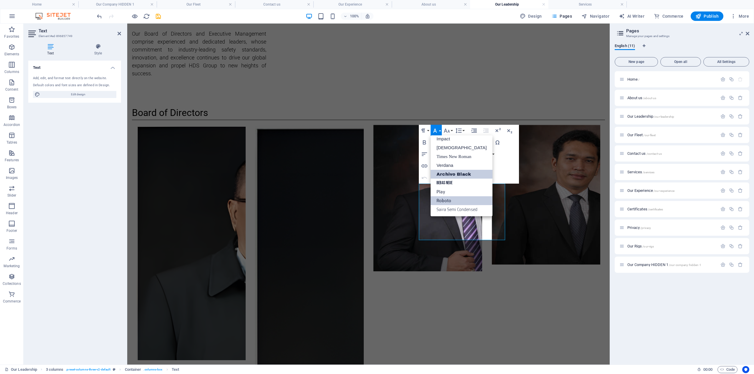
scroll to position [21, 0]
click at [446, 199] on link "Roboto" at bounding box center [462, 200] width 62 height 9
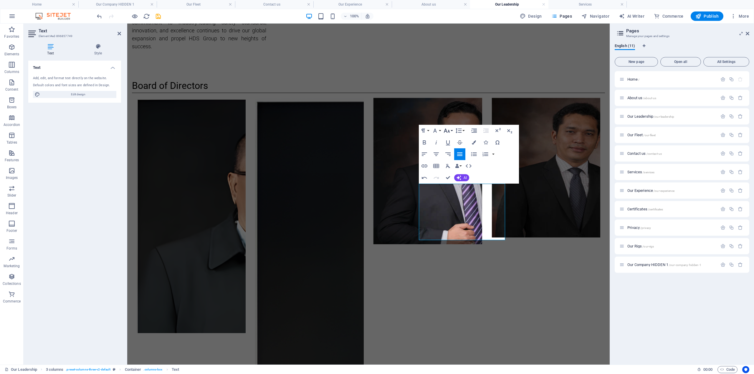
click at [450, 130] on icon "button" at bounding box center [446, 130] width 7 height 7
click at [451, 192] on link "18" at bounding box center [452, 195] width 21 height 9
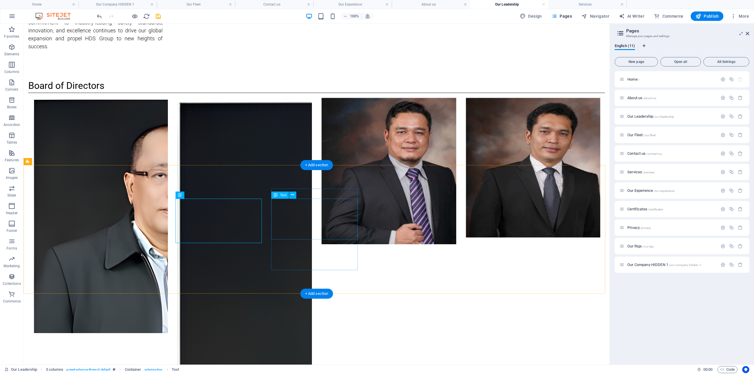
drag, startPoint x: 277, startPoint y: 184, endPoint x: 277, endPoint y: 189, distance: 4.7
click at [277, 189] on div "Container" at bounding box center [304, 185] width 67 height 7
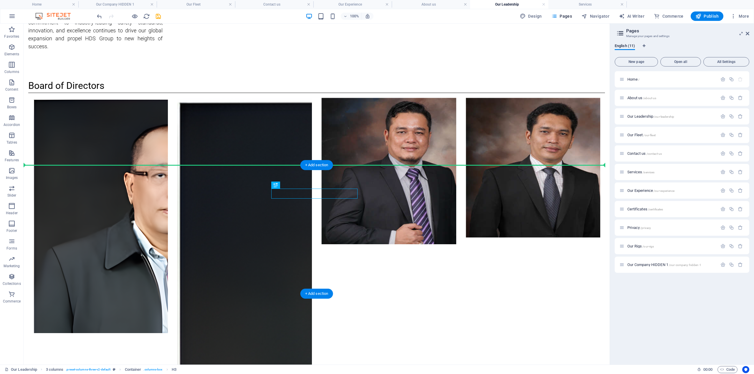
drag, startPoint x: 316, startPoint y: 210, endPoint x: 293, endPoint y: 180, distance: 38.2
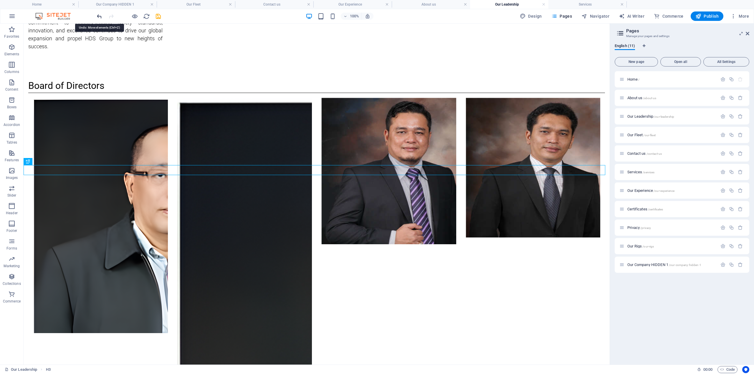
click at [101, 16] on icon "undo" at bounding box center [99, 16] width 7 height 7
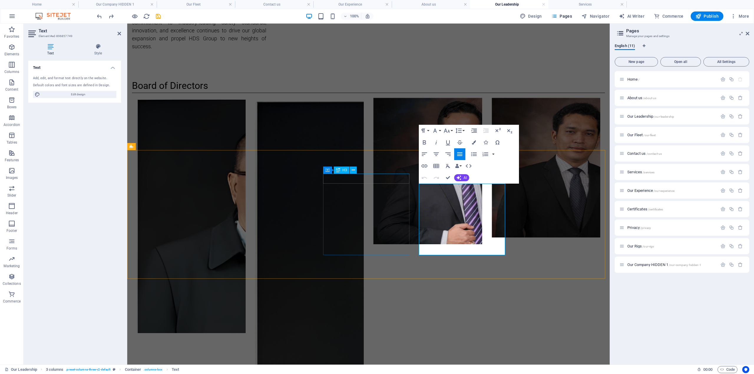
drag, startPoint x: 430, startPoint y: 252, endPoint x: 394, endPoint y: 178, distance: 82.2
click at [448, 132] on icon "button" at bounding box center [446, 130] width 7 height 7
click at [453, 138] on link "14" at bounding box center [452, 139] width 21 height 9
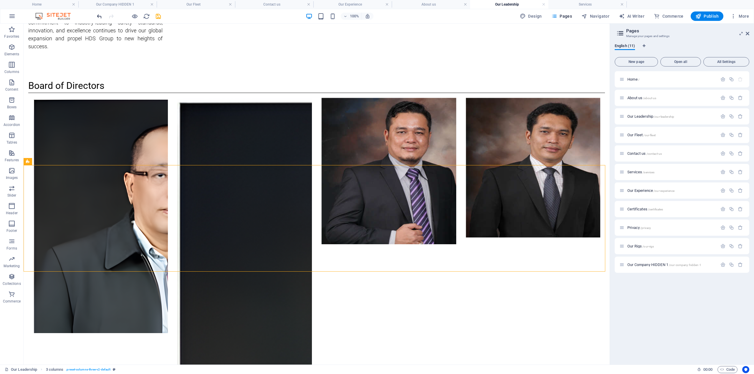
click at [100, 15] on icon "undo" at bounding box center [99, 16] width 7 height 7
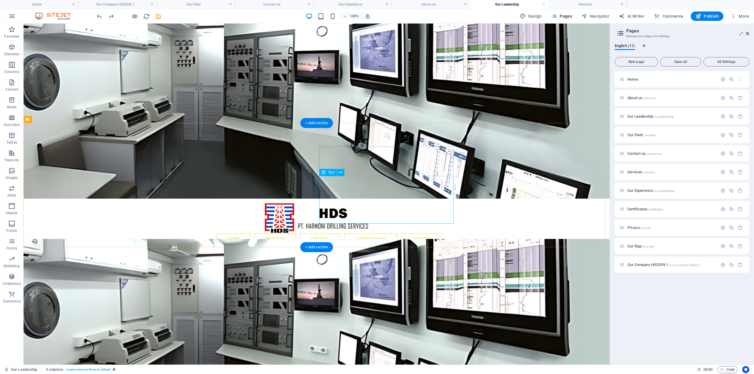
scroll to position [0, 0]
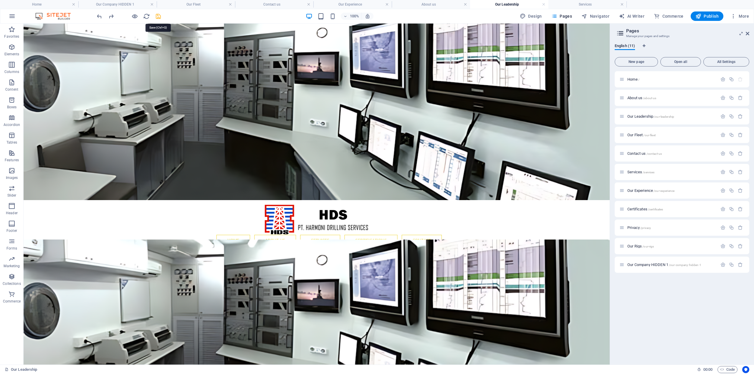
click at [156, 15] on icon "save" at bounding box center [158, 16] width 7 height 7
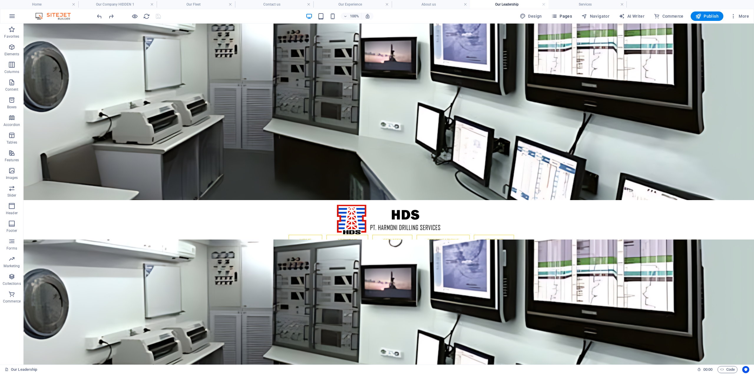
click at [569, 18] on span "Pages" at bounding box center [561, 16] width 21 height 6
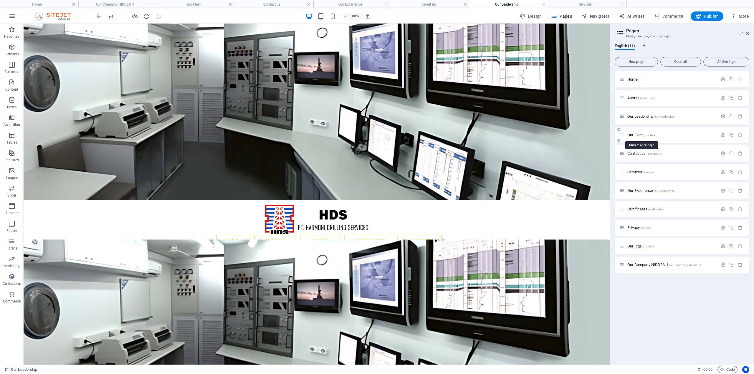
click at [640, 135] on span "Our Fleet /our-fleet" at bounding box center [641, 135] width 28 height 4
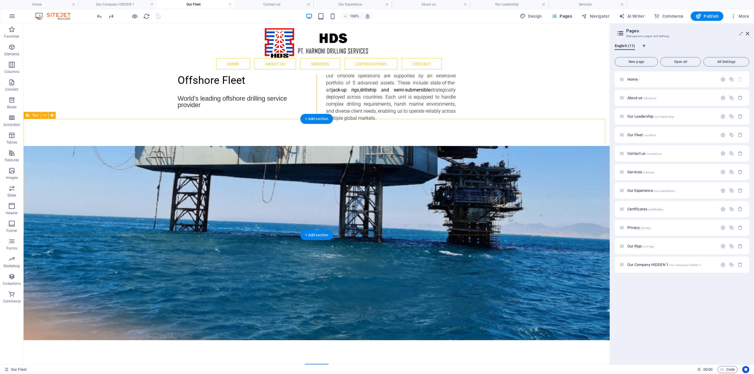
scroll to position [263, 0]
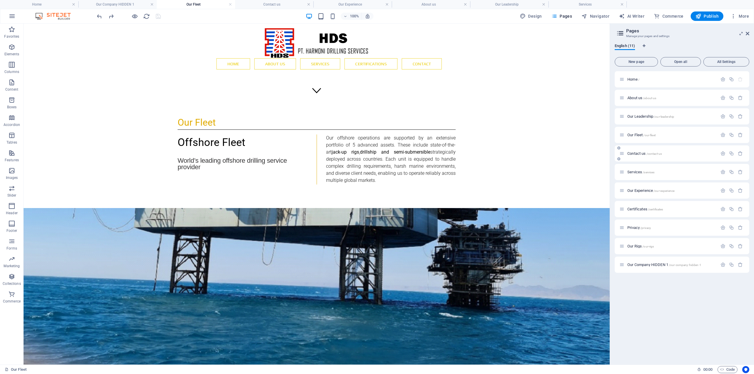
click at [634, 153] on span "Contact us /contact-us" at bounding box center [644, 153] width 34 height 4
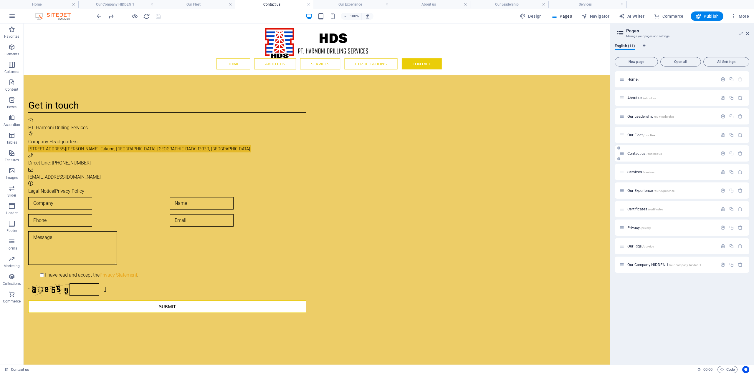
scroll to position [0, 0]
click at [632, 171] on span "Services /services" at bounding box center [640, 172] width 27 height 4
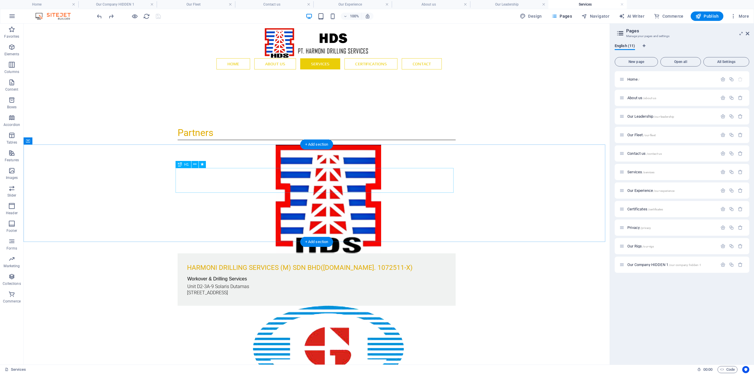
scroll to position [442, 0]
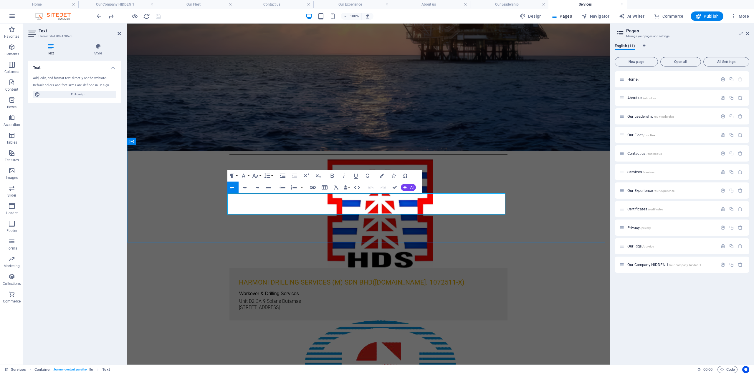
drag, startPoint x: 282, startPoint y: 200, endPoint x: 266, endPoint y: 199, distance: 16.0
copy span "erati"
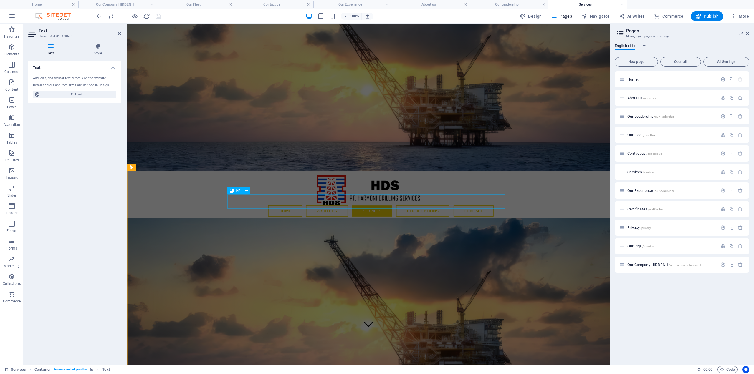
scroll to position [0, 0]
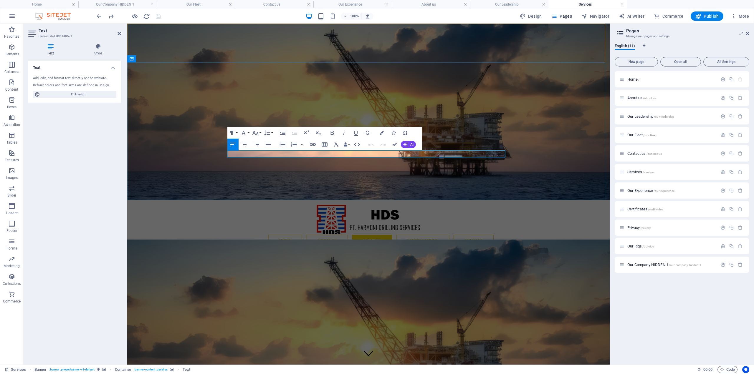
drag, startPoint x: 333, startPoint y: 153, endPoint x: 304, endPoint y: 156, distance: 29.3
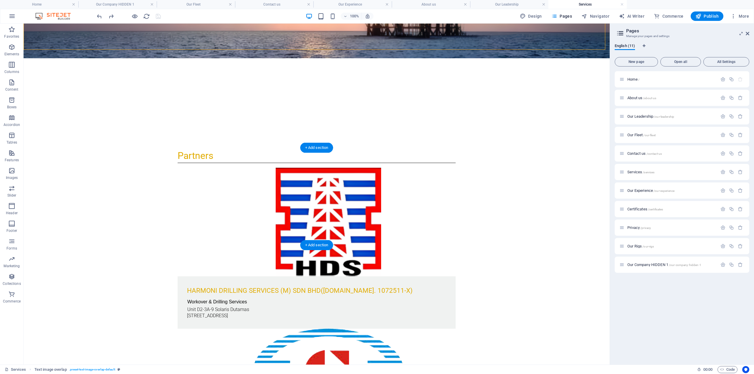
scroll to position [442, 0]
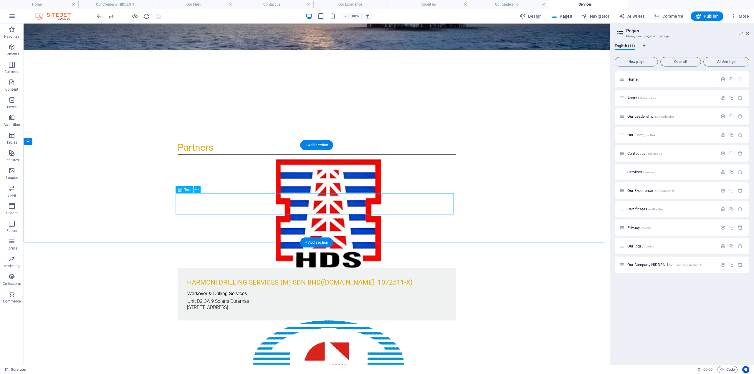
click at [197, 191] on icon at bounding box center [196, 190] width 3 height 6
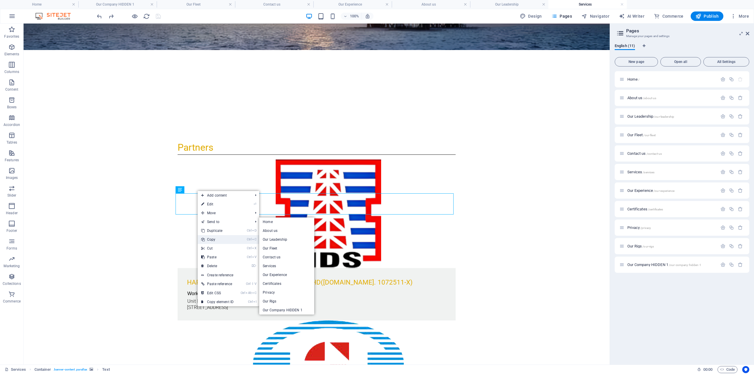
click at [218, 242] on link "Ctrl C Copy" at bounding box center [217, 239] width 39 height 9
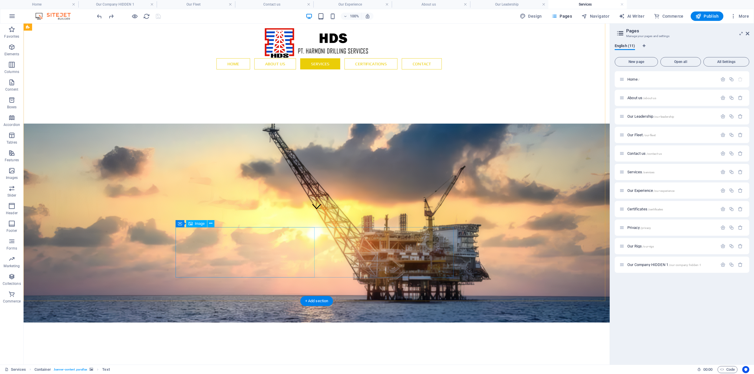
scroll to position [0, 0]
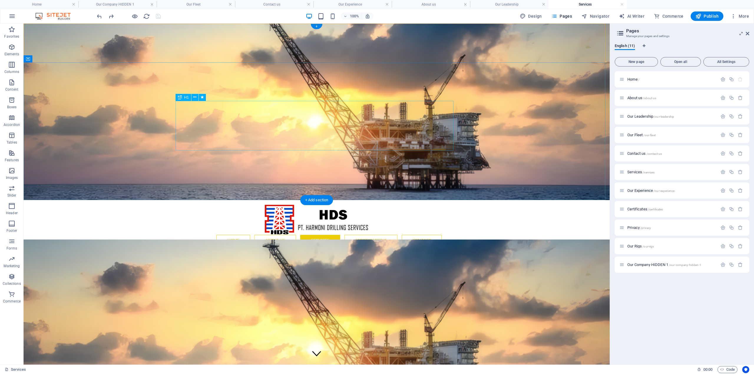
click at [197, 148] on icon at bounding box center [196, 147] width 3 height 6
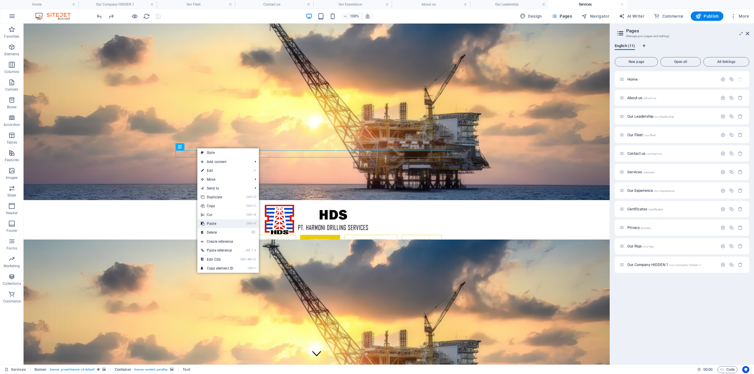
click at [218, 221] on link "Ctrl V Paste" at bounding box center [216, 223] width 39 height 9
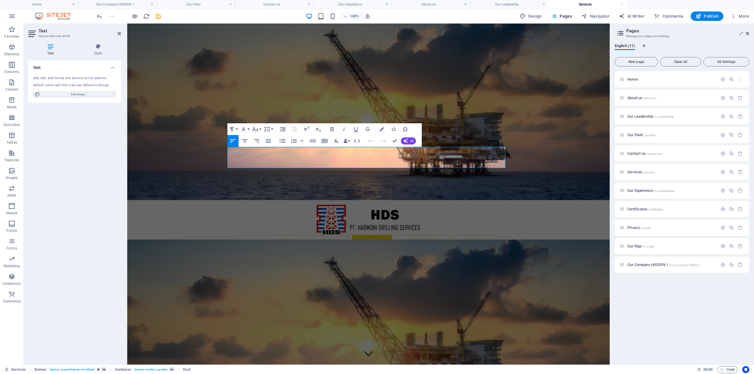
drag, startPoint x: 324, startPoint y: 163, endPoint x: 227, endPoint y: 148, distance: 97.4
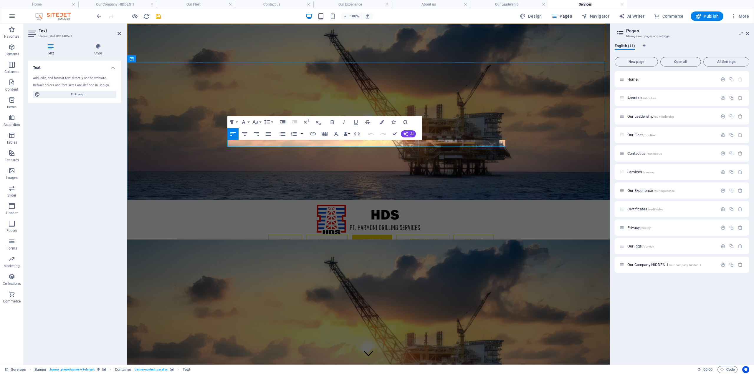
drag, startPoint x: 325, startPoint y: 145, endPoint x: 259, endPoint y: 143, distance: 66.0
copy span "Our Partners, Experience and Services"
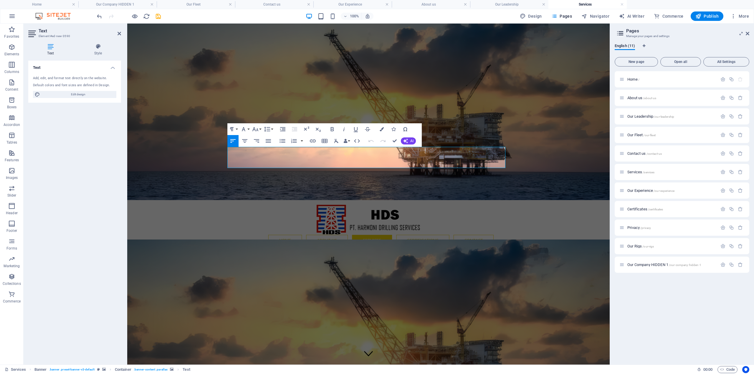
drag, startPoint x: 322, startPoint y: 162, endPoint x: 251, endPoint y: 156, distance: 71.6
drag, startPoint x: 310, startPoint y: 162, endPoint x: 318, endPoint y: 162, distance: 8.8
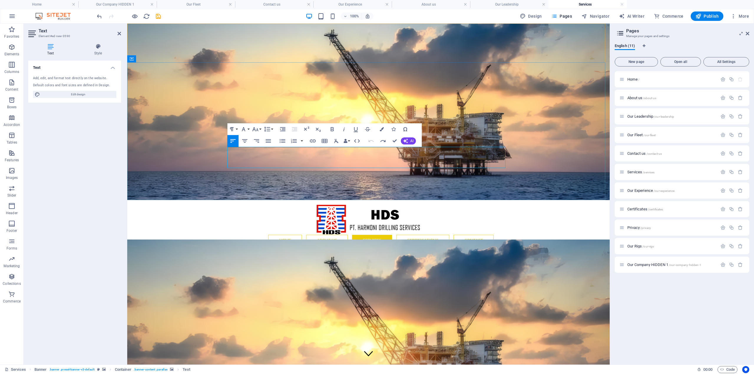
drag, startPoint x: 325, startPoint y: 163, endPoint x: 228, endPoint y: 150, distance: 98.1
drag, startPoint x: 324, startPoint y: 164, endPoint x: 235, endPoint y: 154, distance: 89.4
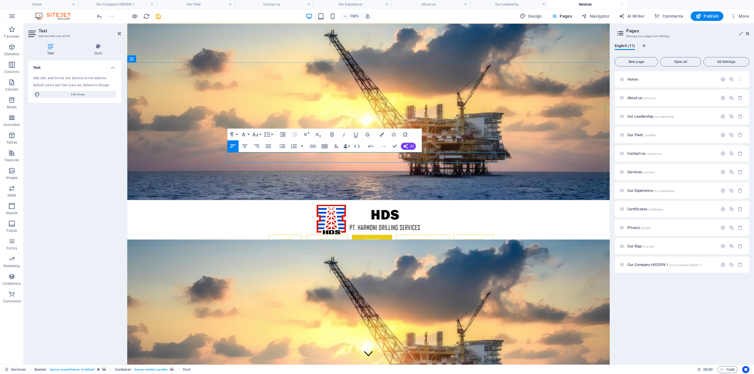
drag, startPoint x: 253, startPoint y: 158, endPoint x: 235, endPoint y: 157, distance: 18.3
click at [250, 240] on figure at bounding box center [368, 339] width 483 height 199
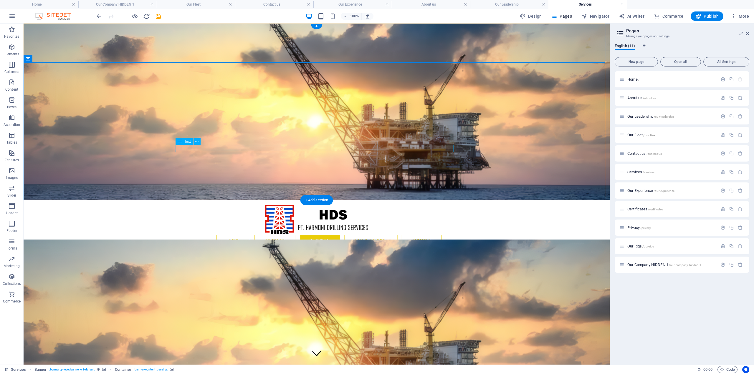
click at [197, 141] on icon at bounding box center [196, 141] width 3 height 6
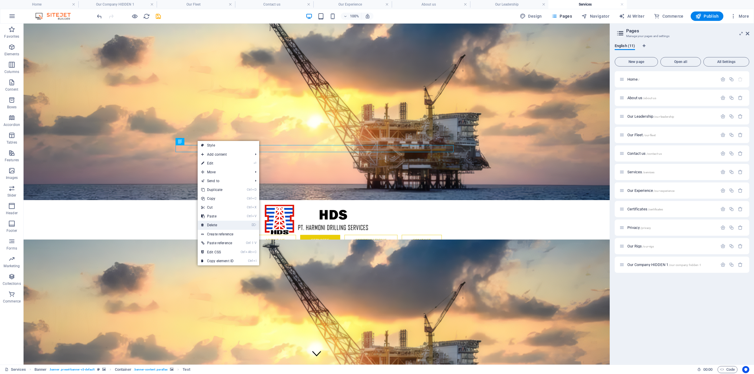
click at [219, 224] on link "⌦ Delete" at bounding box center [217, 225] width 39 height 9
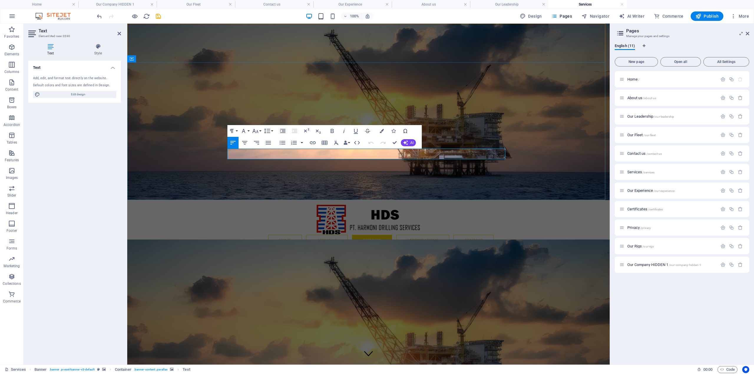
drag, startPoint x: 309, startPoint y: 154, endPoint x: 251, endPoint y: 157, distance: 58.1
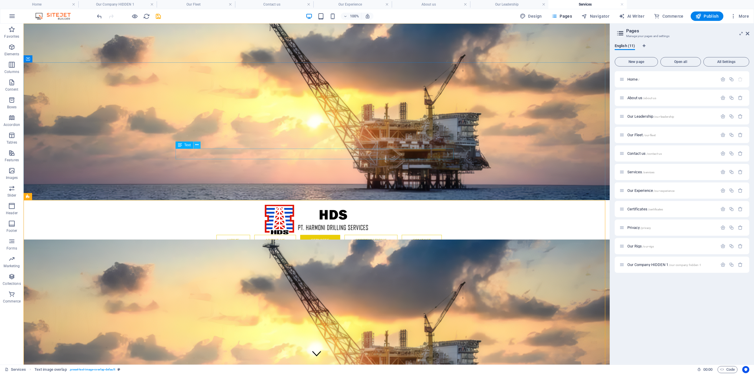
click at [194, 144] on button at bounding box center [197, 145] width 7 height 7
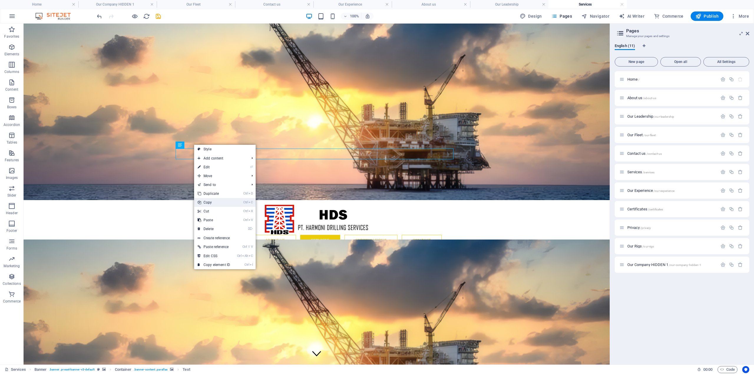
click at [212, 204] on link "Ctrl C Copy" at bounding box center [213, 202] width 39 height 9
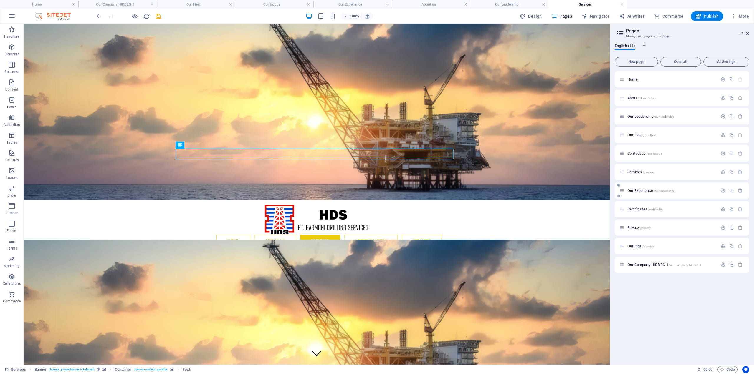
click at [635, 189] on span "Our Experience /our-experience" at bounding box center [650, 191] width 47 height 4
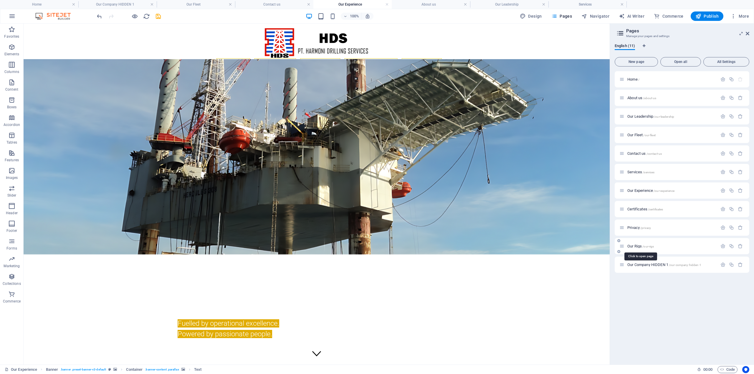
click at [638, 247] on span "Our Rigs /our-rigs" at bounding box center [640, 246] width 27 height 4
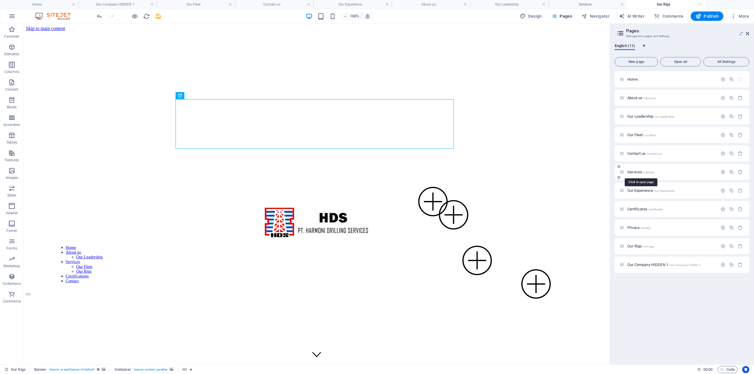
click at [636, 173] on span "Services /services" at bounding box center [640, 172] width 27 height 4
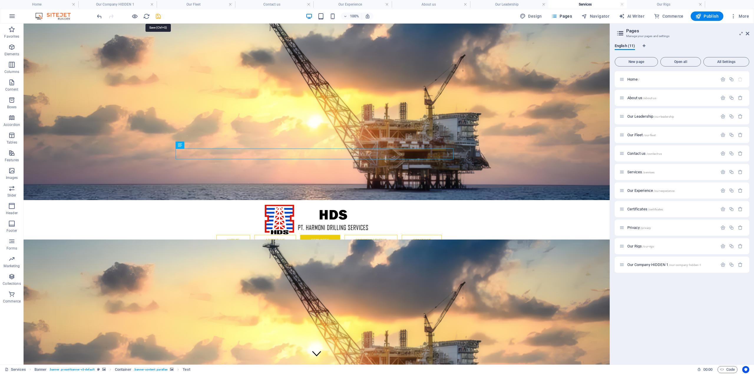
drag, startPoint x: 157, startPoint y: 15, endPoint x: 448, endPoint y: 145, distance: 318.9
click at [157, 15] on icon "save" at bounding box center [158, 16] width 7 height 7
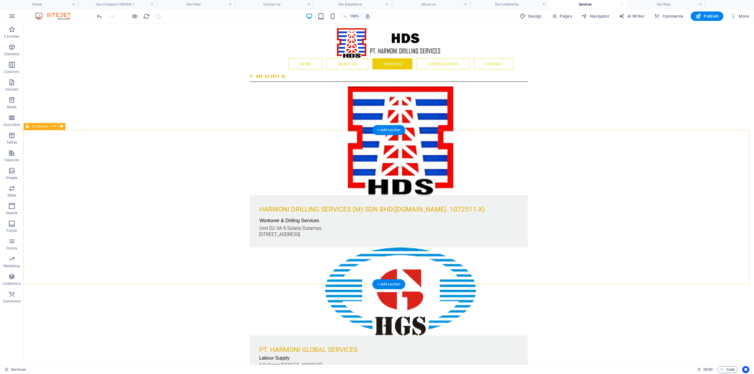
scroll to position [412, 0]
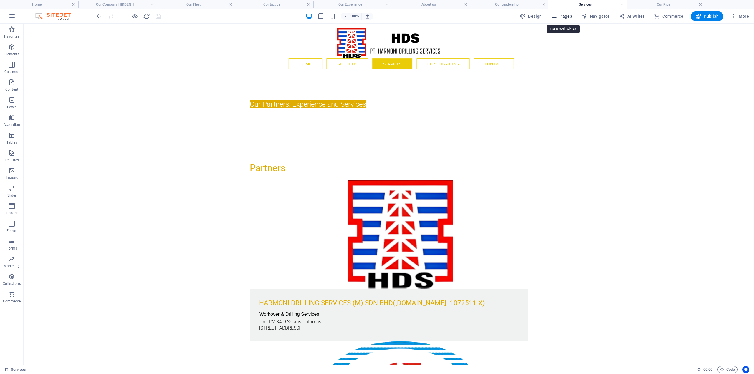
drag, startPoint x: 563, startPoint y: 21, endPoint x: 546, endPoint y: 15, distance: 17.9
click at [563, 21] on button "Pages" at bounding box center [561, 15] width 25 height 9
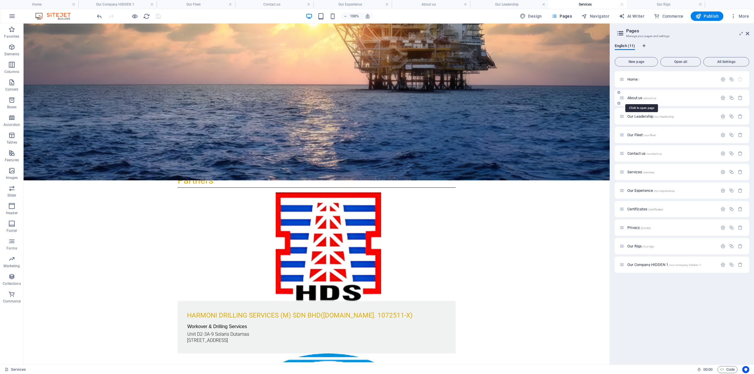
click at [639, 99] on span "About us /about-us" at bounding box center [641, 98] width 29 height 4
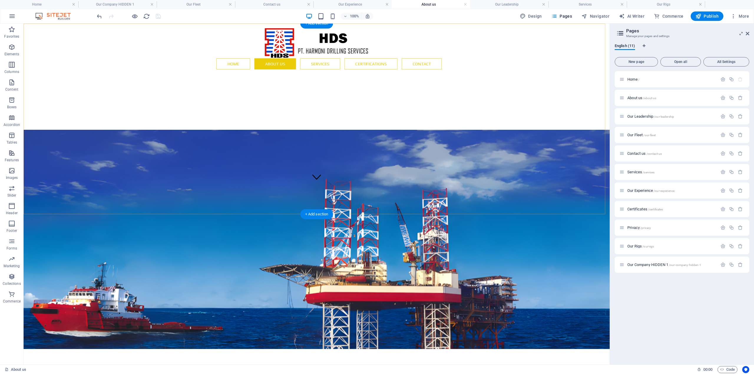
scroll to position [324, 0]
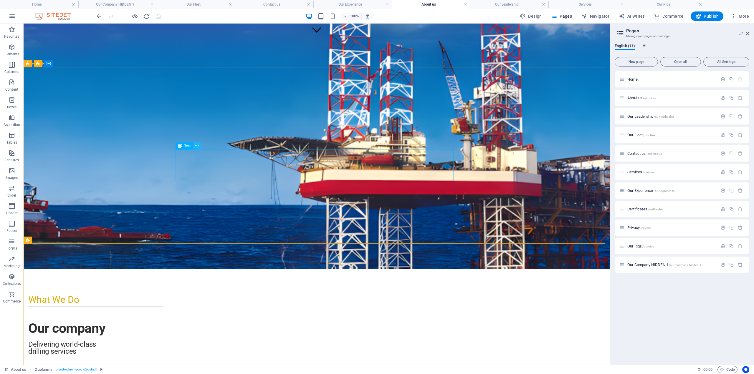
click at [199, 147] on icon at bounding box center [196, 146] width 3 height 6
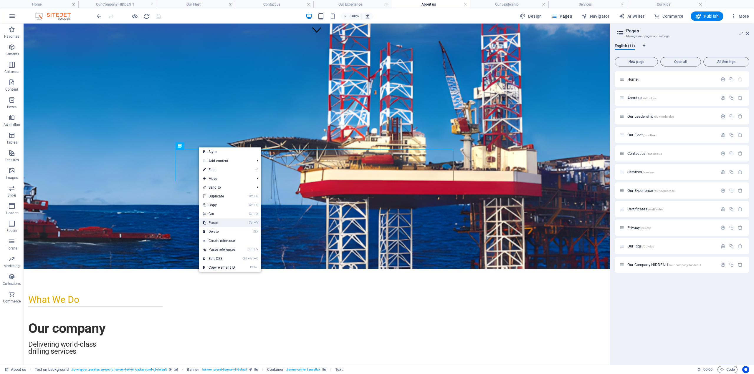
click at [221, 222] on link "Ctrl V Paste" at bounding box center [219, 223] width 40 height 9
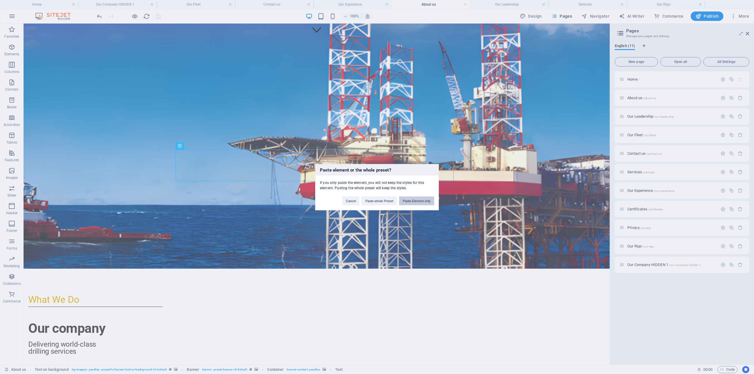
click at [409, 202] on button "Paste Element only" at bounding box center [416, 200] width 35 height 9
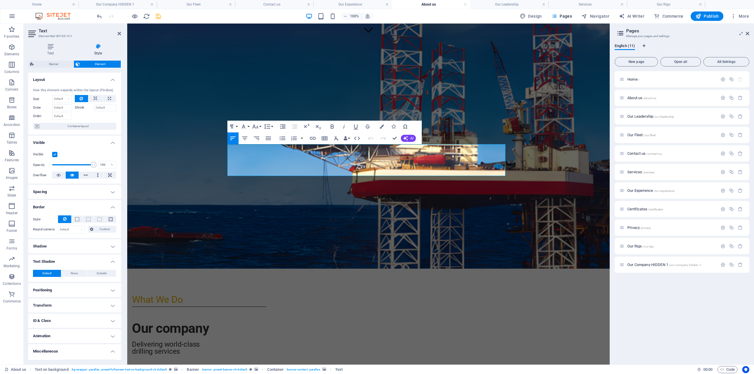
drag, startPoint x: 308, startPoint y: 169, endPoint x: 202, endPoint y: 134, distance: 111.6
copy span "Our employees are our greatest strength. We attract, develop, and retain top ta…"
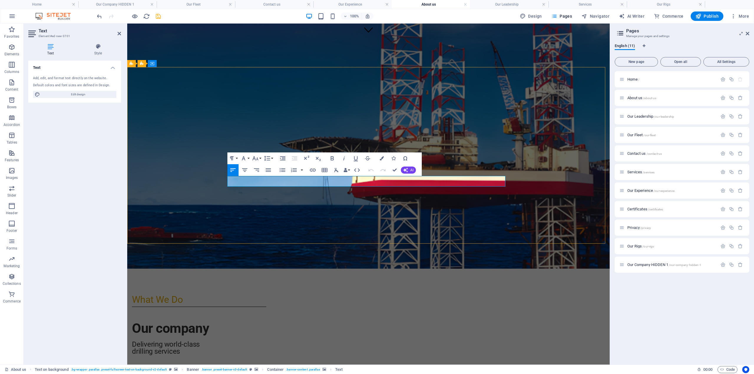
drag, startPoint x: 345, startPoint y: 181, endPoint x: 237, endPoint y: 181, distance: 107.5
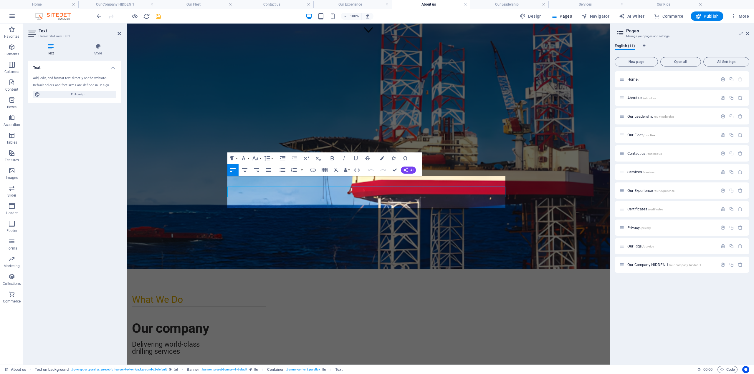
scroll to position [313, 0]
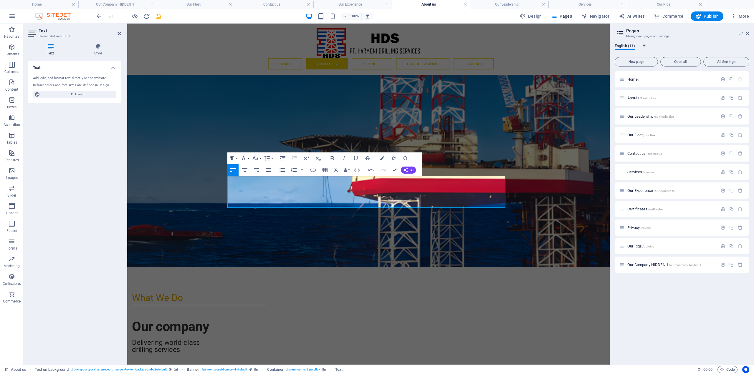
drag, startPoint x: 238, startPoint y: 182, endPoint x: 217, endPoint y: 179, distance: 21.7
drag, startPoint x: 242, startPoint y: 182, endPoint x: 236, endPoint y: 181, distance: 6.0
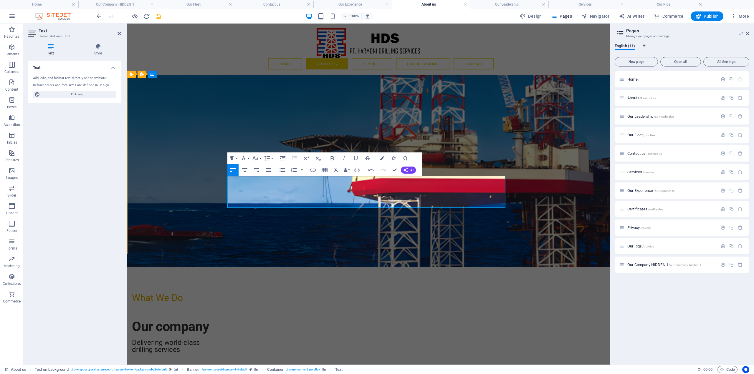
drag, startPoint x: 238, startPoint y: 183, endPoint x: 229, endPoint y: 182, distance: 9.4
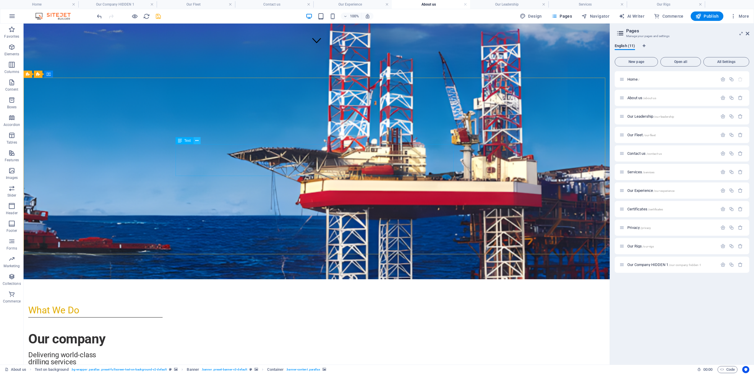
click at [198, 140] on icon at bounding box center [196, 141] width 3 height 6
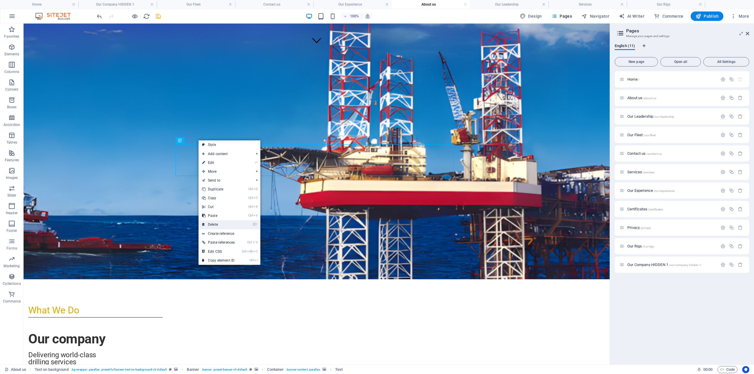
click at [221, 223] on link "⌦ Delete" at bounding box center [219, 224] width 40 height 9
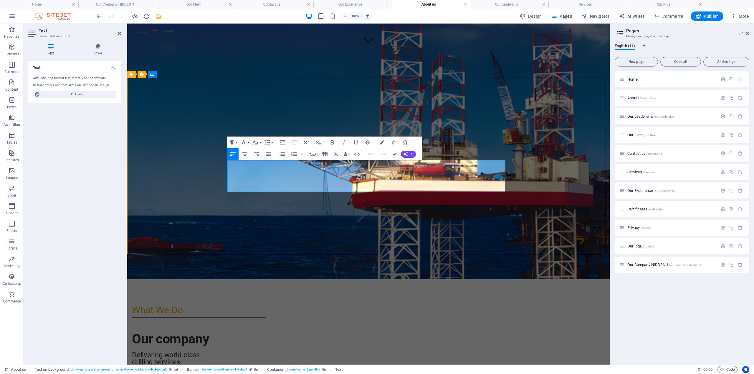
drag, startPoint x: 286, startPoint y: 186, endPoint x: 262, endPoint y: 180, distance: 24.8
copy span "ulture that values safety, opportunity, and teamwork. At HDS, every individual …"
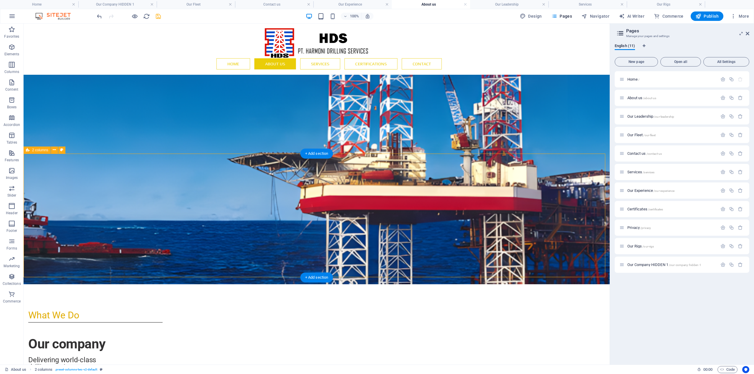
scroll to position [284, 0]
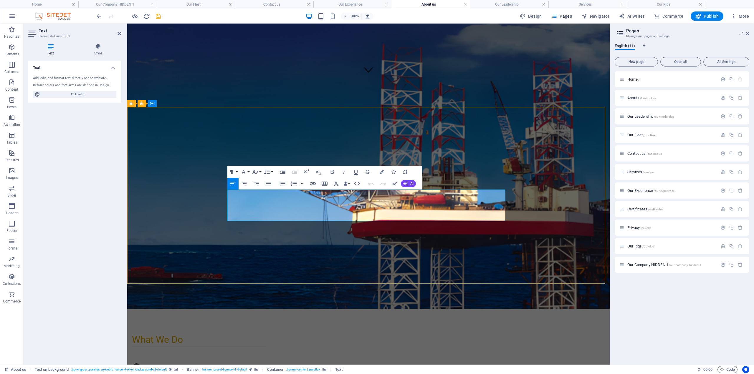
drag, startPoint x: 284, startPoint y: 218, endPoint x: 288, endPoint y: 217, distance: 3.5
drag, startPoint x: 294, startPoint y: 217, endPoint x: 227, endPoint y: 193, distance: 70.4
click at [283, 185] on icon "button" at bounding box center [283, 184] width 6 height 4
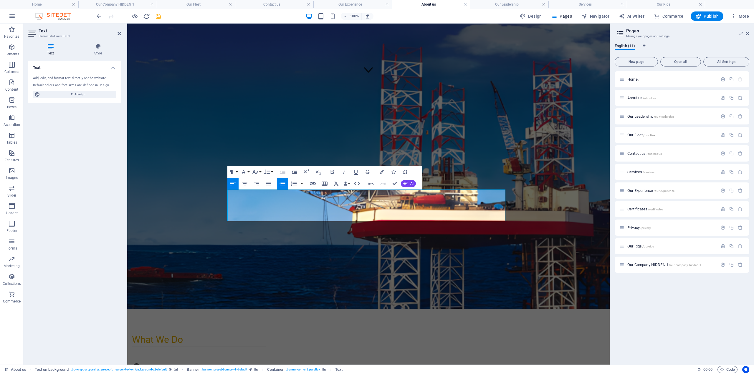
click at [281, 185] on icon "button" at bounding box center [282, 183] width 7 height 7
click at [271, 185] on icon "button" at bounding box center [268, 184] width 5 height 4
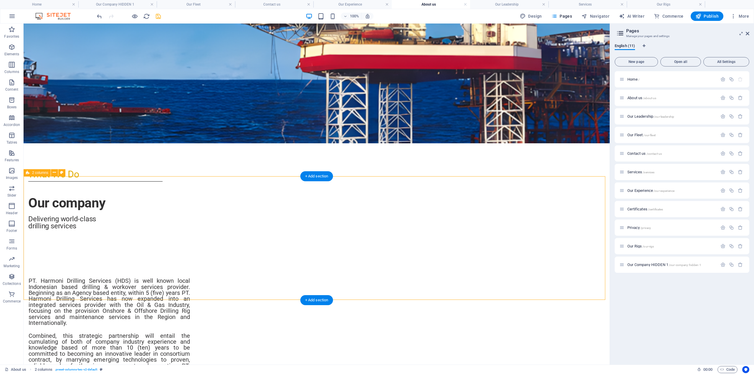
scroll to position [490, 0]
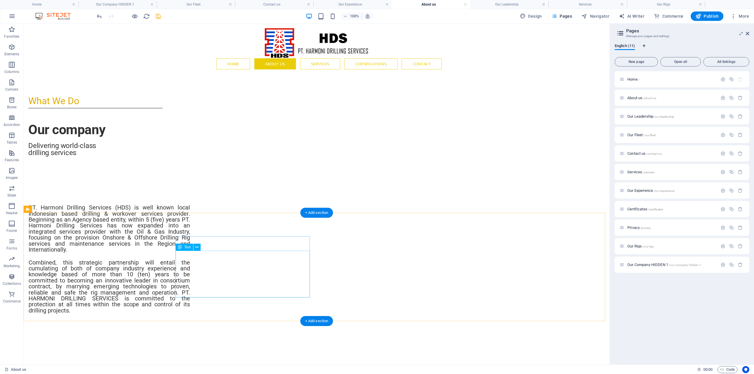
scroll to position [499, 0]
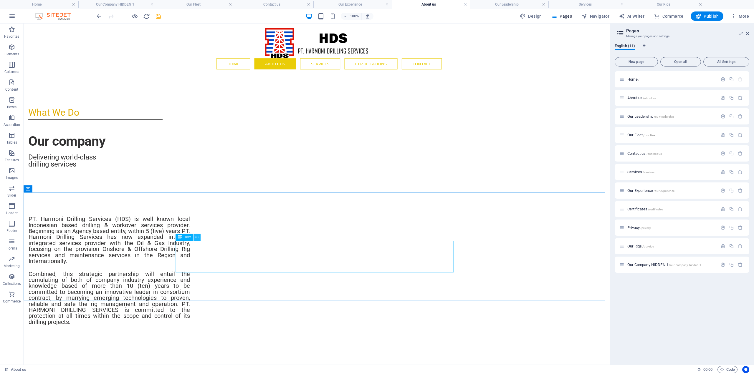
click at [195, 240] on button at bounding box center [197, 237] width 7 height 7
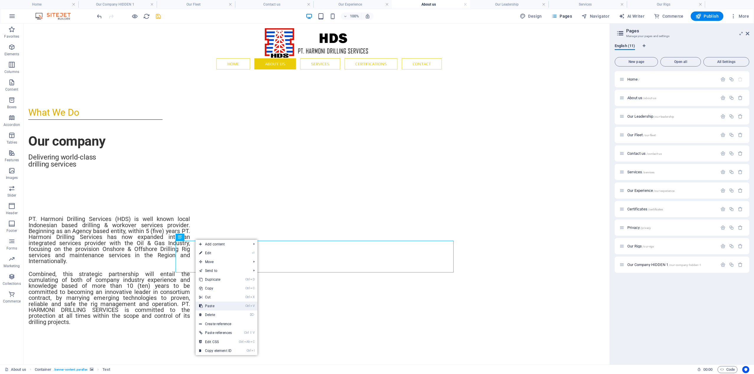
click at [217, 304] on link "Ctrl V Paste" at bounding box center [216, 306] width 40 height 9
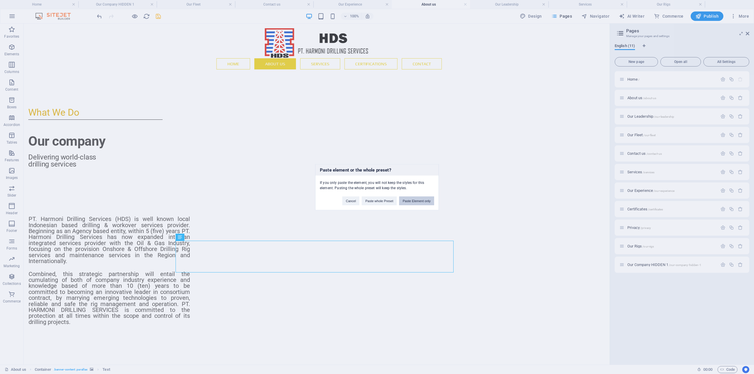
click at [415, 202] on button "Paste Element only" at bounding box center [416, 200] width 35 height 9
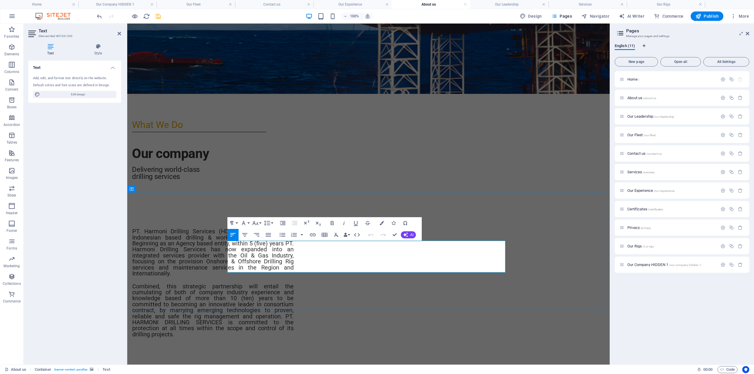
drag, startPoint x: 333, startPoint y: 267, endPoint x: 244, endPoint y: 247, distance: 91.5
copy span "We believe that when we take care of our people, they in turn take care of our …"
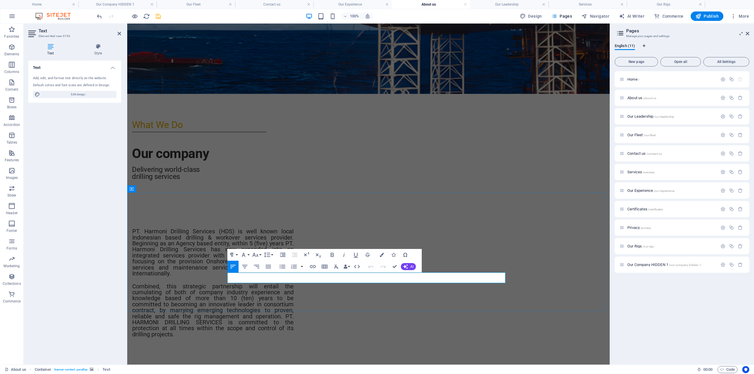
drag, startPoint x: 344, startPoint y: 277, endPoint x: 240, endPoint y: 277, distance: 104.6
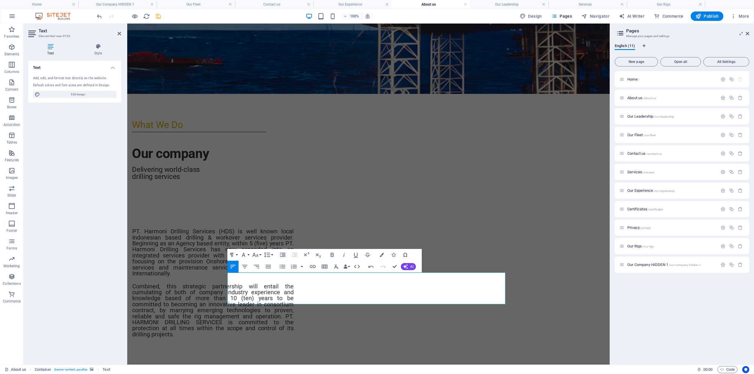
drag, startPoint x: 242, startPoint y: 279, endPoint x: 222, endPoint y: 279, distance: 19.2
drag, startPoint x: 240, startPoint y: 278, endPoint x: 225, endPoint y: 277, distance: 14.8
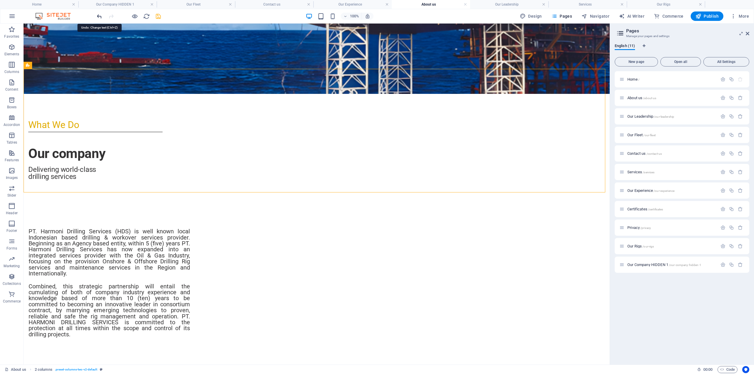
click at [101, 17] on icon "undo" at bounding box center [99, 16] width 7 height 7
click at [113, 17] on icon "redo" at bounding box center [111, 16] width 7 height 7
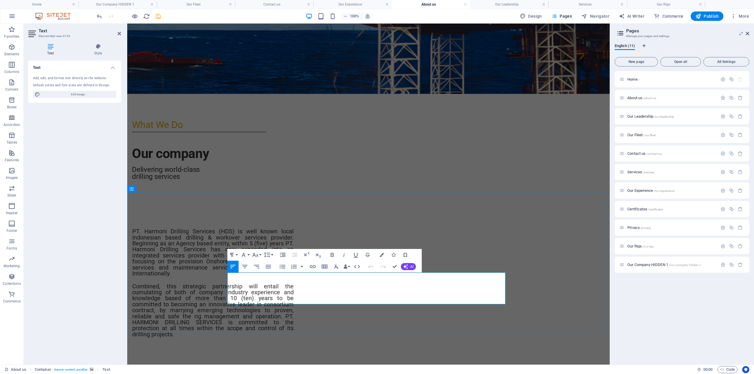
click span "We believe that when we take care of our people, they in turn take care of our …"
drag, startPoint x: 337, startPoint y: 299, endPoint x: 266, endPoint y: 277, distance: 74.5
click at [271, 269] on icon "button" at bounding box center [268, 267] width 5 height 4
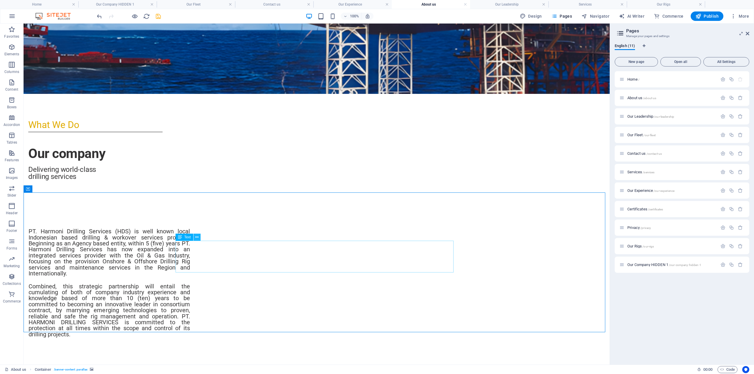
click at [198, 239] on icon at bounding box center [196, 237] width 3 height 6
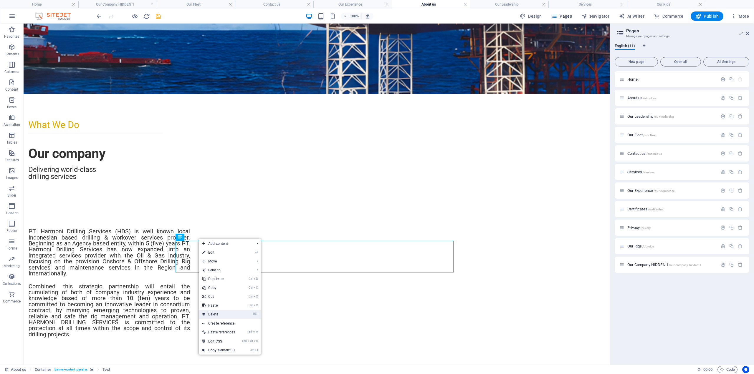
click at [219, 311] on link "⌦ Delete" at bounding box center [219, 314] width 40 height 9
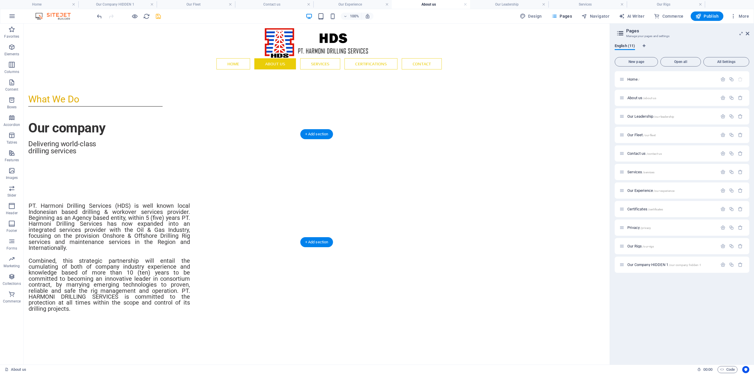
scroll to position [411, 0]
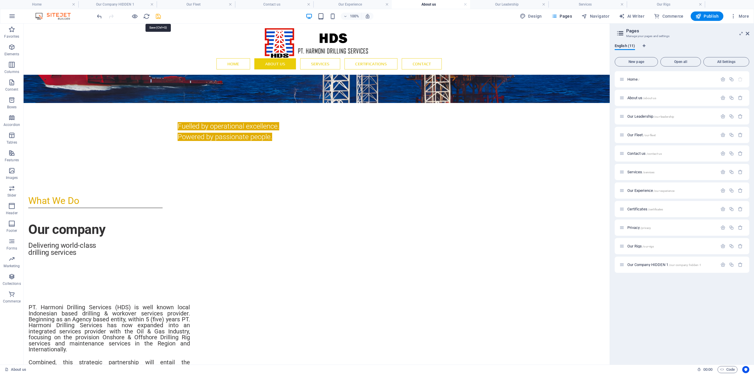
click at [159, 18] on icon "save" at bounding box center [158, 16] width 7 height 7
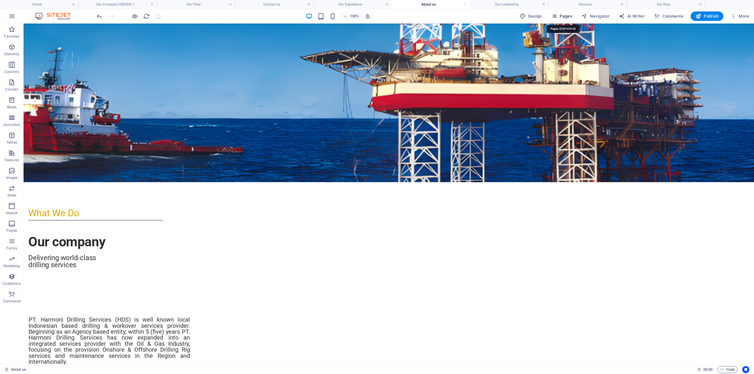
click at [565, 13] on span "Pages" at bounding box center [561, 16] width 21 height 6
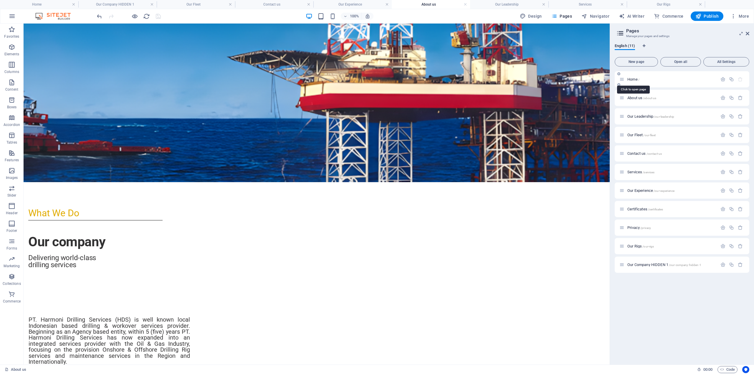
click at [632, 78] on span "Home /" at bounding box center [633, 79] width 12 height 4
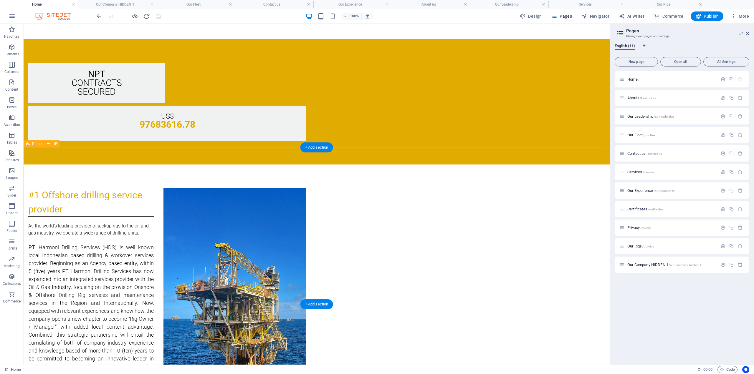
scroll to position [863, 0]
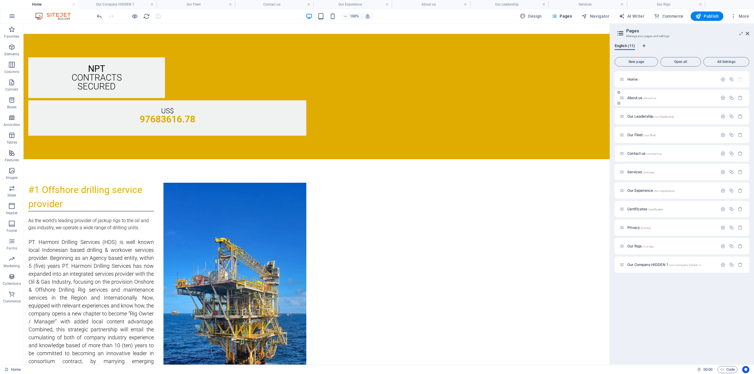
click at [637, 98] on span "About us /about-us" at bounding box center [641, 98] width 29 height 4
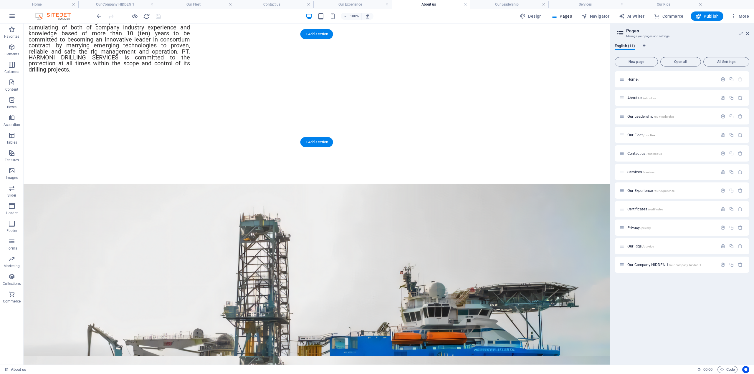
scroll to position [882, 0]
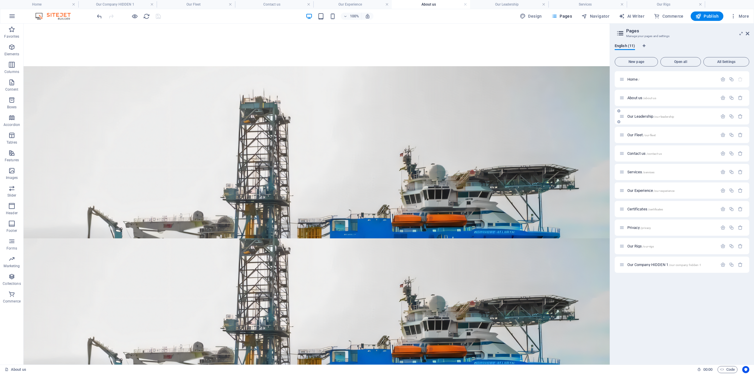
click at [632, 117] on span "Our Leadership /our-leadership" at bounding box center [650, 116] width 47 height 4
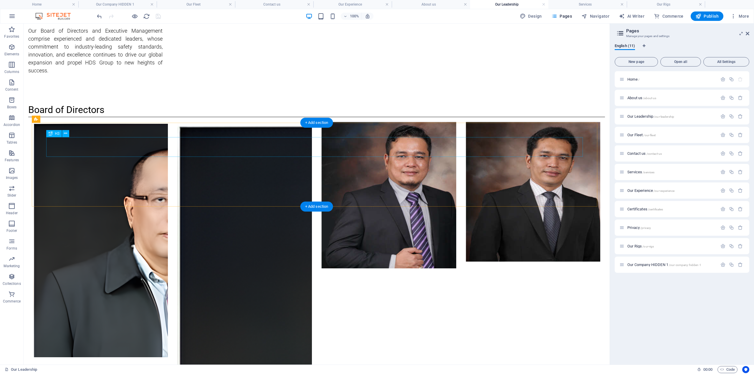
scroll to position [678, 0]
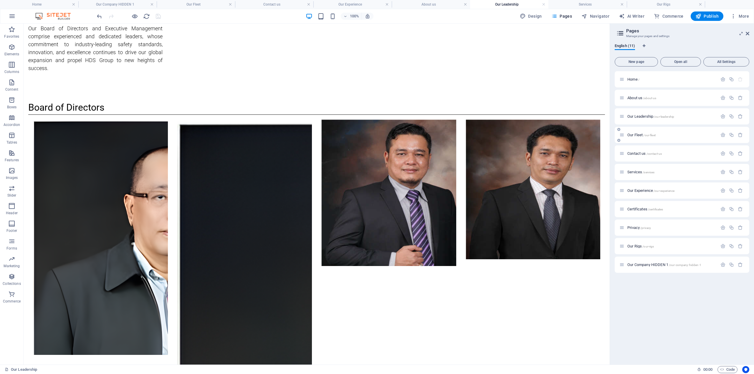
click at [631, 134] on span "Our Fleet /our-fleet" at bounding box center [641, 135] width 28 height 4
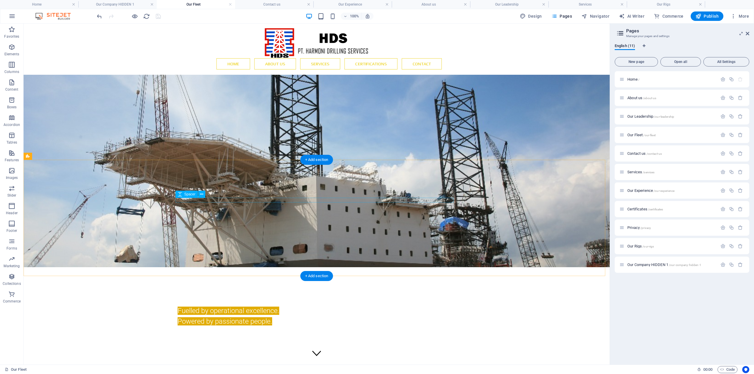
scroll to position [0, 0]
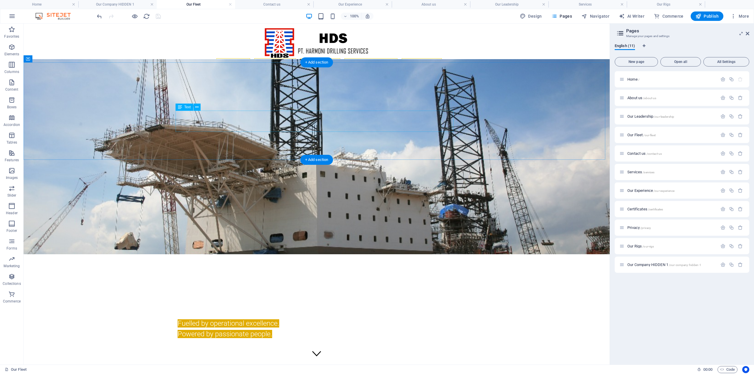
click at [236, 318] on div "Fuelled by operational excellence. Powered by passionate people." at bounding box center [317, 328] width 278 height 21
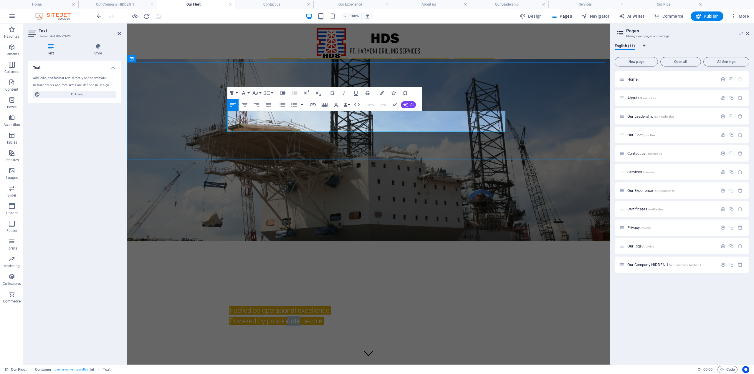
drag, startPoint x: 292, startPoint y: 127, endPoint x: 285, endPoint y: 128, distance: 7.1
click at [285, 317] on span "Powered by passionate people." at bounding box center [276, 321] width 95 height 8
copy span "nate"
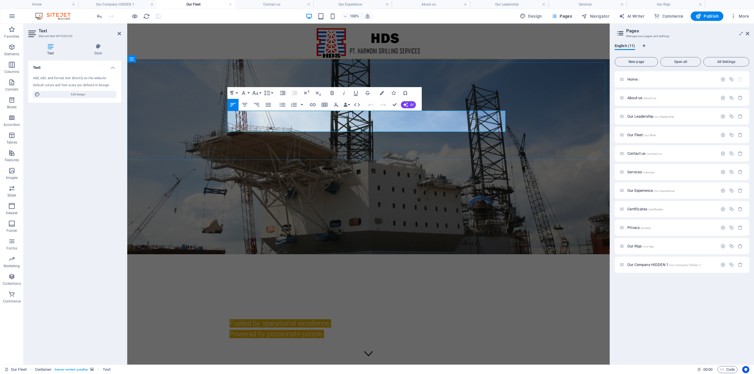
click at [319, 330] on span "Powered by passionate people." at bounding box center [276, 334] width 95 height 8
drag, startPoint x: 328, startPoint y: 128, endPoint x: 226, endPoint y: 112, distance: 102.8
click at [211, 116] on div "Our Fleet Fuelled by operational excellence. Powered by passionate people." at bounding box center [368, 221] width 483 height 293
click at [349, 104] on button "Data Bindings" at bounding box center [347, 105] width 8 height 12
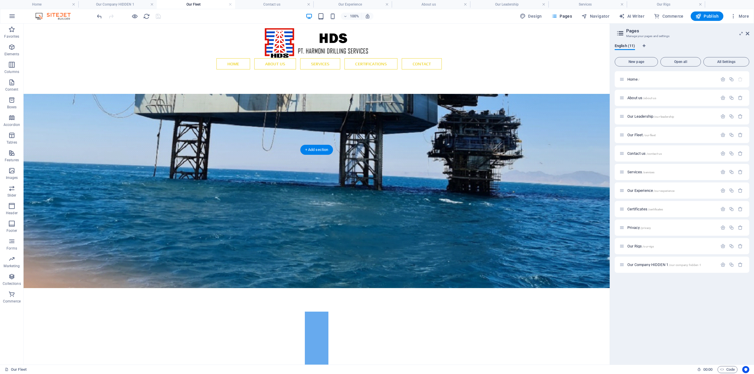
scroll to position [295, 0]
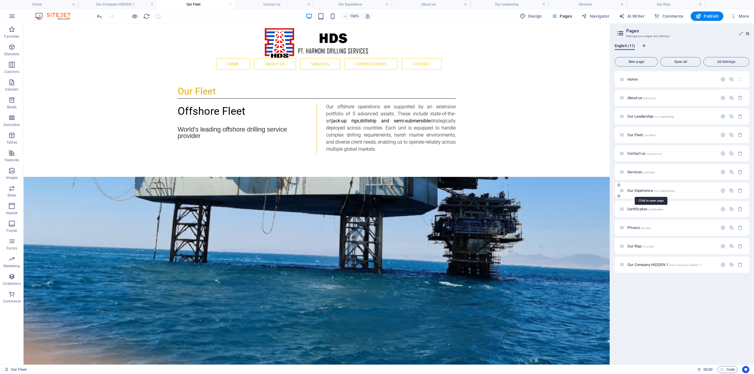
click at [642, 191] on span "Our Experience /our-experience" at bounding box center [650, 191] width 47 height 4
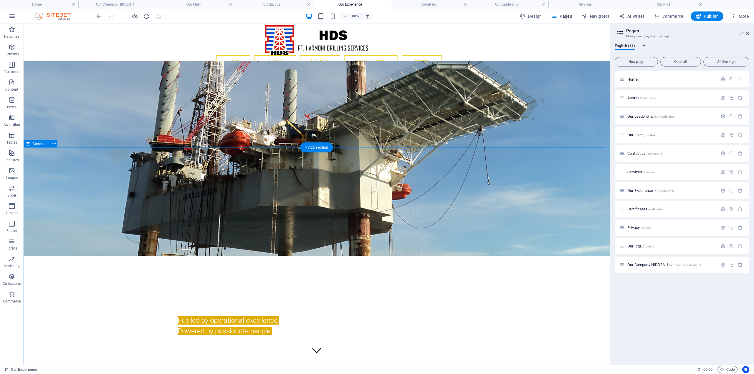
scroll to position [0, 0]
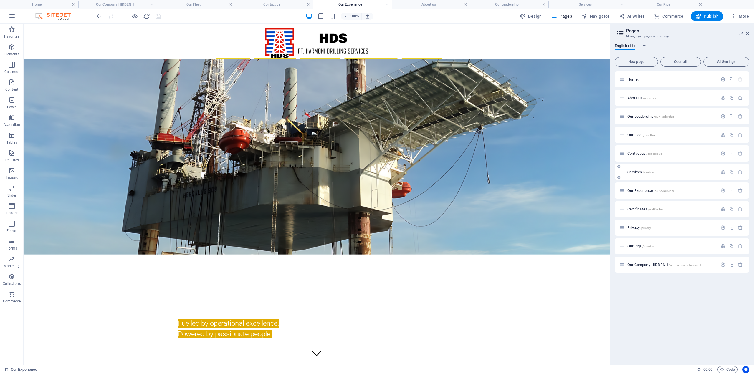
click at [638, 172] on span "Services /services" at bounding box center [640, 172] width 27 height 4
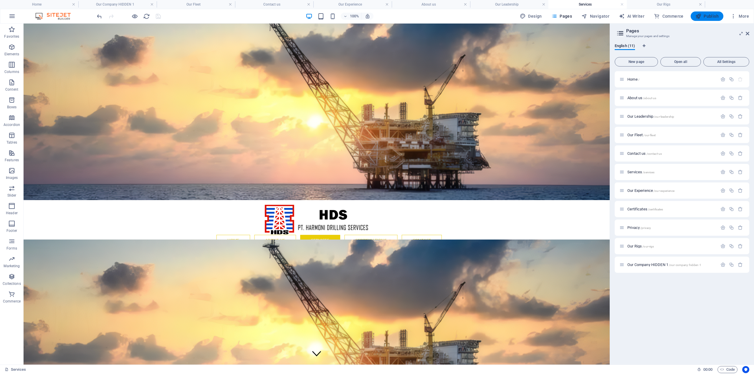
click at [701, 18] on icon "button" at bounding box center [699, 16] width 6 height 6
